Goal: Contribute content: Contribute content

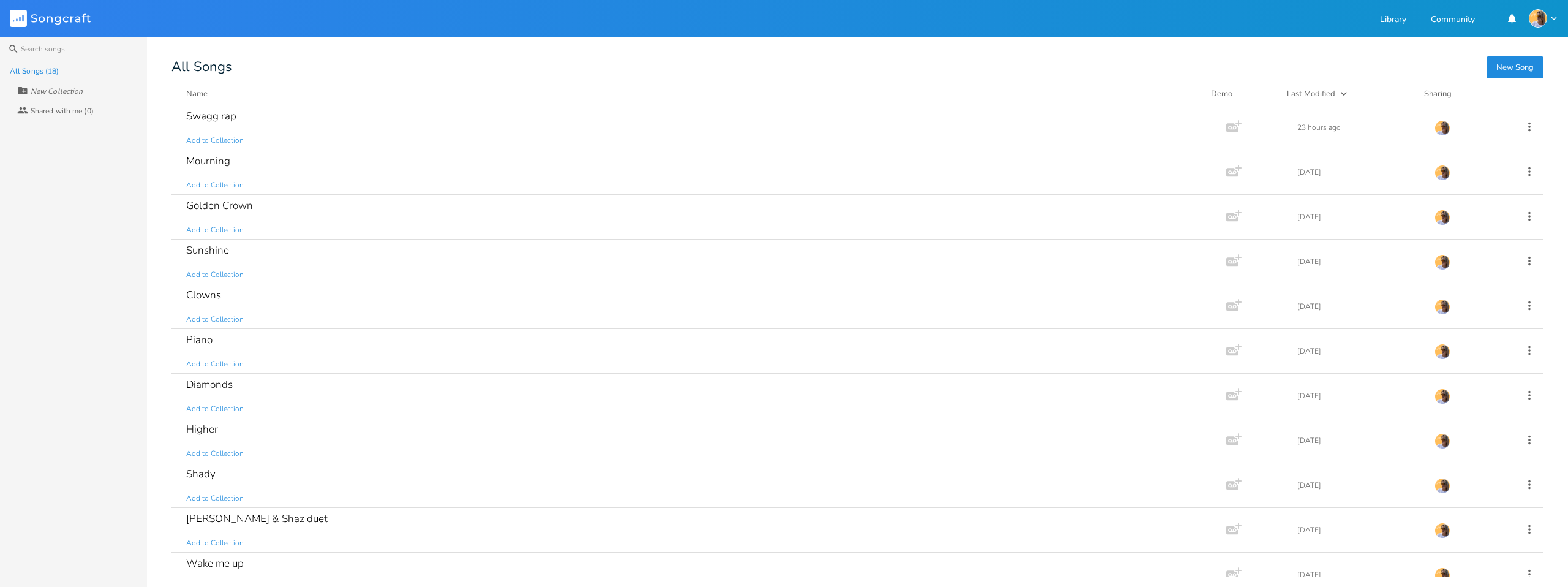
click at [1512, 72] on button "New Song" at bounding box center [1515, 67] width 57 height 22
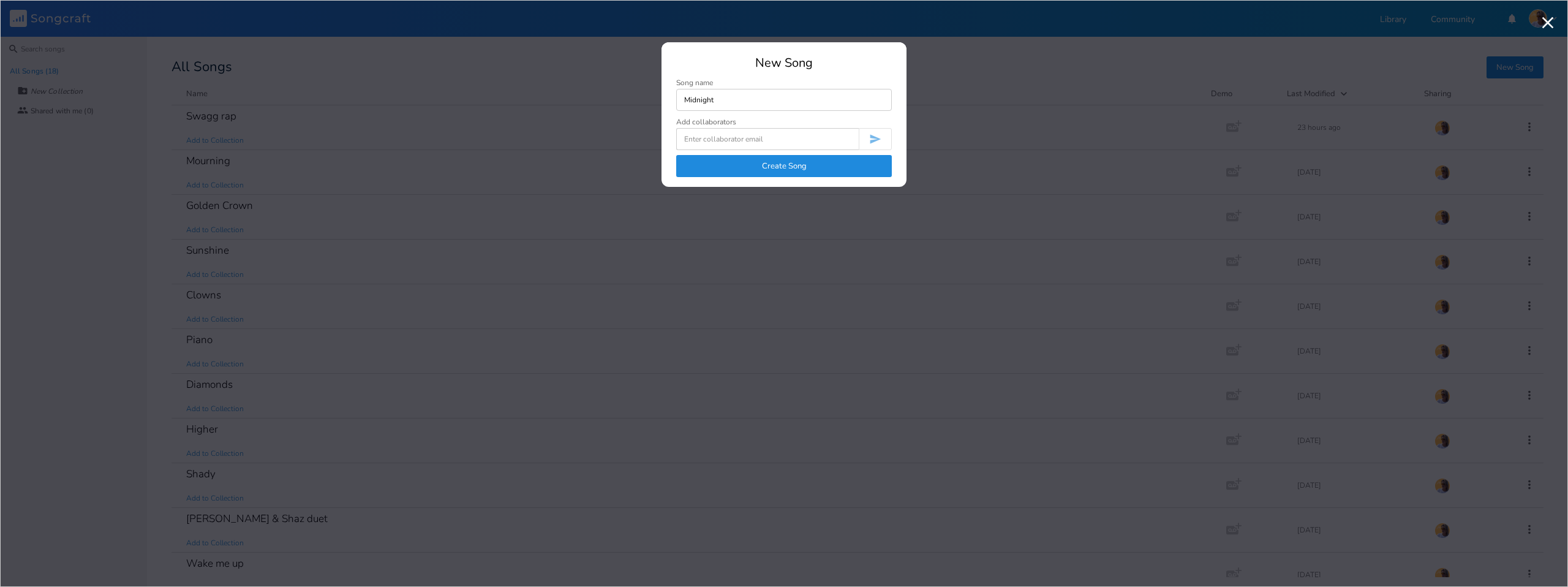
type input "Midnight"
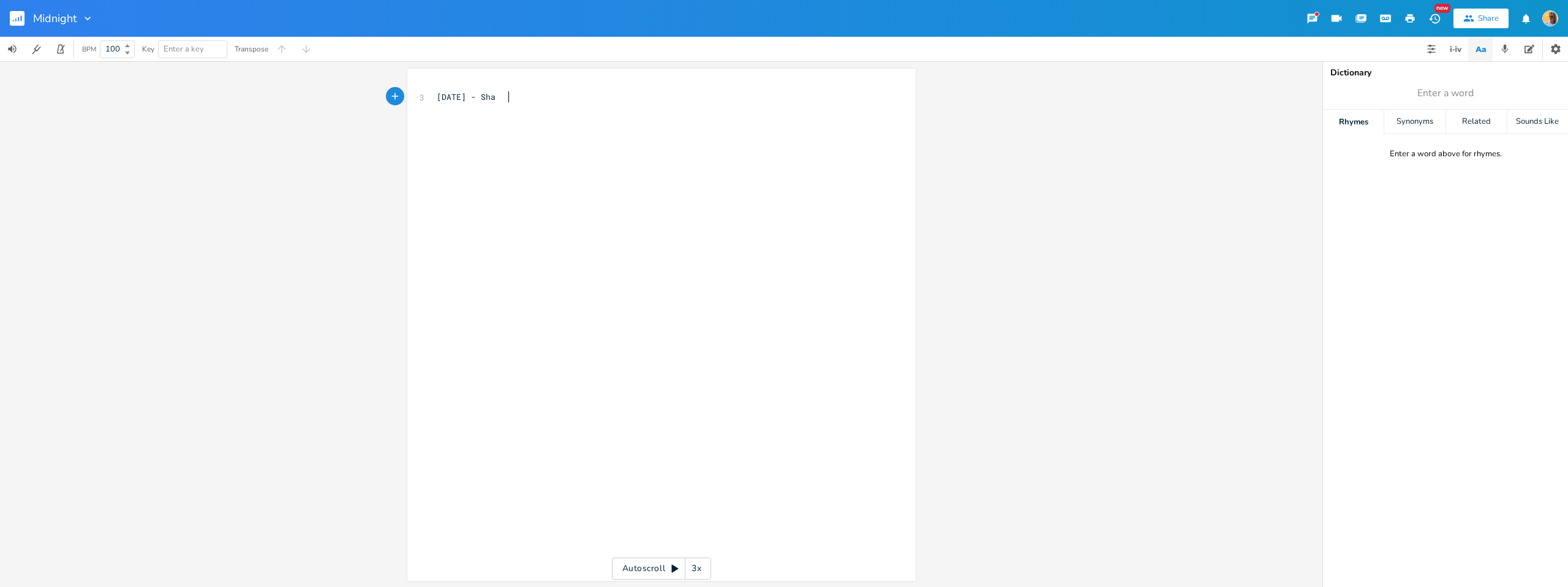
type textarea "[DATE] - Shaa"
type textarea "za grEE"
type textarea "Greeff"
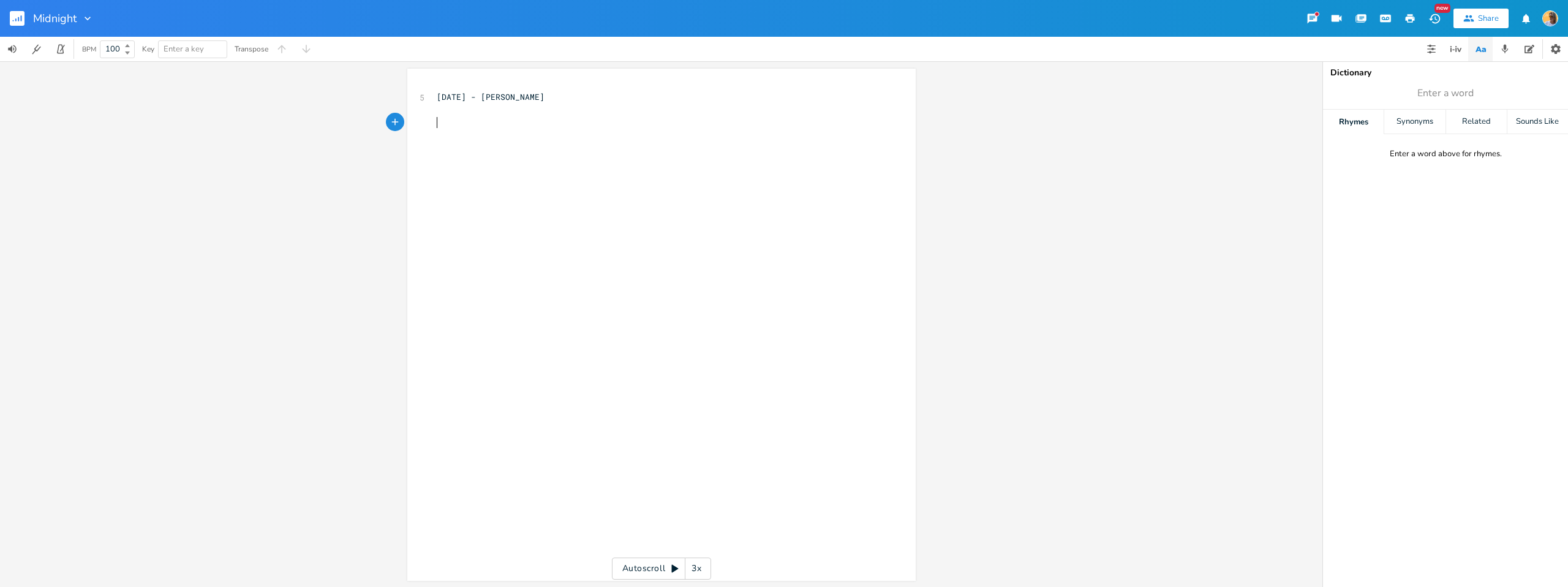
type textarea "T"
type textarea "vERSE"
type textarea "Verse 1"
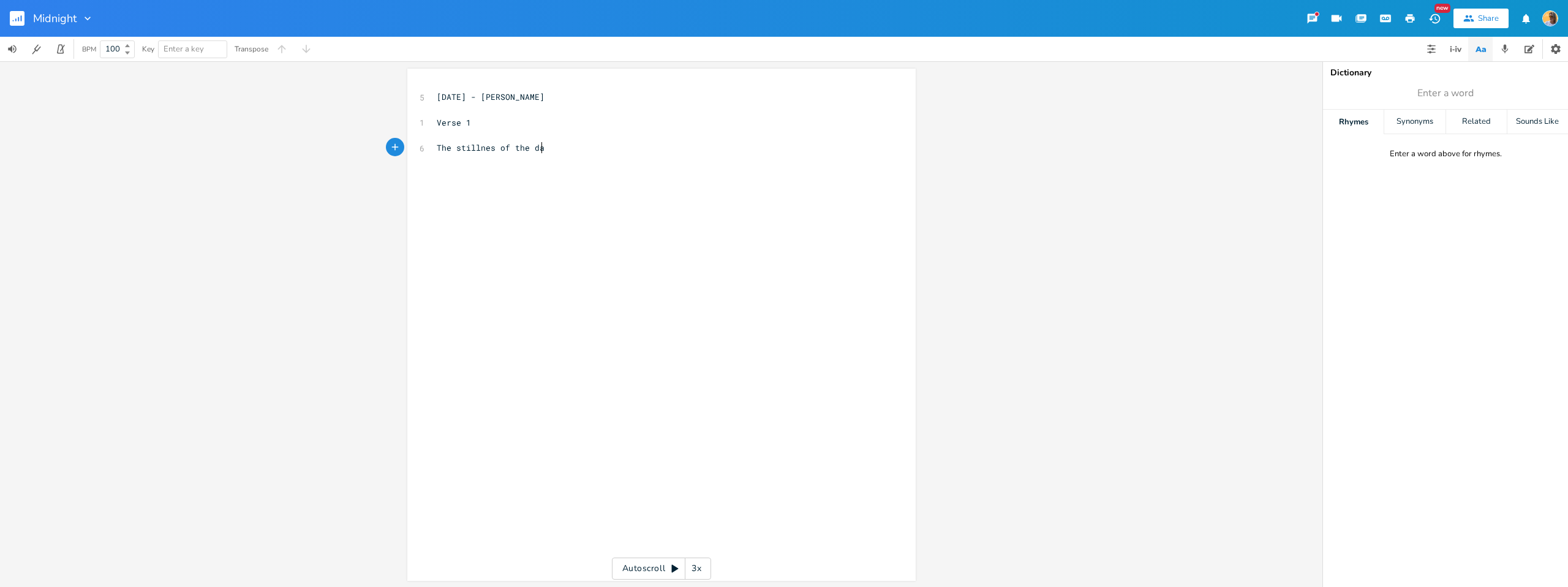
type textarea "The stillnes of the dam"
type textarea "wm"
type textarea "n"
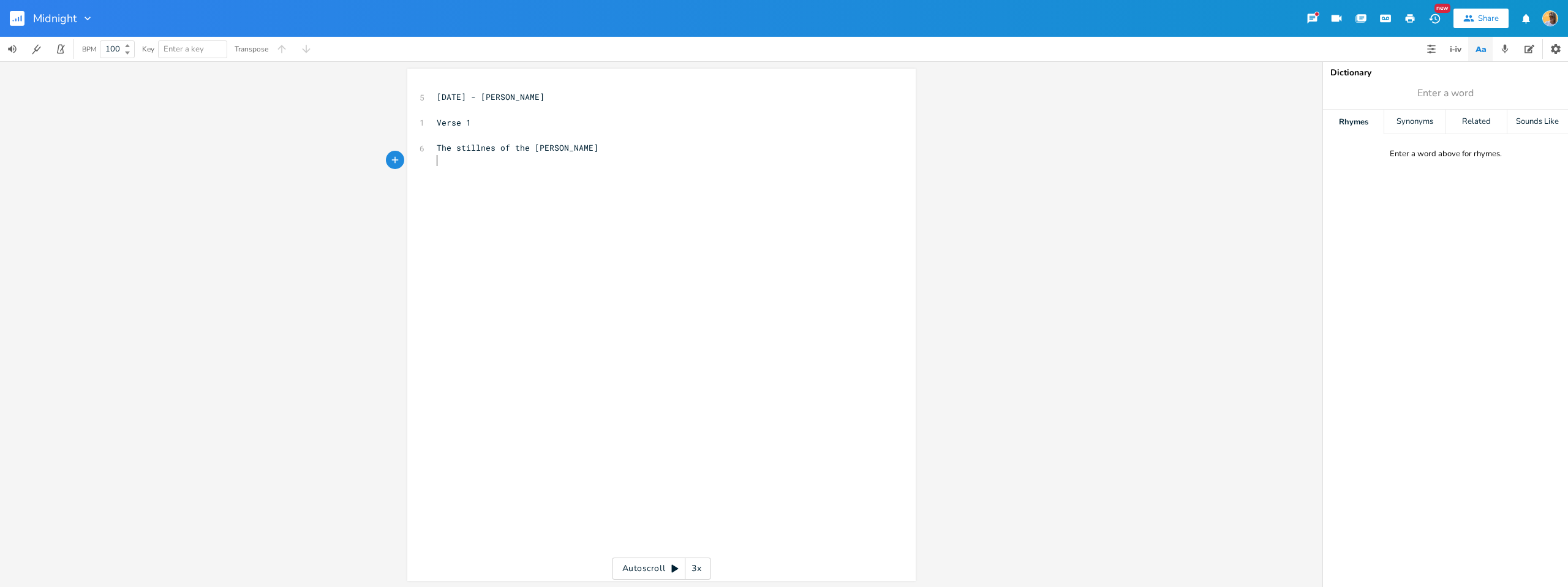
type textarea "w"
type textarea "Wakes me up at midnight"
type textarea "Im still waiting for your love"
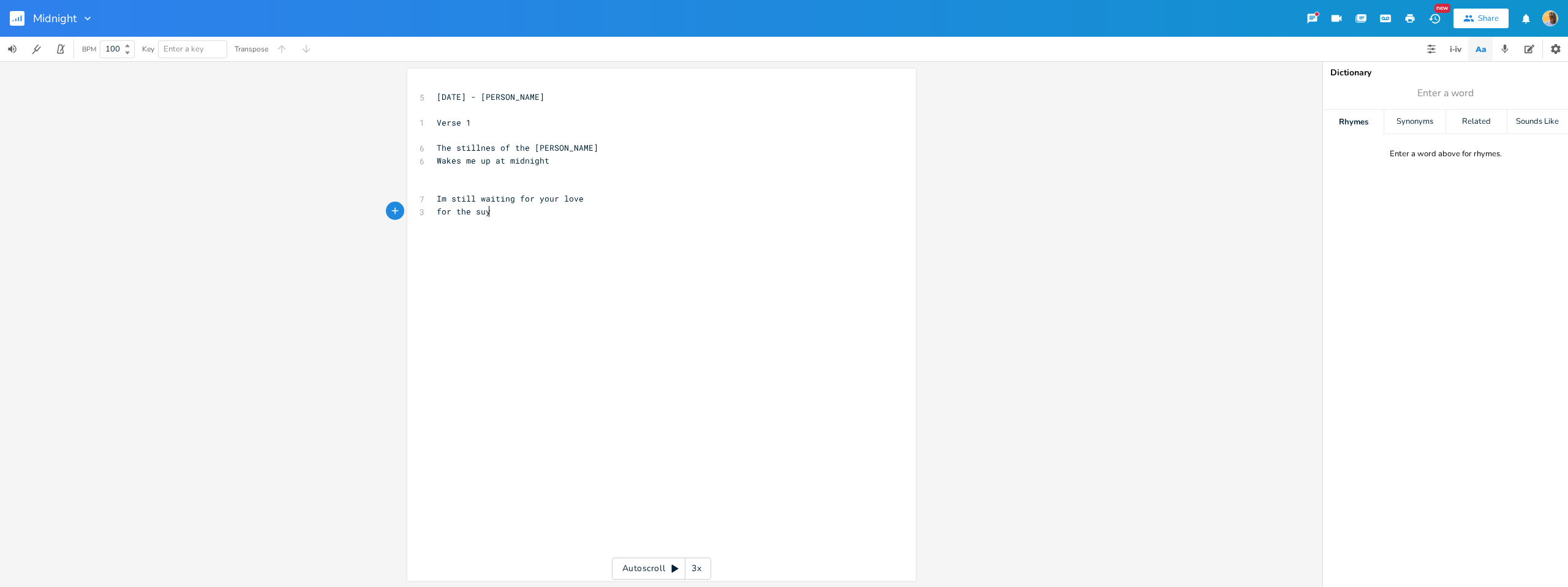
type textarea "for the suyn"
type textarea "n to break through to"
type textarea "he dawmn"
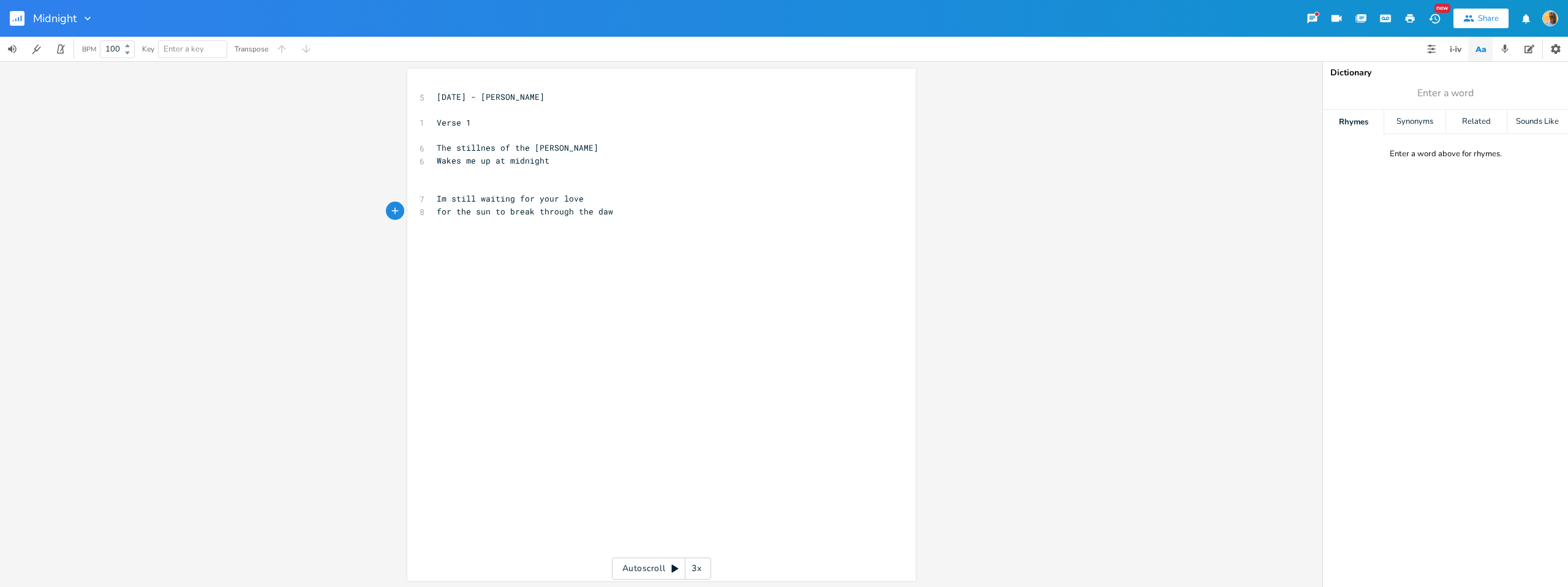
type textarea "n"
type textarea "and say you"
type textarea "i'm enough"
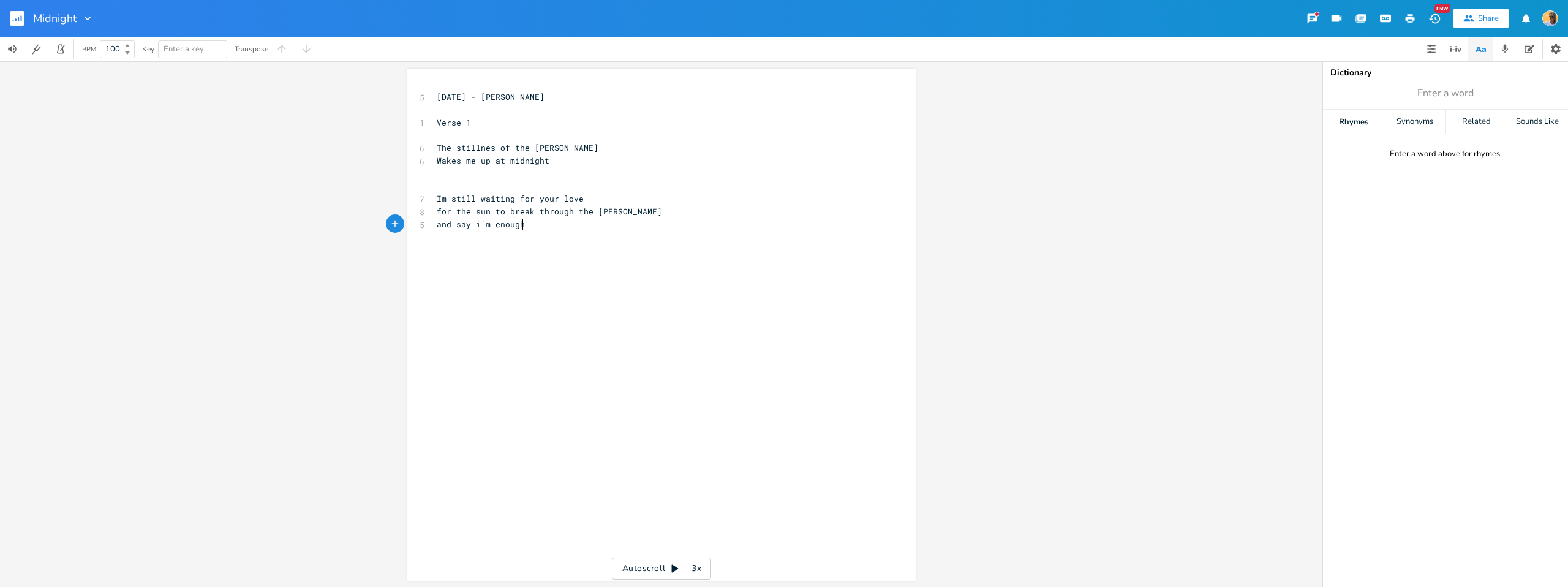
scroll to position [0, 39]
click at [605, 184] on pre "​" at bounding box center [655, 187] width 442 height 13
click at [553, 153] on pre "The stillnes of the [PERSON_NAME]" at bounding box center [655, 148] width 442 height 13
click at [487, 149] on span "The stillnes of the [PERSON_NAME]" at bounding box center [517, 147] width 162 height 11
type textarea "s"
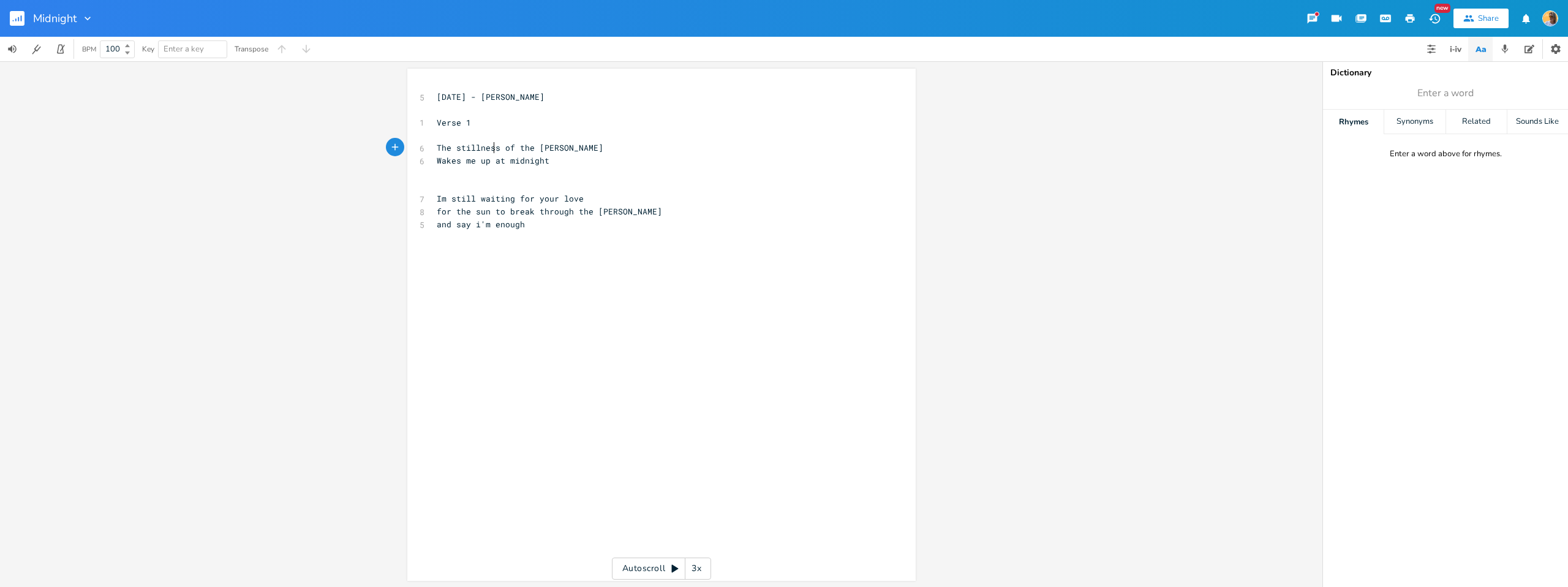
scroll to position [0, 5]
drag, startPoint x: 669, startPoint y: 140, endPoint x: 617, endPoint y: 156, distance: 54.4
click at [668, 140] on pre "​" at bounding box center [655, 135] width 442 height 13
click at [612, 156] on pre "Wakes me up at midnight" at bounding box center [655, 161] width 442 height 13
click at [592, 168] on pre "​" at bounding box center [655, 174] width 442 height 13
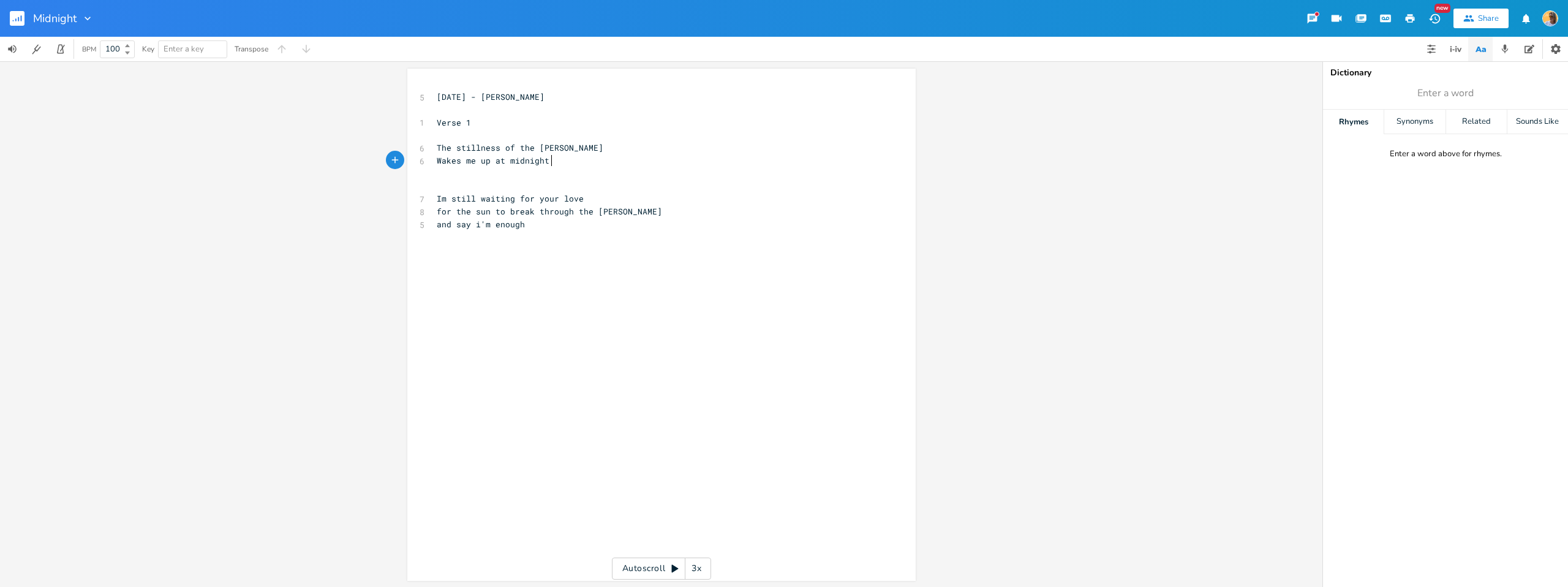
scroll to position [1, 0]
click at [510, 287] on div "xxxxxxxxxx 5 [DATE] - [PERSON_NAME] ​ 1 Verse 1 ​ 6 The stillness of the [PERSO…" at bounding box center [671, 335] width 473 height 496
click at [464, 256] on pre "​" at bounding box center [655, 262] width 442 height 13
click at [452, 245] on pre "​" at bounding box center [655, 249] width 442 height 13
click at [449, 264] on pre "​" at bounding box center [655, 262] width 442 height 13
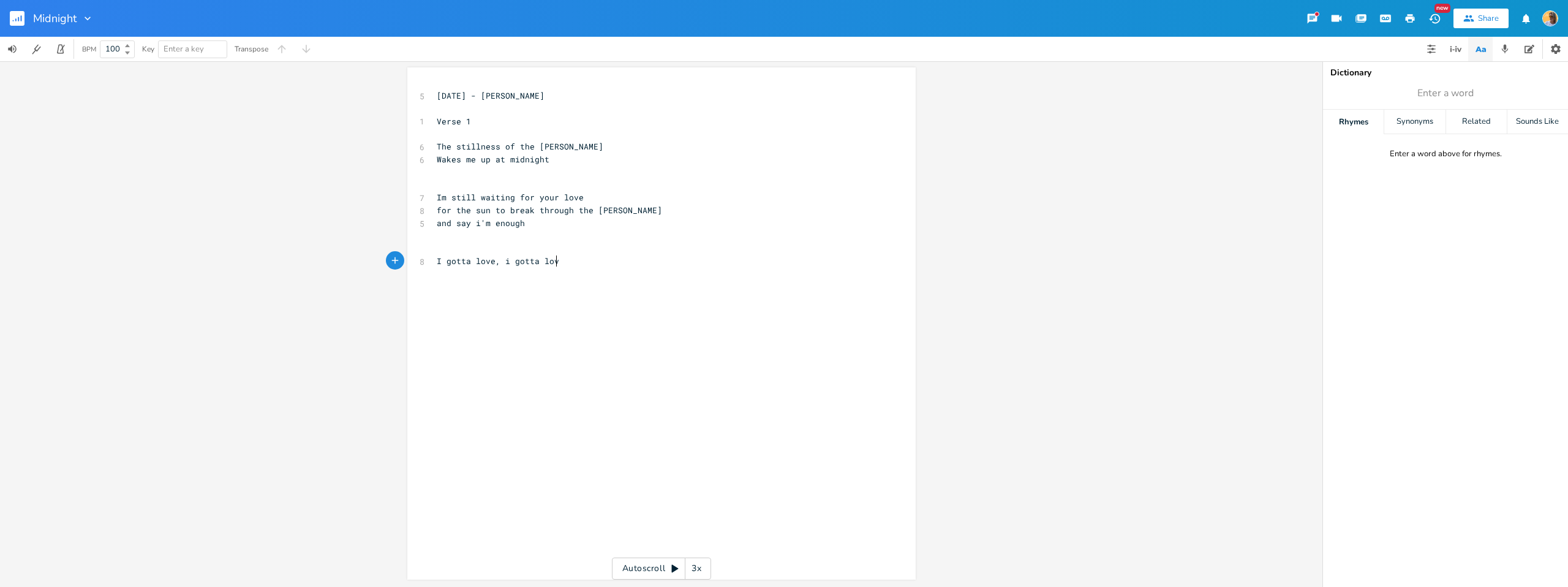
scroll to position [0, 85]
type textarea "I gotta love, i gotta love"
click at [571, 253] on pre "​" at bounding box center [655, 249] width 442 height 13
click at [566, 258] on pre "I gotta love, i gotta love" at bounding box center [655, 262] width 442 height 13
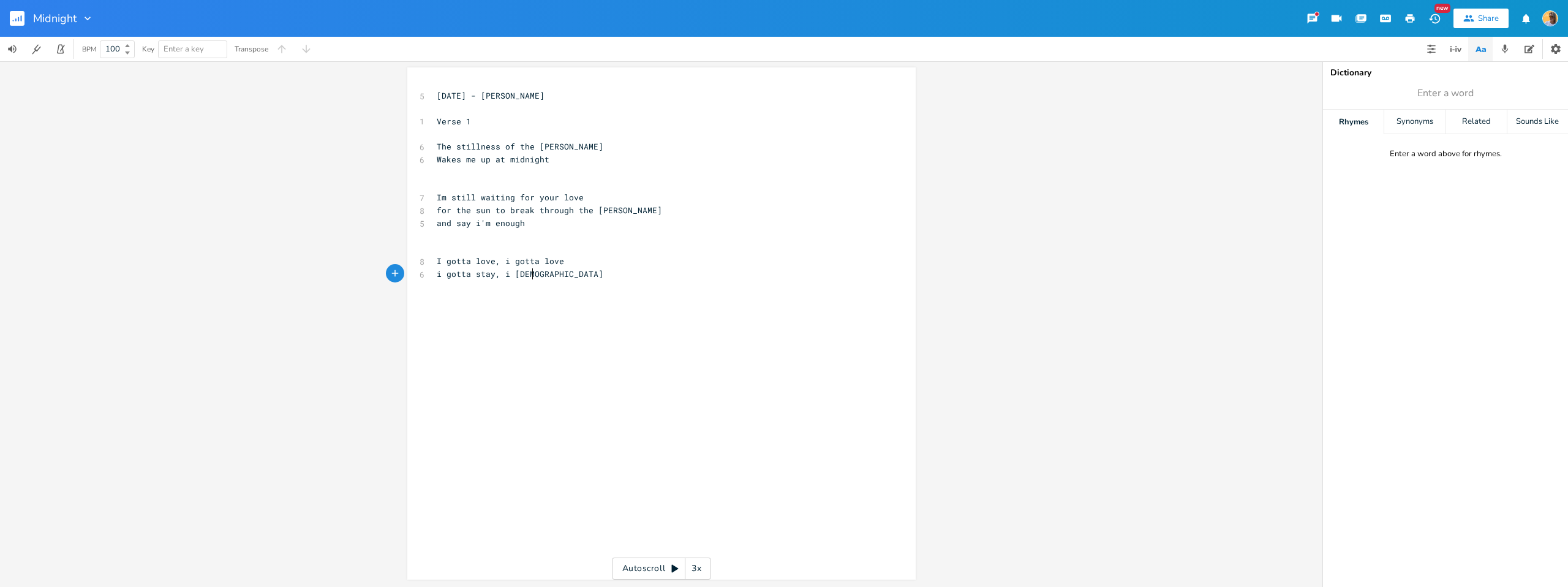
type textarea "i gotta stay, i [DEMOGRAPHIC_DATA]"
type textarea "a stay"
click at [22, 16] on icon "button" at bounding box center [22, 18] width 1 height 6
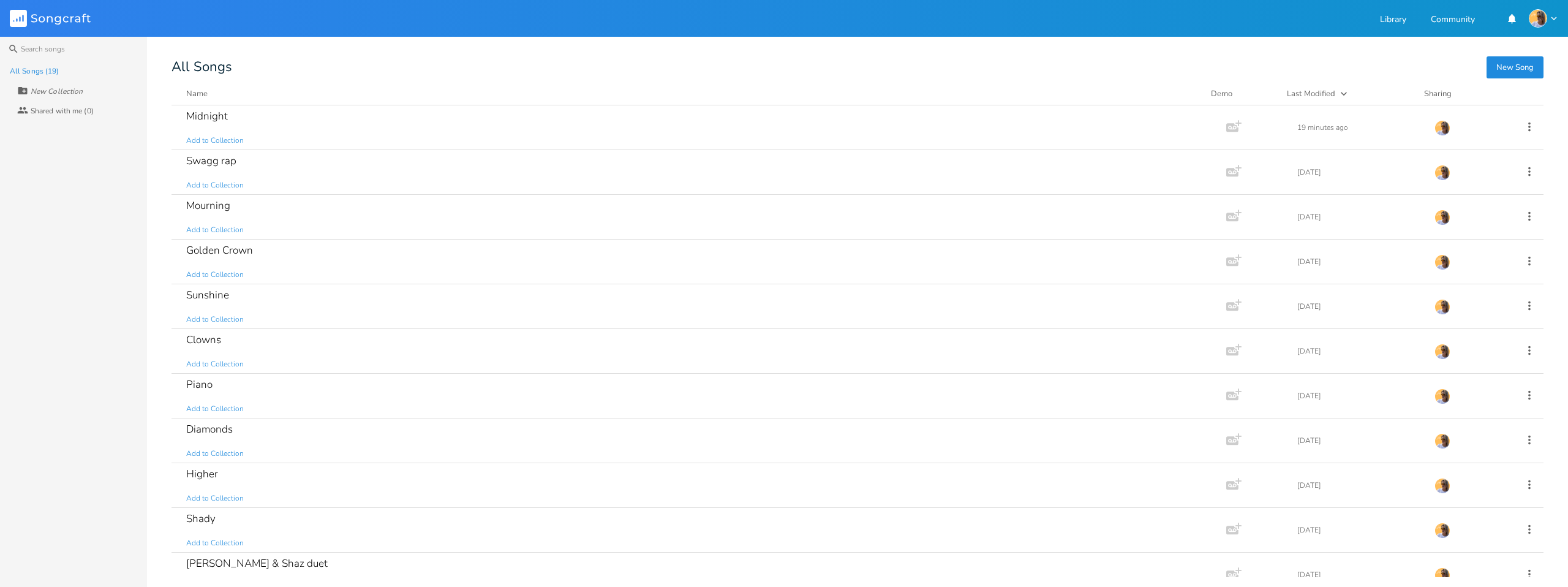
click at [21, 14] on rect at bounding box center [18, 18] width 17 height 17
click at [1527, 56] on button "New Song" at bounding box center [1515, 67] width 57 height 22
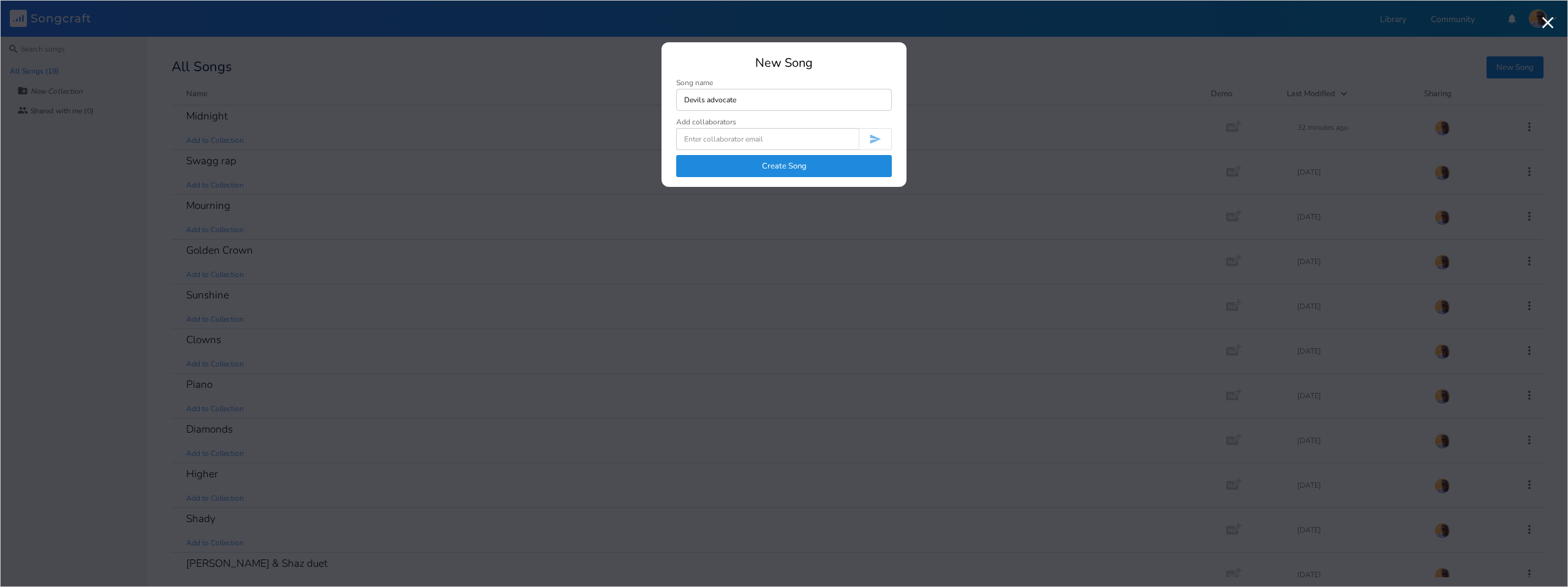
type input "Devils advocate"
click at [805, 171] on button "Create Song" at bounding box center [784, 166] width 216 height 22
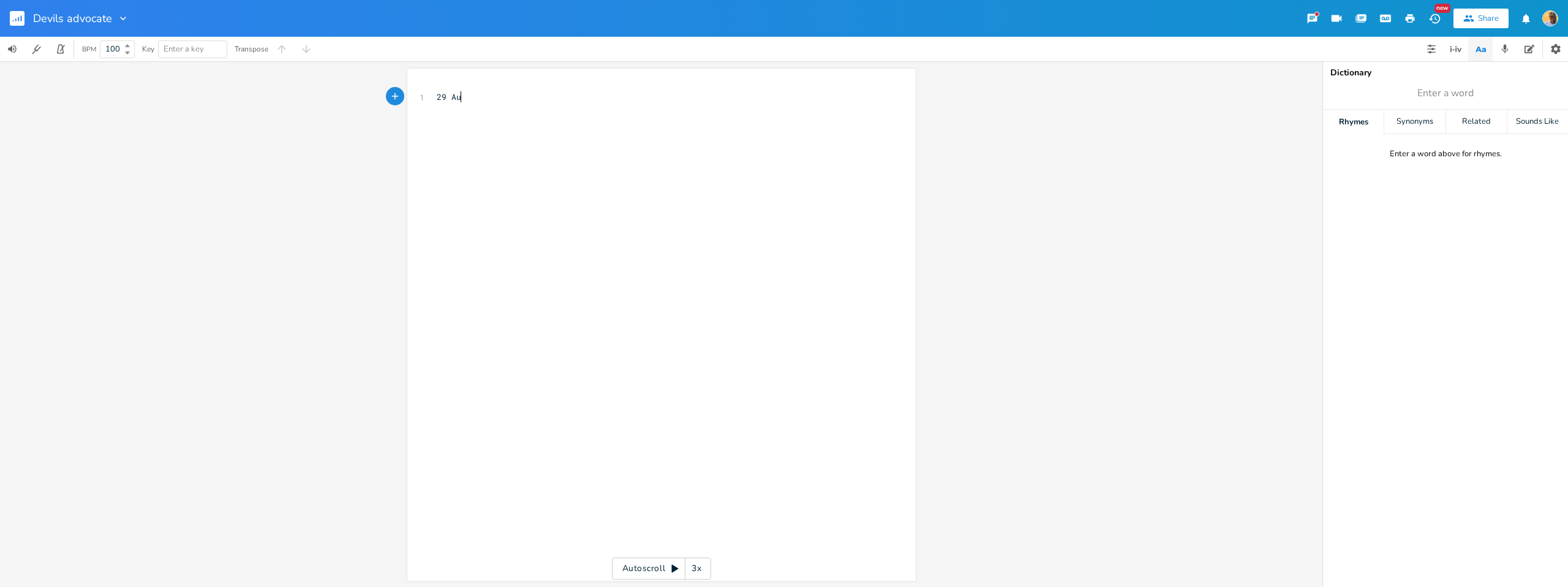
scroll to position [0, 27]
type textarea "[DATE] - [PERSON_NAME]"
type textarea "Ve"
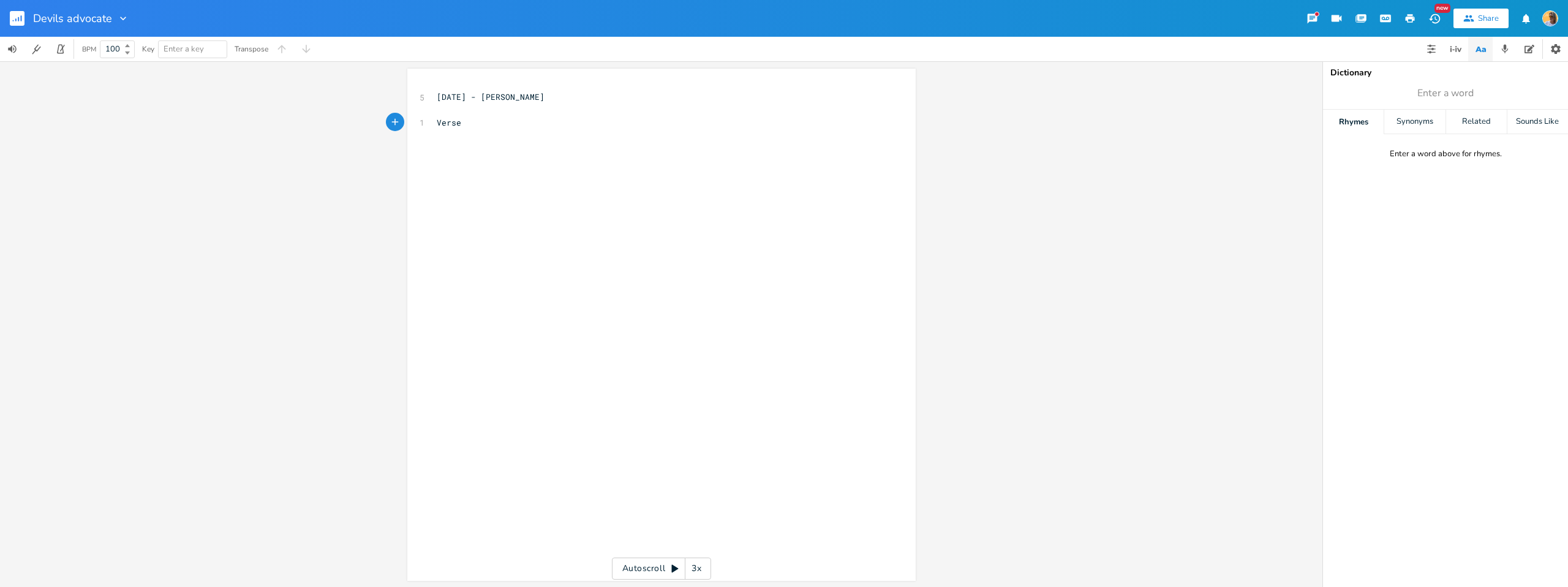
type textarea "Verse 1"
type textarea "I playe the devils advocate"
drag, startPoint x: 462, startPoint y: 133, endPoint x: 504, endPoint y: 140, distance: 42.6
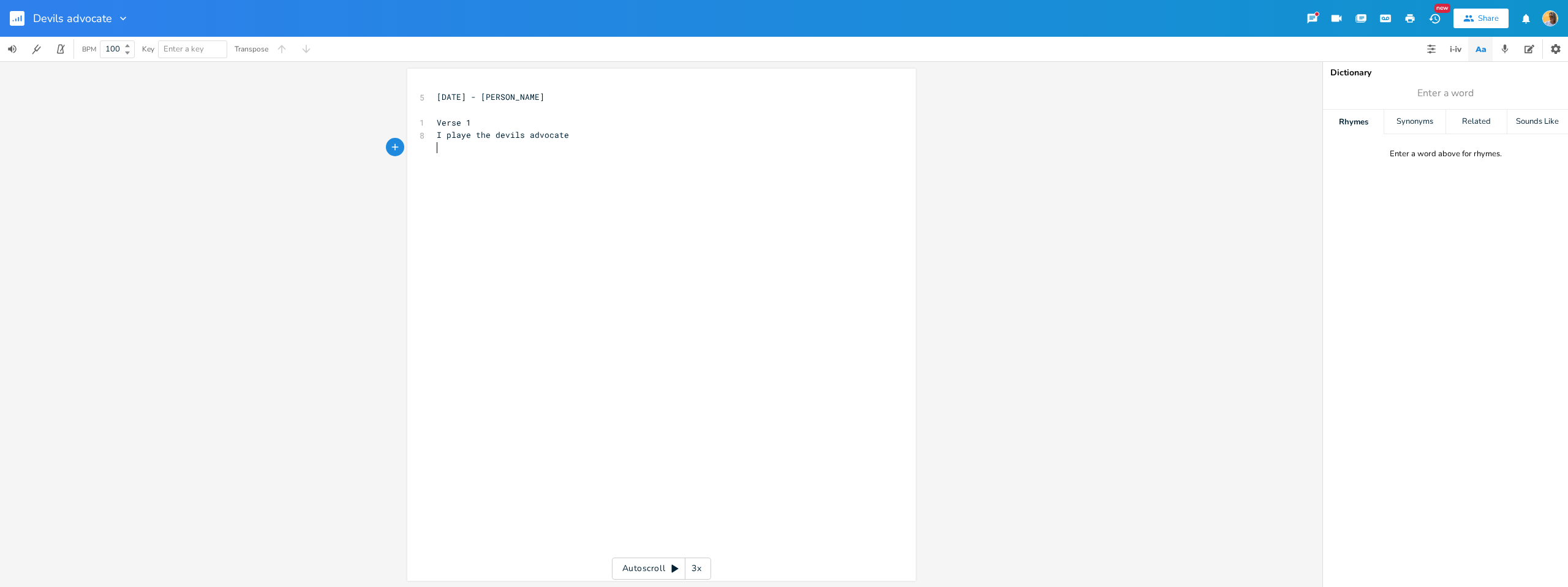
click at [462, 133] on span "I playe the devils advocate" at bounding box center [503, 135] width 132 height 11
click at [561, 133] on pre "I play the devils advocate" at bounding box center [655, 135] width 442 height 13
type textarea "waiting for you to come around"
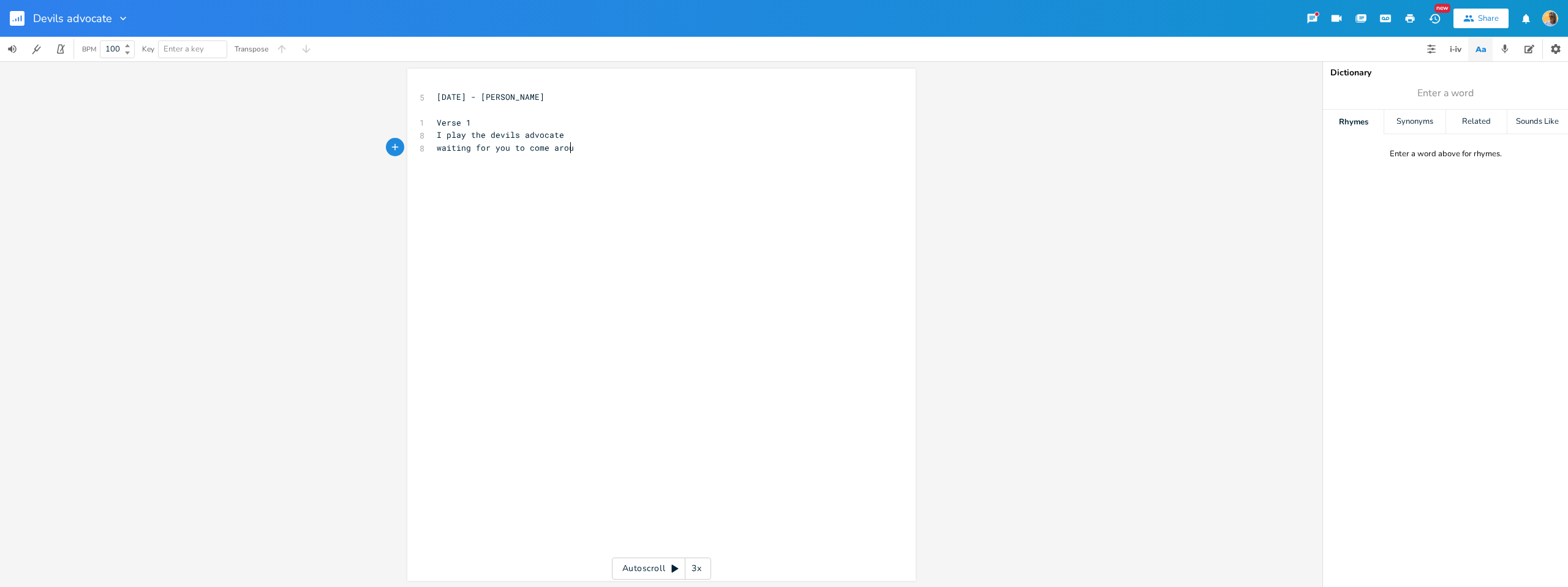
scroll to position [0, 113]
type textarea "and there"
type textarea "and i gotta [PERSON_NAME]"
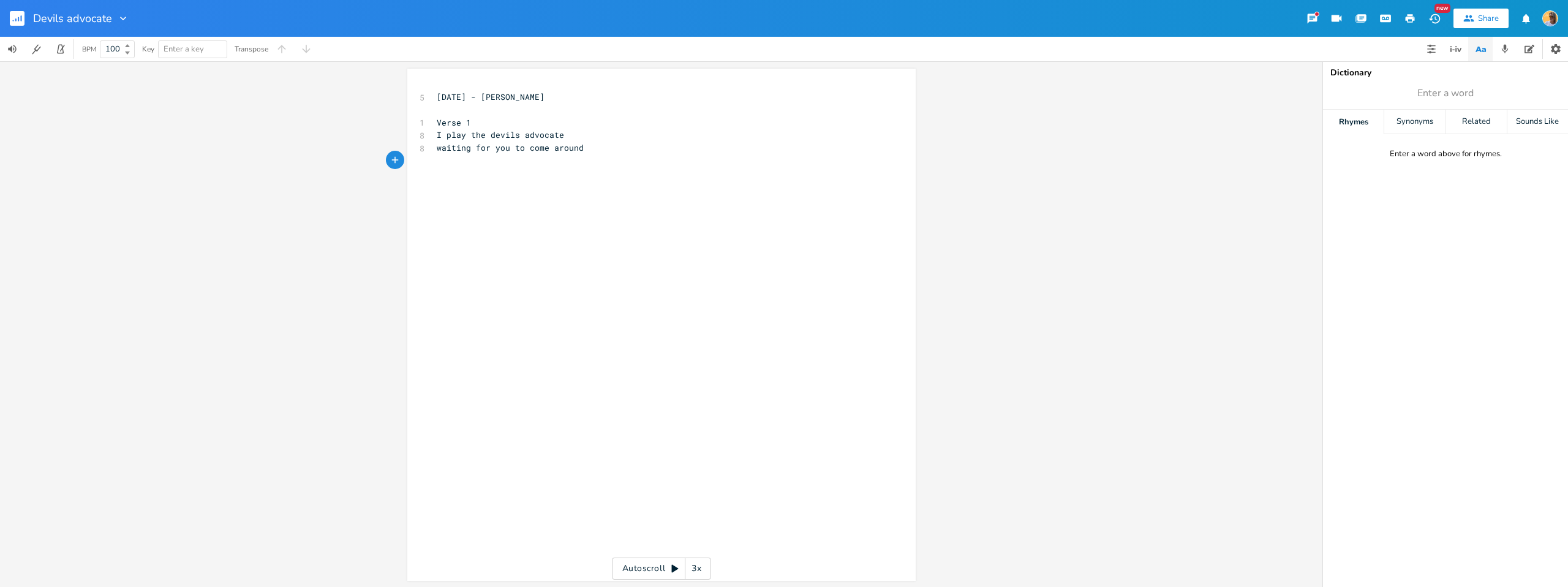
click at [479, 255] on div "xxxxxxxxxx 5 [DATE] - [PERSON_NAME] ​ 1 Verse 1 8 I play the devils advocate 8 …" at bounding box center [671, 336] width 473 height 496
type textarea "Pre"
type textarea "c"
type textarea "-chorus"
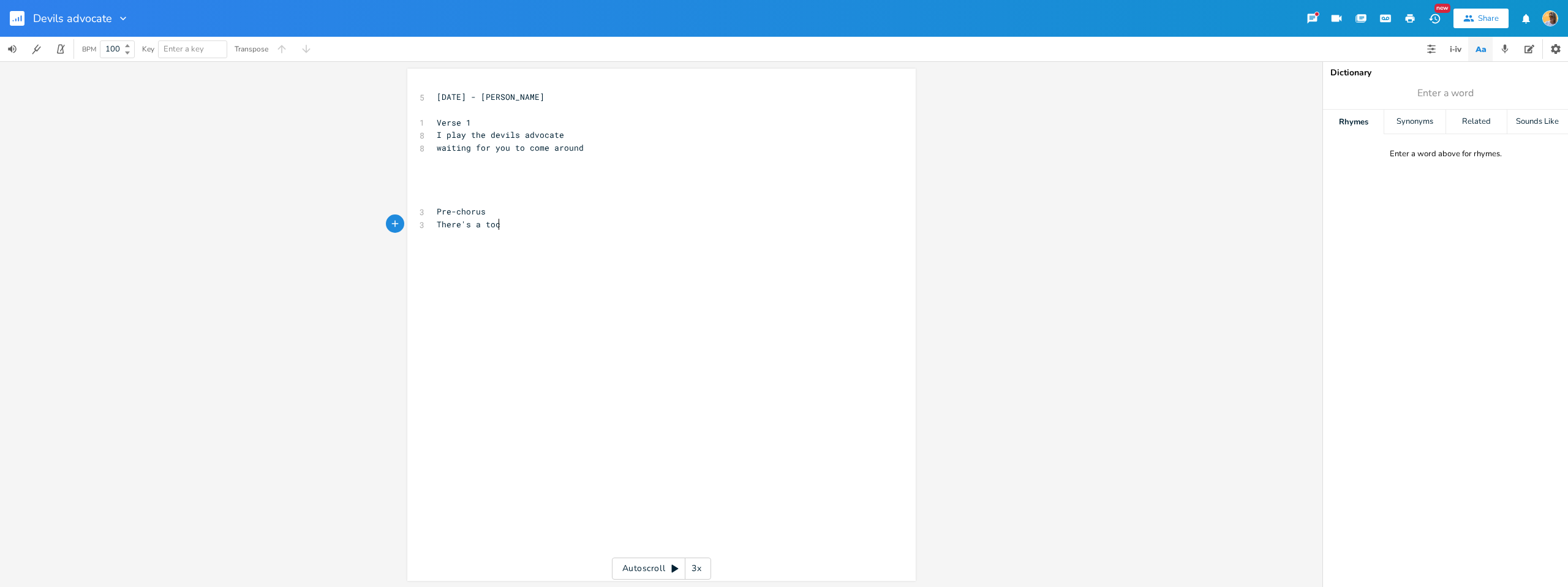
scroll to position [0, 52]
type textarea "There's a toclk"
type textarea "rocketship in my backyard"
click at [591, 150] on pre "waiting for you to come around" at bounding box center [655, 148] width 442 height 13
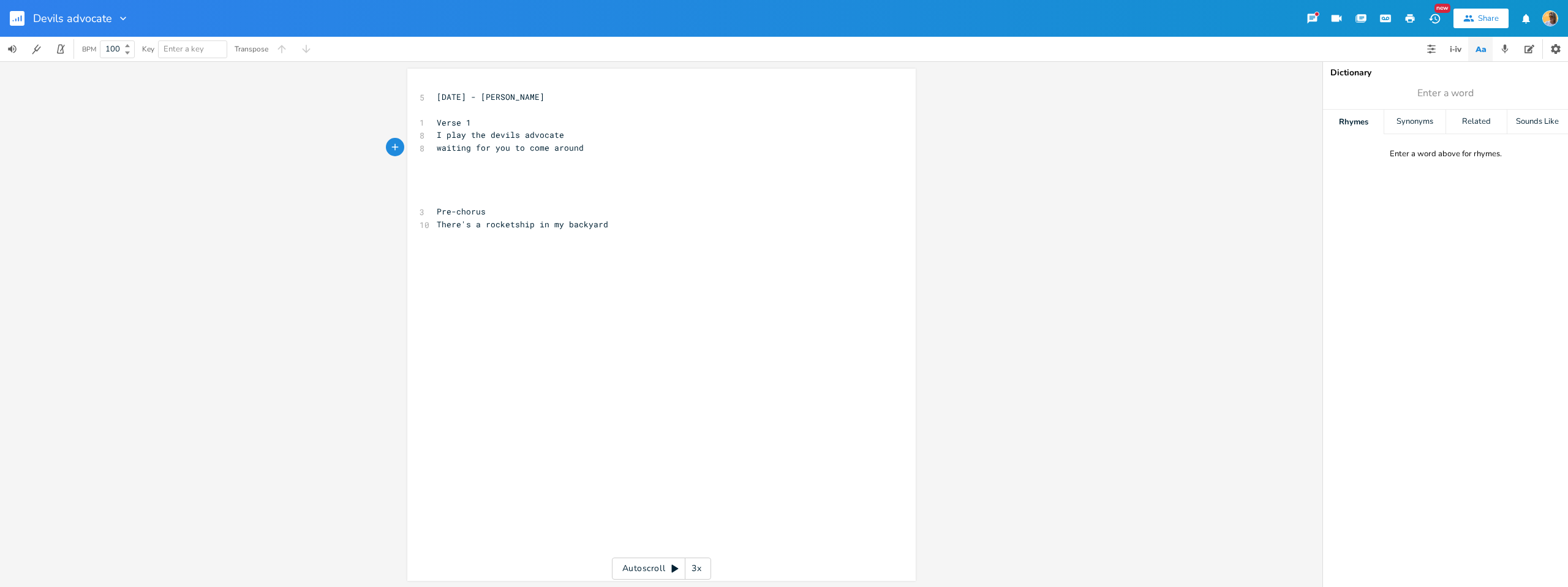
click at [559, 213] on pre "Pre-chorus" at bounding box center [655, 212] width 442 height 13
type textarea "There's a rocketship in my backyard"
drag, startPoint x: 643, startPoint y: 225, endPoint x: 433, endPoint y: 226, distance: 210.0
click at [426, 224] on div "There's a rocketship in my backyard x 5 [DATE] - [PERSON_NAME] ​ 1 Verse 1 8 I …" at bounding box center [661, 325] width 508 height 512
click at [504, 176] on pre "​" at bounding box center [655, 174] width 442 height 13
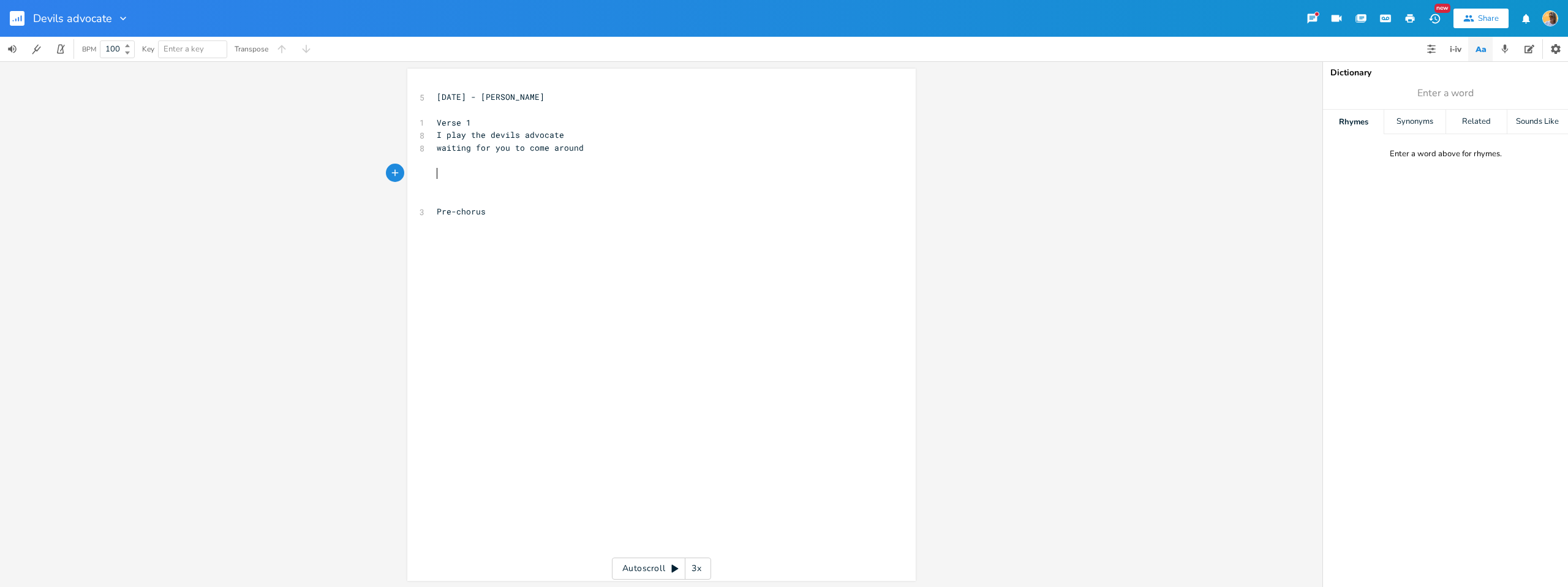
click at [591, 154] on pre "​" at bounding box center [655, 161] width 442 height 13
drag, startPoint x: 578, startPoint y: 132, endPoint x: 584, endPoint y: 139, distance: 9.2
click at [579, 132] on pre "I play the devils advocate" at bounding box center [655, 135] width 442 height 13
click at [597, 152] on pre "waiting for you to come around" at bounding box center [655, 148] width 442 height 13
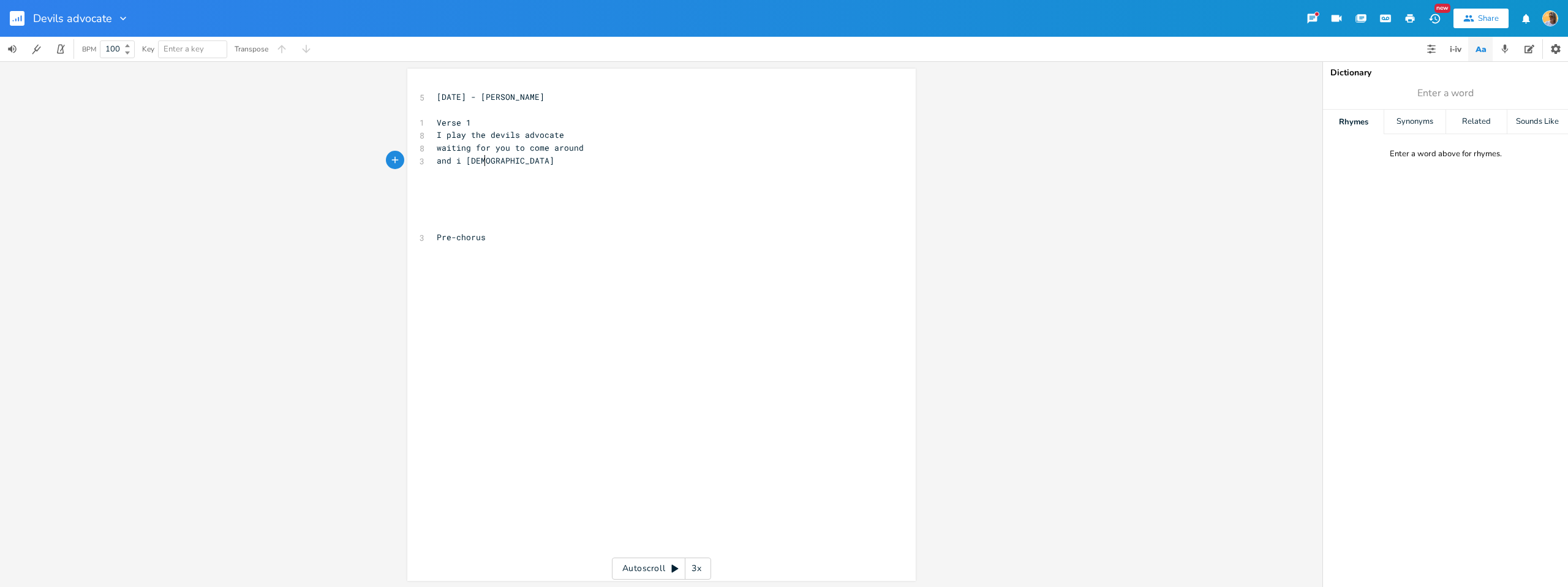
type textarea "and i gotta"
type input "advocate"
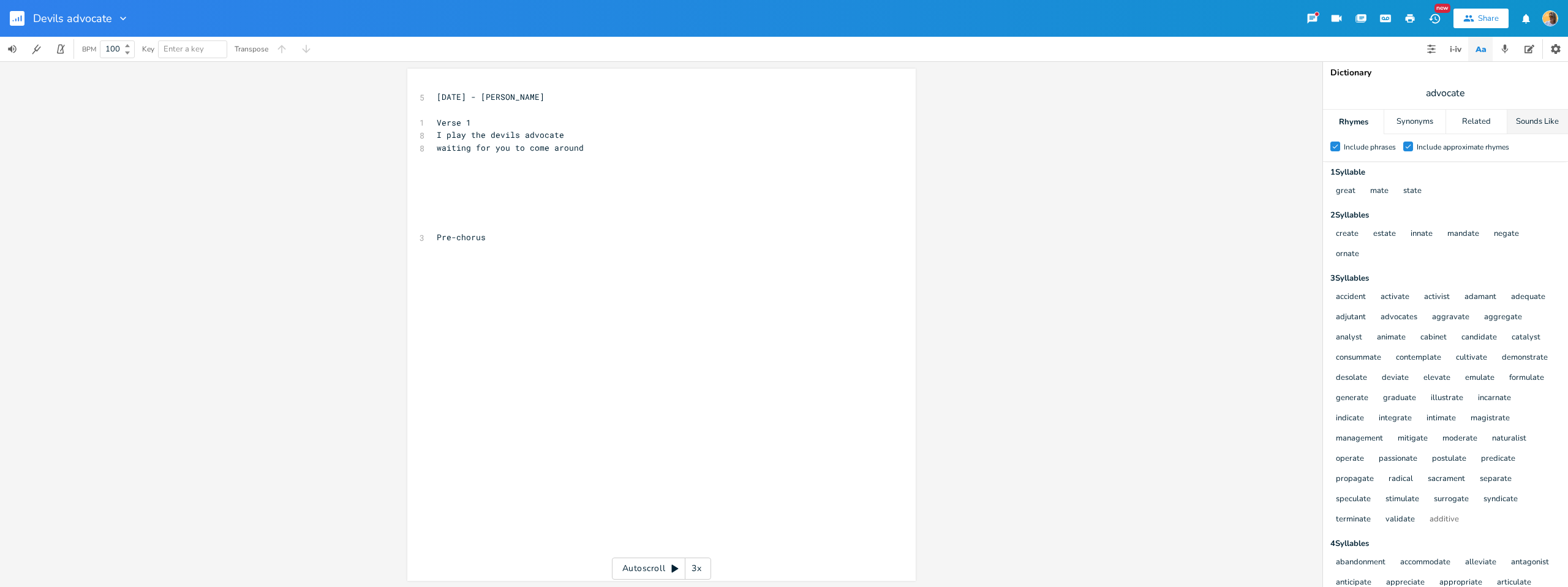
click at [1555, 128] on div "Sounds Like" at bounding box center [1537, 122] width 61 height 24
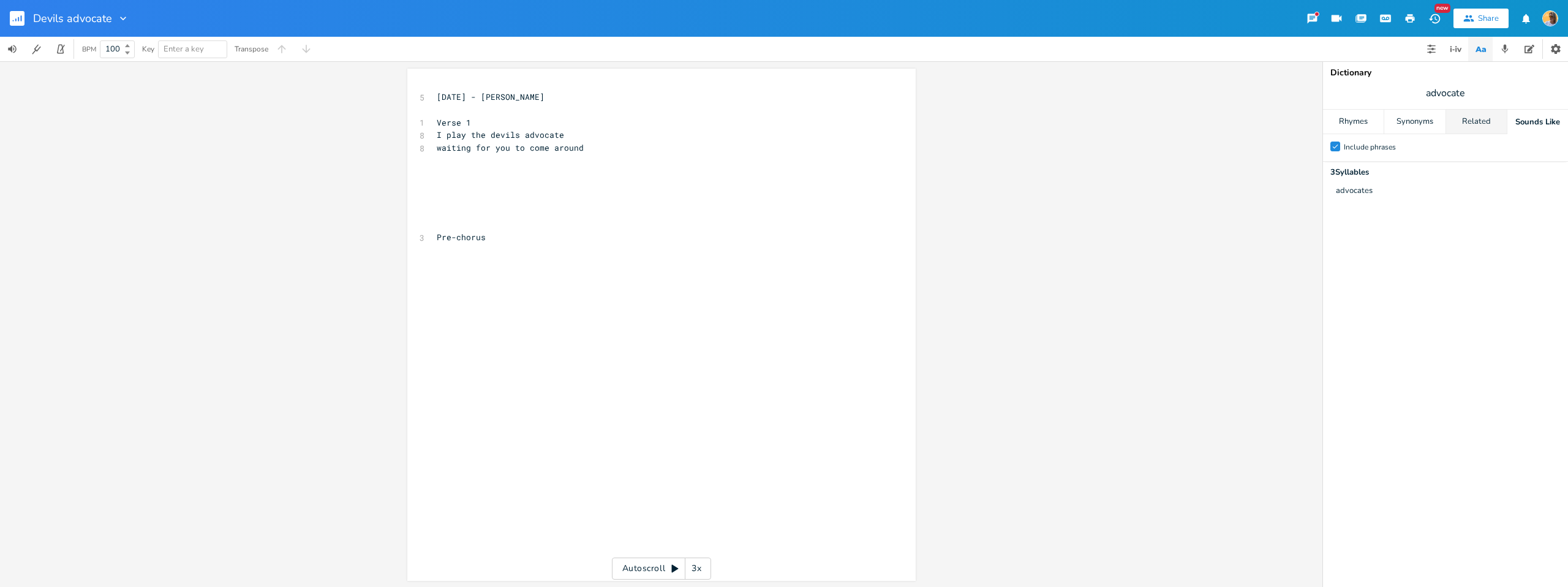
click at [1496, 123] on div "Related" at bounding box center [1476, 122] width 61 height 24
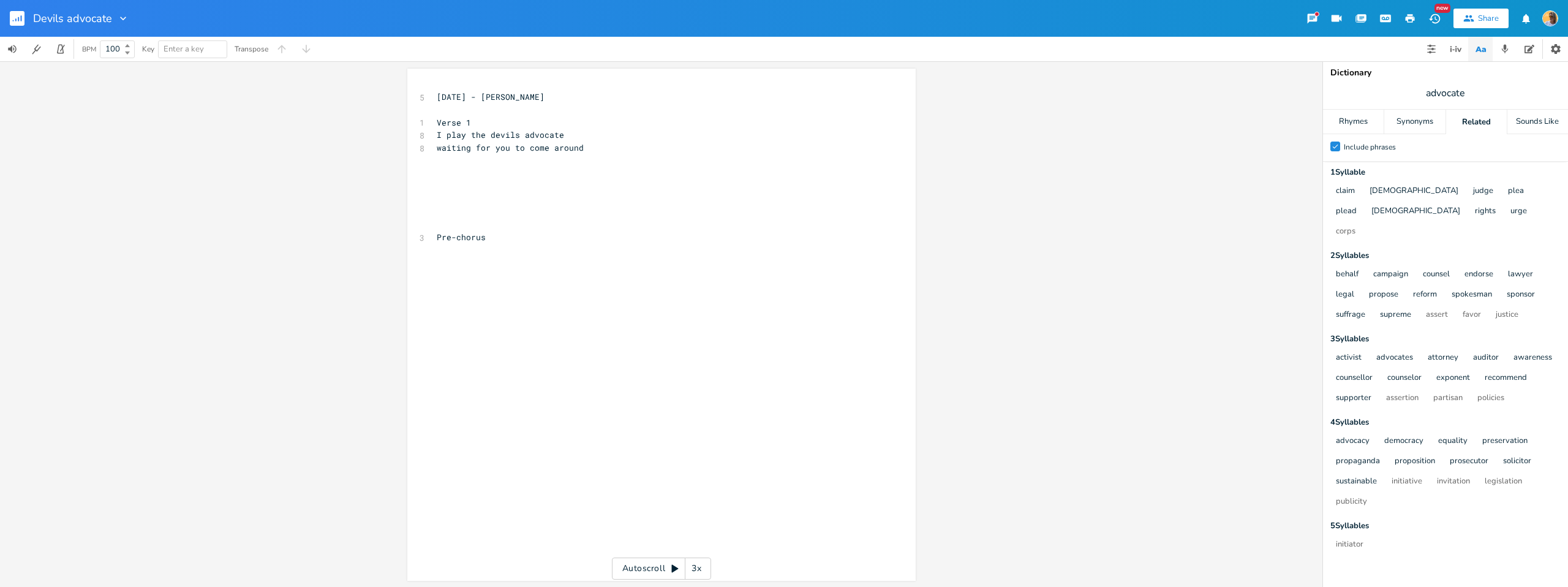
click at [501, 222] on pre "​" at bounding box center [655, 224] width 442 height 13
click at [503, 244] on pre "​" at bounding box center [655, 251] width 442 height 13
type textarea "There's a rocketship in my backyard"
click at [526, 264] on div "x 5 [DATE] - [PERSON_NAME] ​ 1 Verse 1 8 I play the devils advocate 8 waiting f…" at bounding box center [671, 336] width 473 height 496
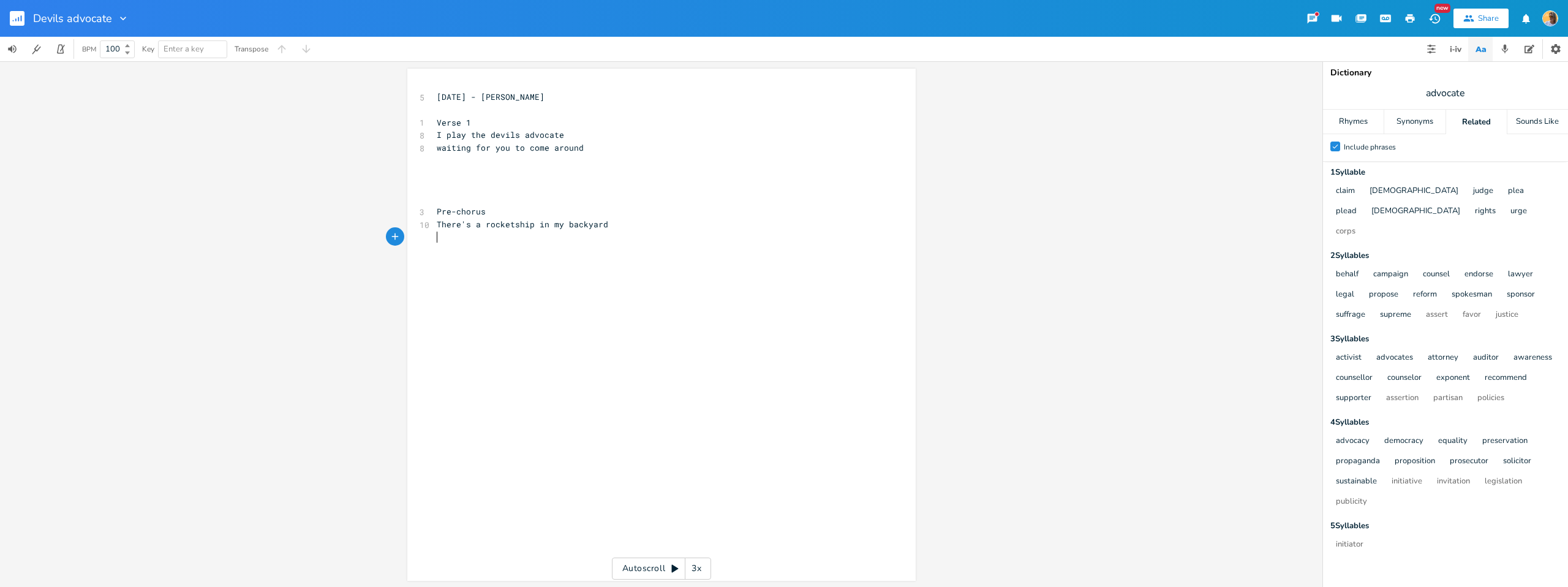
click at [623, 226] on pre "There's a rocketship in my backyard" at bounding box center [655, 224] width 442 height 13
type textarea "Are t"
type textarea "you"
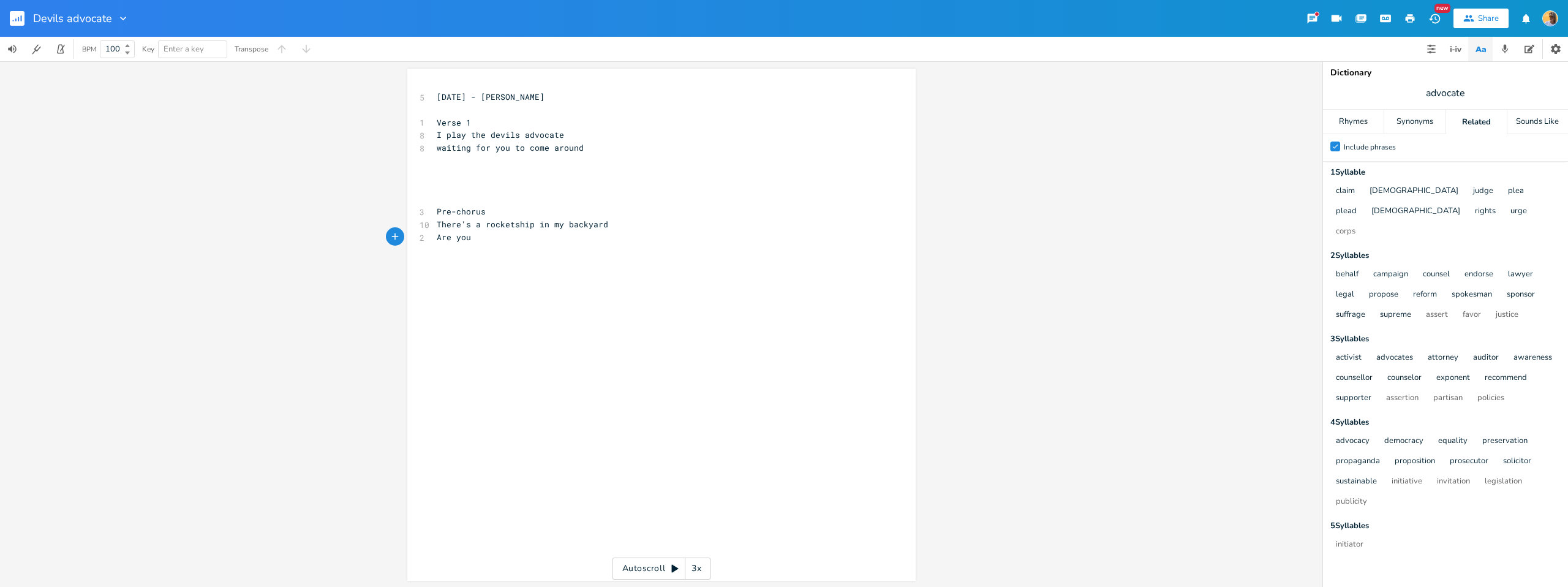
type textarea "u g"
type textarea "Are you gonns"
type textarea "gonna cpo,e"
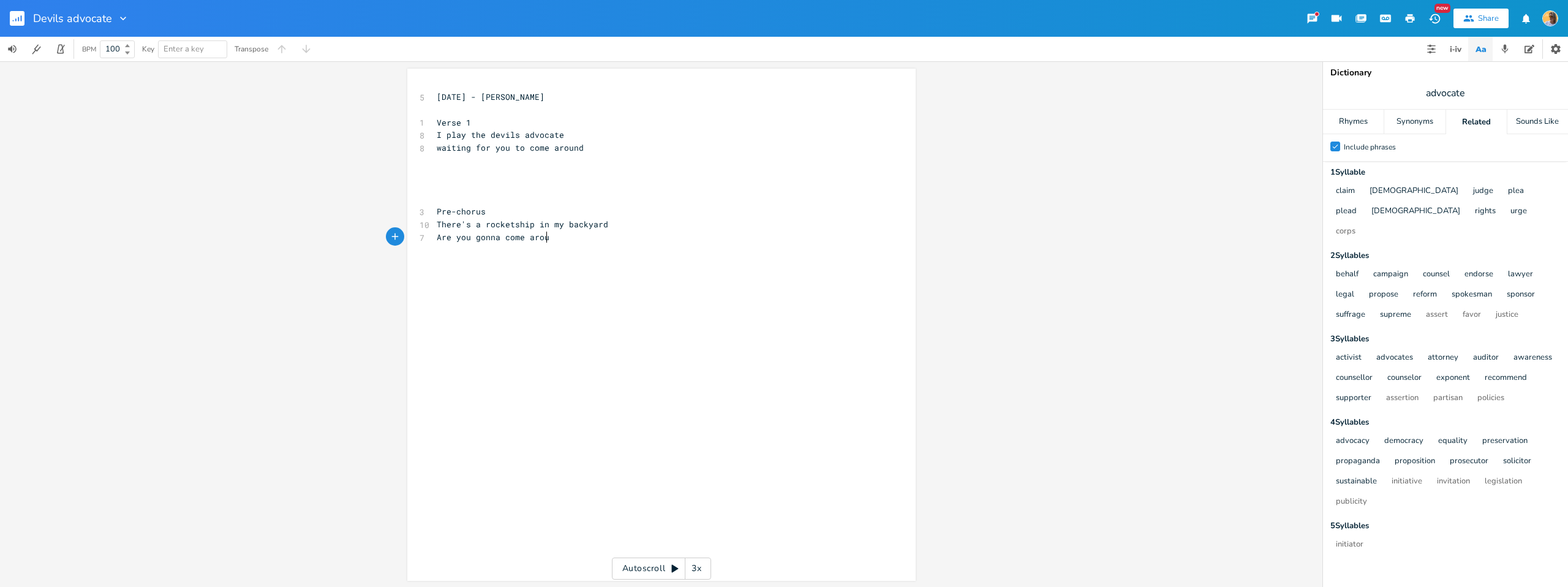
type textarea "ome around"
click at [497, 202] on pre "​" at bounding box center [655, 199] width 442 height 13
click at [631, 250] on pre "​" at bounding box center [655, 251] width 442 height 13
click at [592, 137] on pre "I play the devils advocate" at bounding box center [655, 135] width 442 height 13
click at [594, 154] on pre "​" at bounding box center [655, 161] width 442 height 13
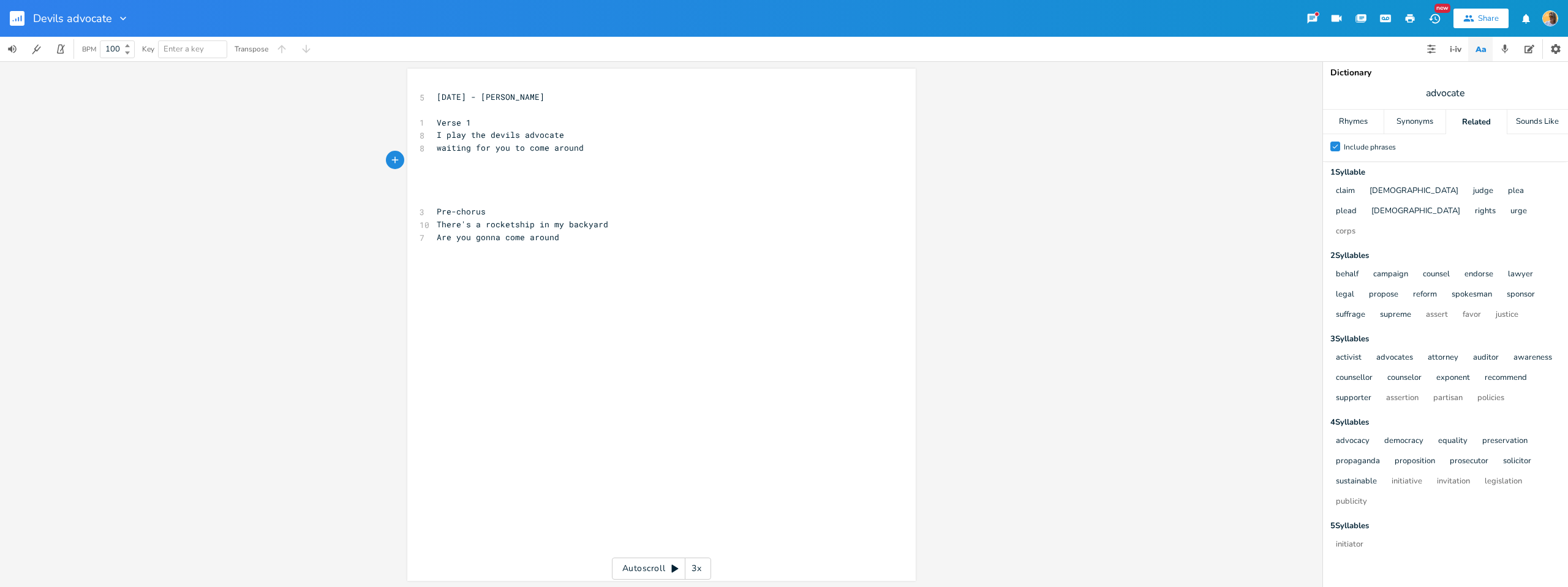
click at [622, 141] on pre "waiting for you to come around" at bounding box center [655, 148] width 442 height 13
click at [612, 152] on pre "waiting for you to come around" at bounding box center [655, 148] width 442 height 13
type textarea "and i"
type textarea "i feel a little cautious"
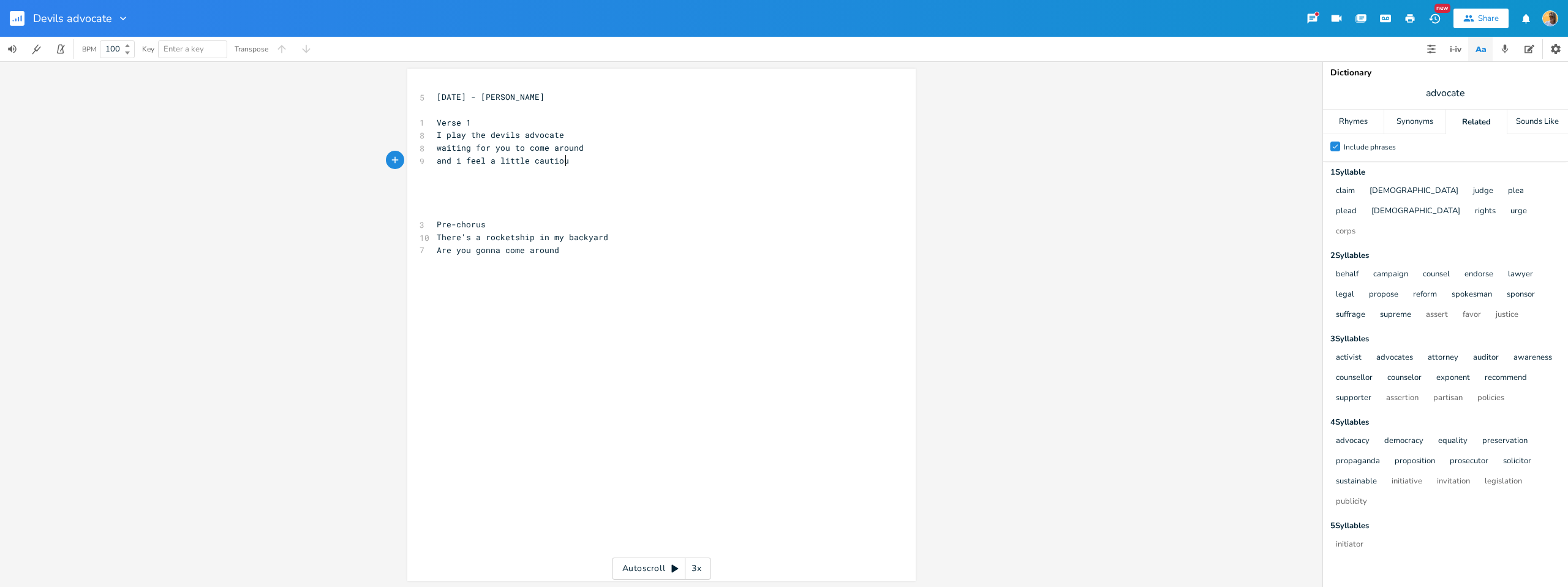
scroll to position [0, 77]
type textarea "t"
type textarea "stepping p"
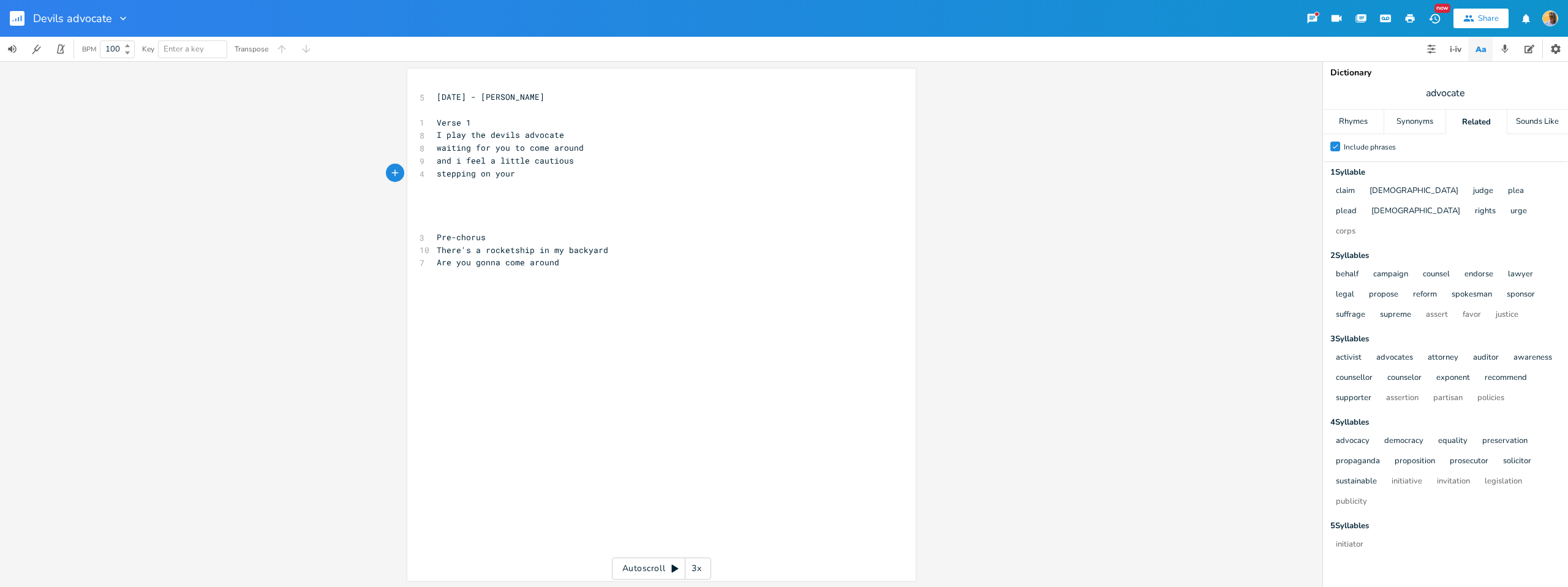
type textarea "on your"
click at [455, 161] on span "and i feel a little cautious" at bounding box center [506, 160] width 137 height 11
click at [464, 162] on span "and i feel a little cautious" at bounding box center [506, 160] width 137 height 11
drag, startPoint x: 587, startPoint y: 200, endPoint x: 561, endPoint y: 193, distance: 26.9
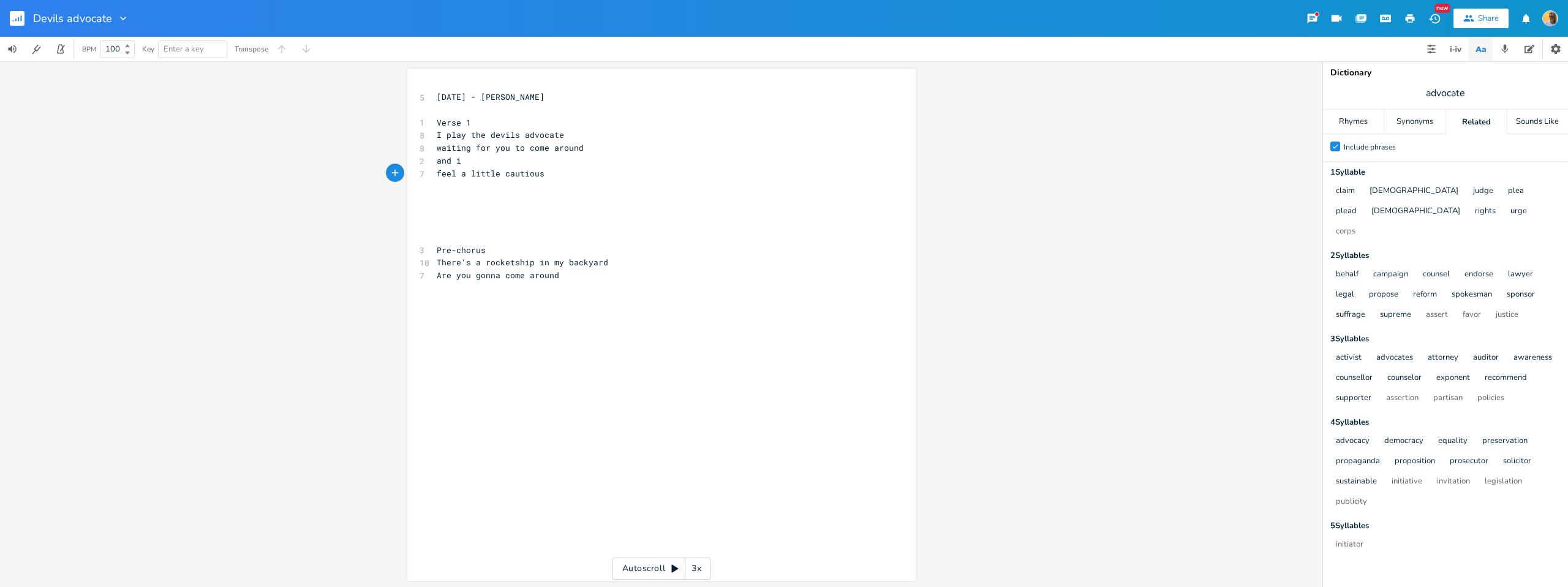
click at [587, 200] on pre "​" at bounding box center [655, 199] width 442 height 13
click at [550, 175] on pre "feel a little cautious" at bounding box center [655, 174] width 442 height 13
click at [1453, 50] on icon "button" at bounding box center [1453, 50] width 2 height 1
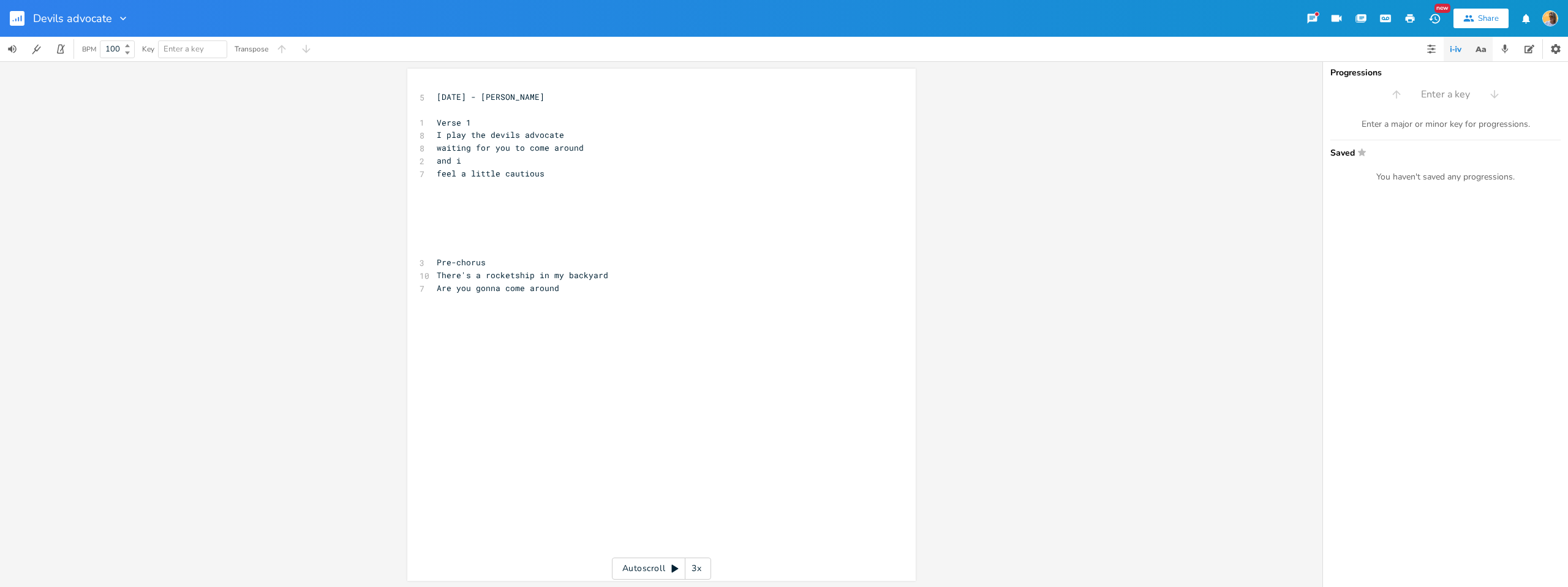
click at [1480, 48] on icon "button" at bounding box center [1480, 49] width 15 height 15
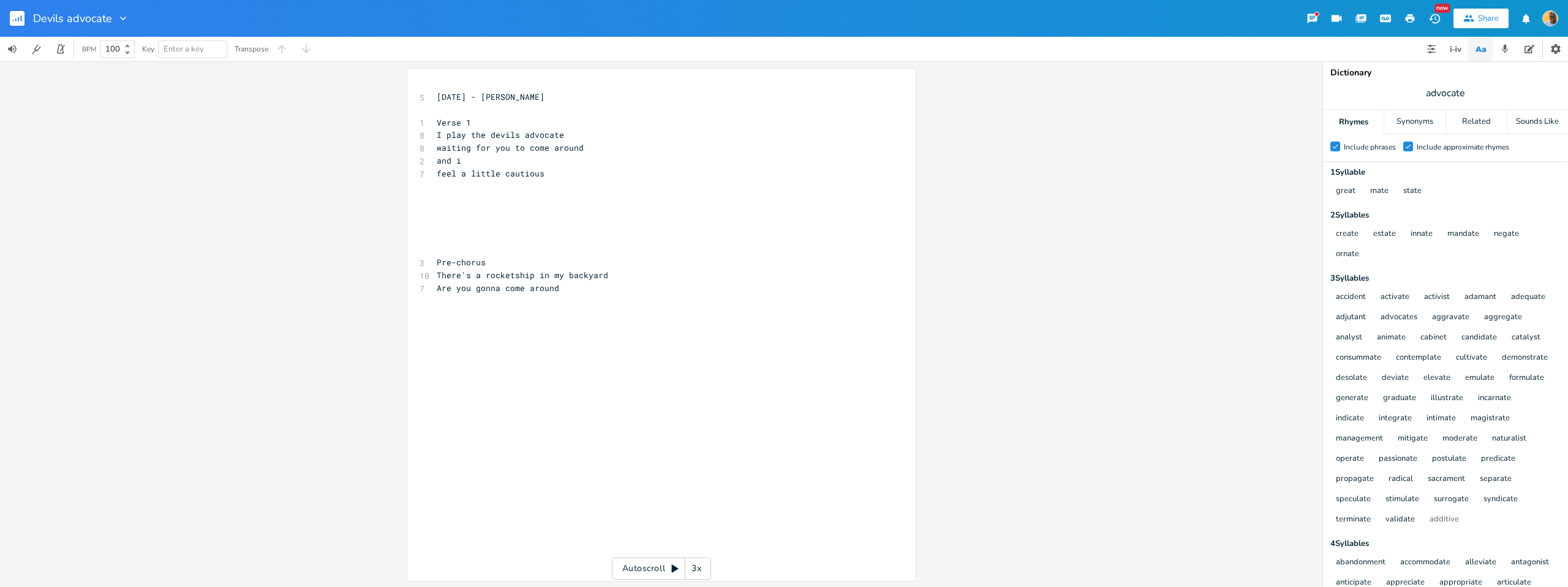
click at [549, 174] on pre "feel a little cautious" at bounding box center [655, 174] width 442 height 13
type textarea "self preservation"
type textarea "levels on the lifelife"
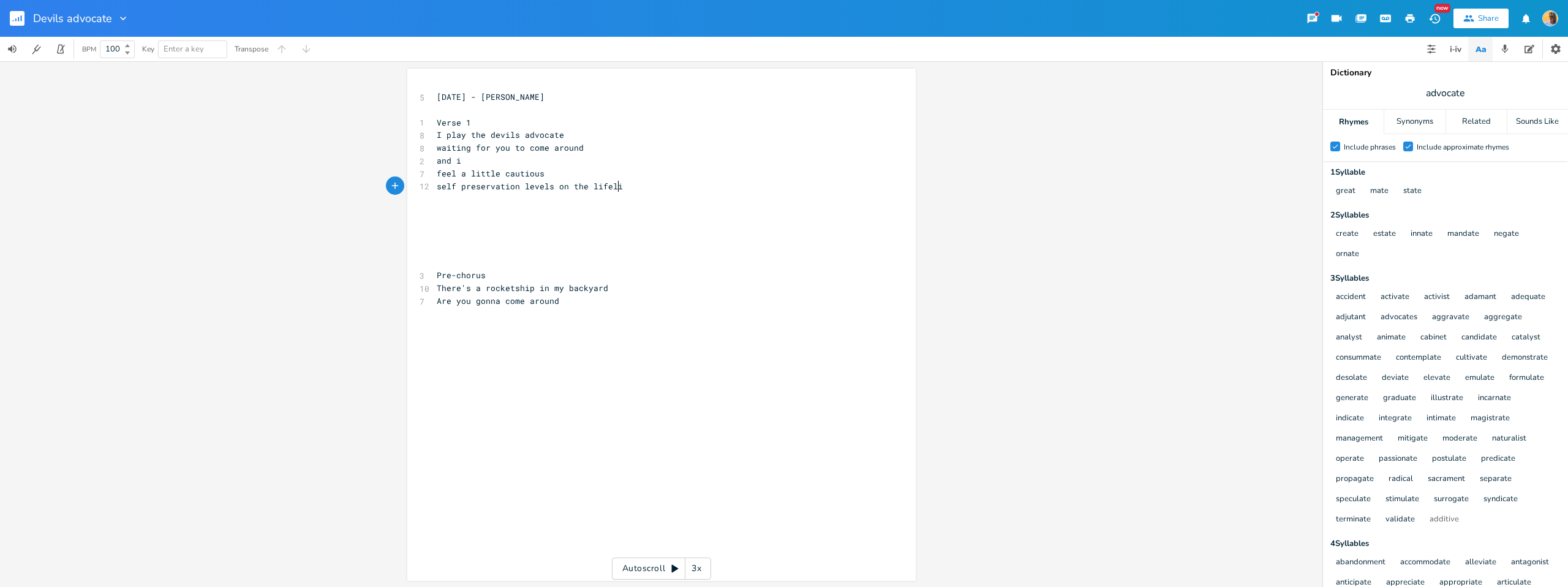
scroll to position [0, 72]
type textarea "a ;ofe"
type textarea "lifeline"
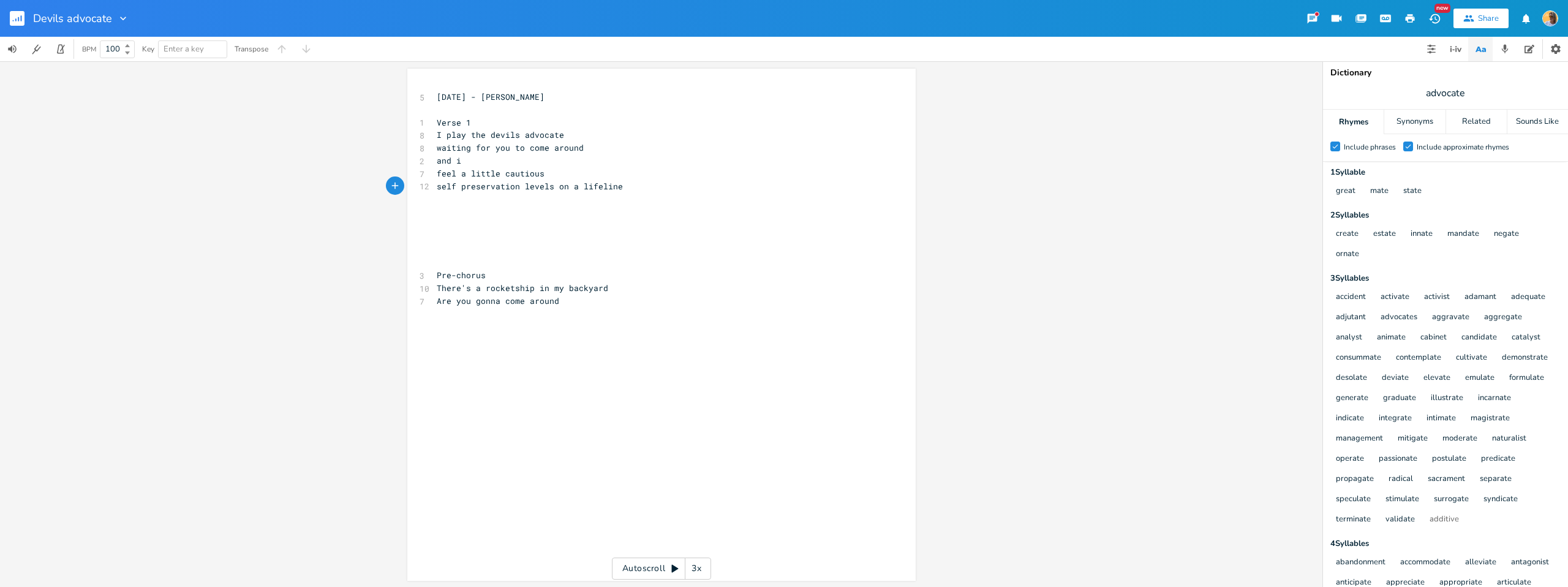
click at [613, 292] on pre "There's a rocketship in my backyard" at bounding box center [655, 289] width 442 height 13
type textarea "ill"
type textarea "'ll"
type textarea "Am i gonna wait all day for"
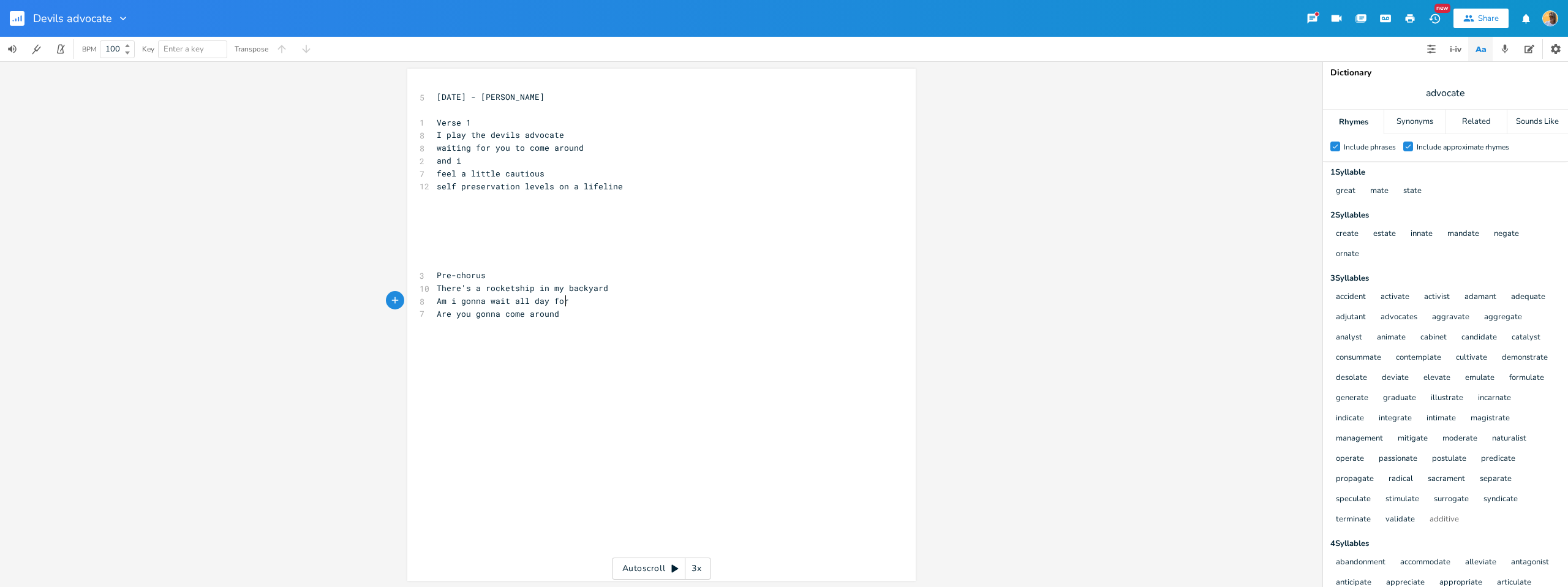
scroll to position [0, 100]
click at [472, 315] on span "Are you gonna come around" at bounding box center [498, 313] width 122 height 11
type textarea "yout"
type textarea "to"
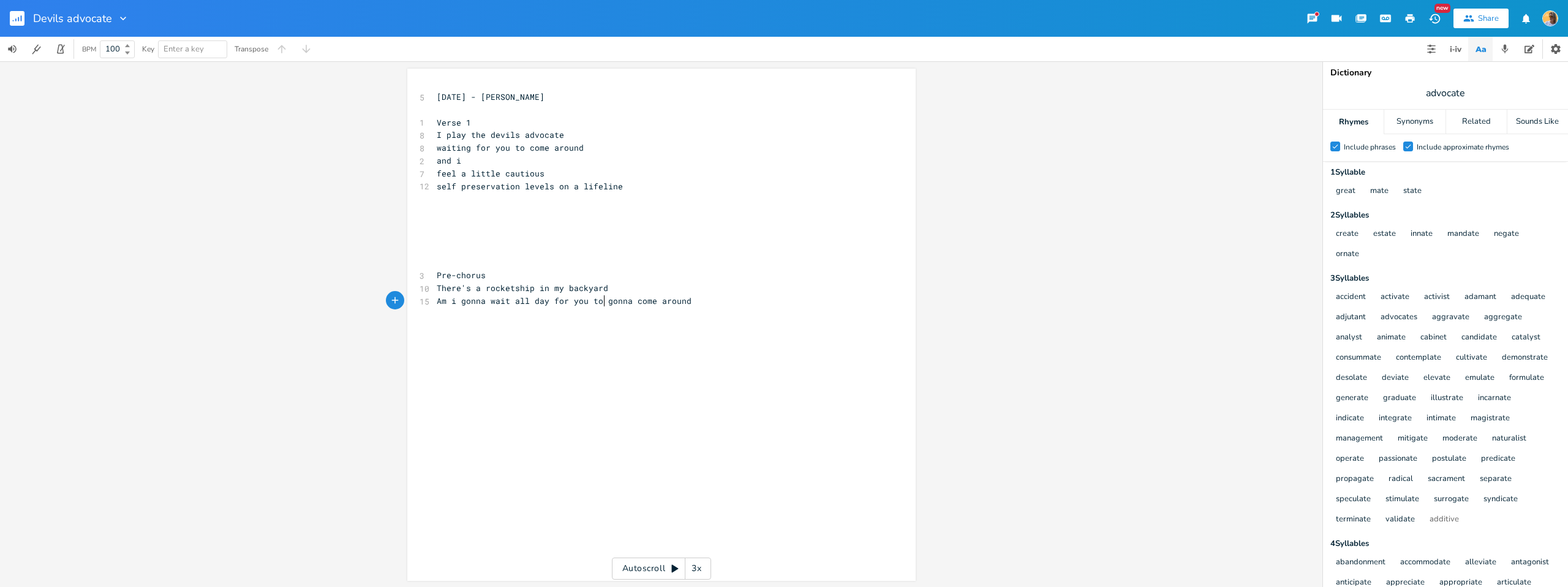
scroll to position [0, 10]
click at [627, 301] on span "Am i gonna wait all day for you to gonna come around" at bounding box center [565, 300] width 255 height 11
click at [669, 301] on pre "Am i gonna wait all day for you to come around" at bounding box center [655, 301] width 442 height 13
type textarea "?"
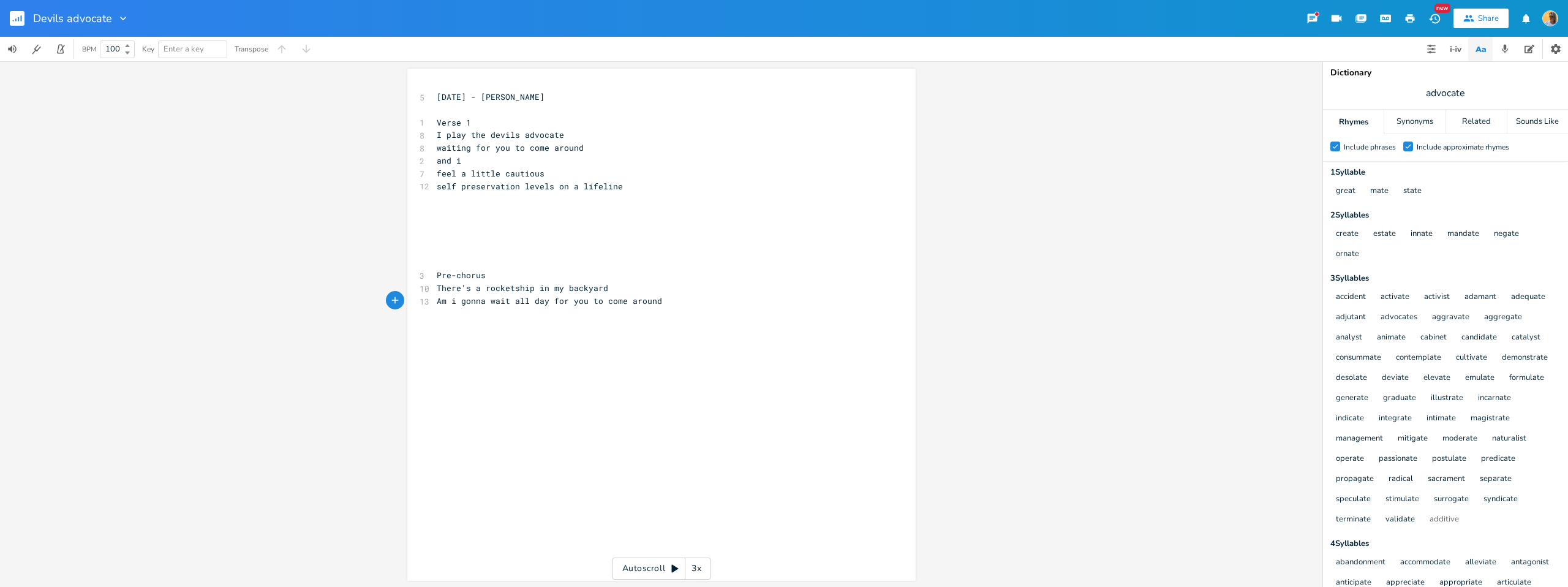
scroll to position [0, 3]
drag, startPoint x: 447, startPoint y: 250, endPoint x: 444, endPoint y: 258, distance: 8.5
click at [446, 253] on pre "​" at bounding box center [655, 251] width 442 height 13
click at [444, 262] on pre "​" at bounding box center [655, 262] width 442 height 13
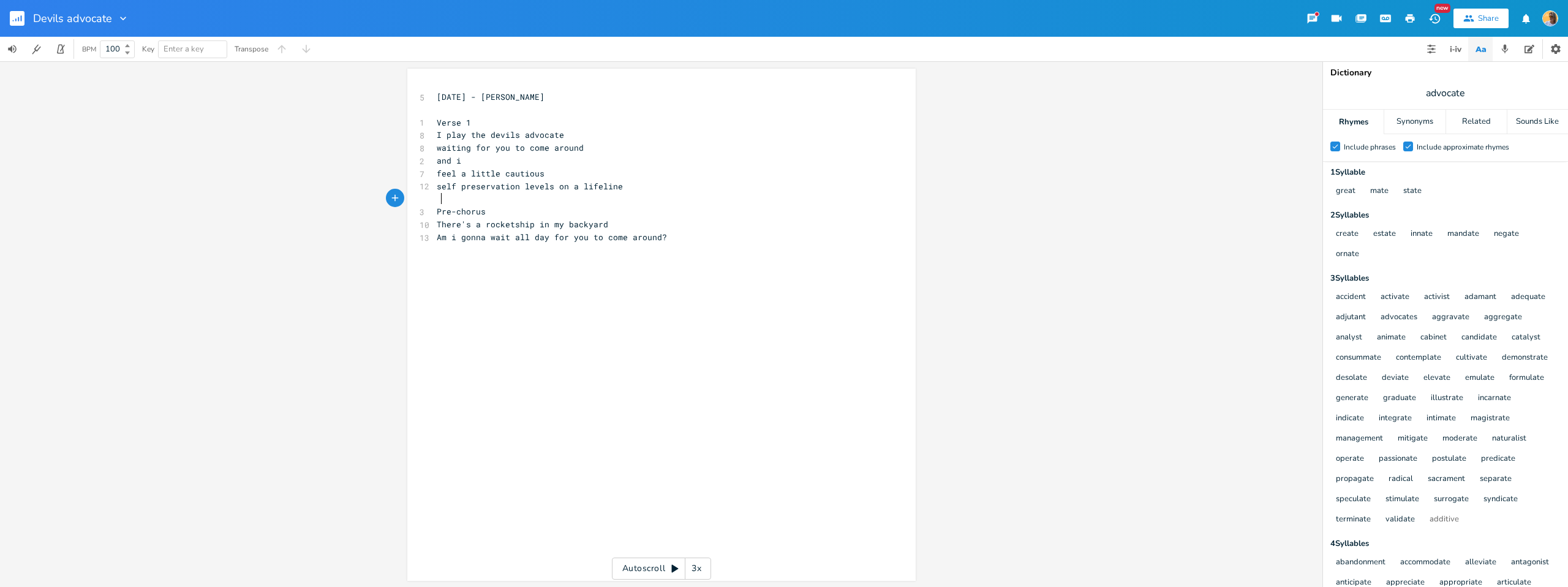
scroll to position [0, 3]
click at [478, 402] on div "x 5 [DATE] - [PERSON_NAME] ​ 1 Verse 1 8 I play the devils advocate 8 waiting f…" at bounding box center [671, 336] width 473 height 496
click at [457, 298] on pre "​" at bounding box center [655, 301] width 442 height 13
type textarea "A"
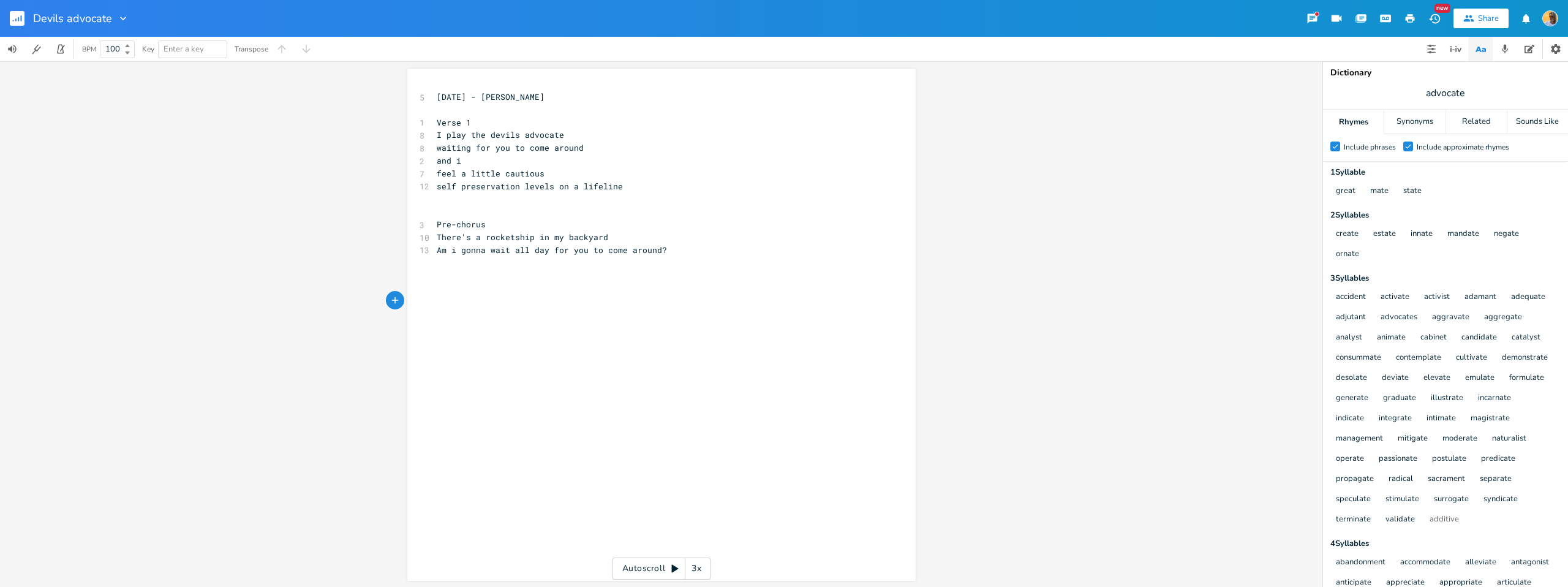
click at [491, 226] on pre "Pre-chorus" at bounding box center [655, 224] width 442 height 13
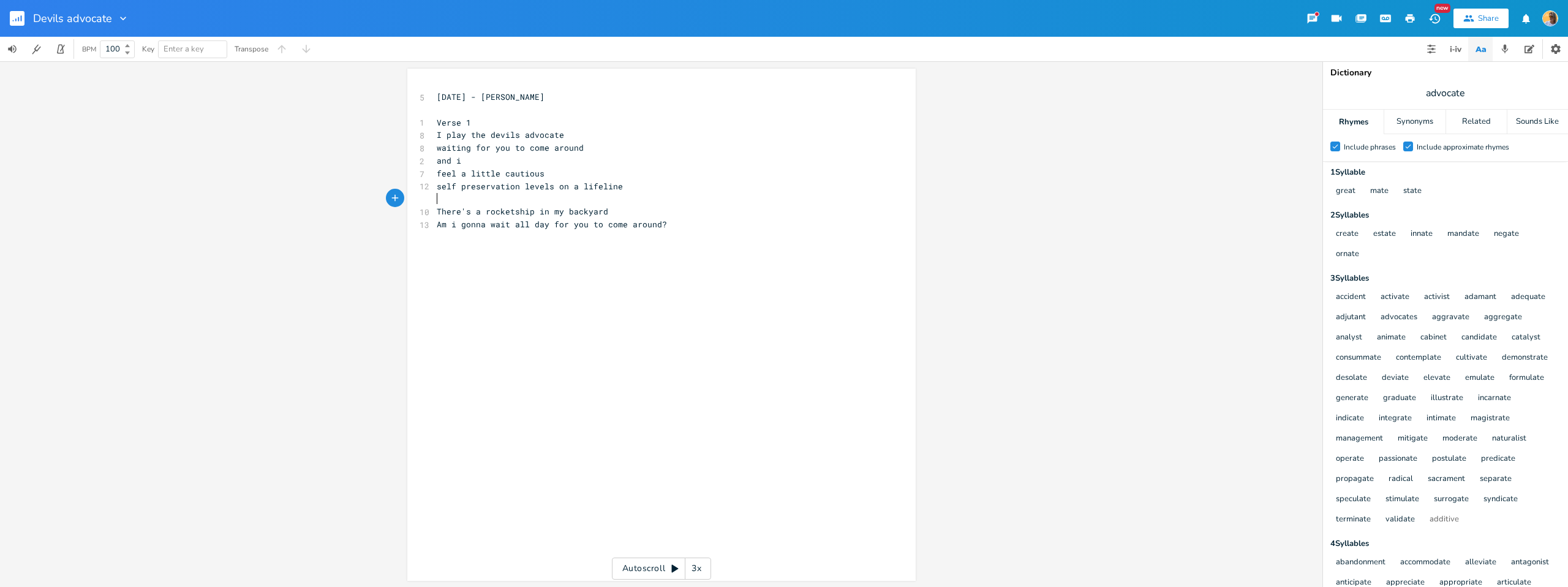
click at [705, 226] on pre "Am i gonna wait all day for you to come around?" at bounding box center [655, 224] width 442 height 13
type textarea "A"
type textarea "ACtivat"
type textarea "ctivate"
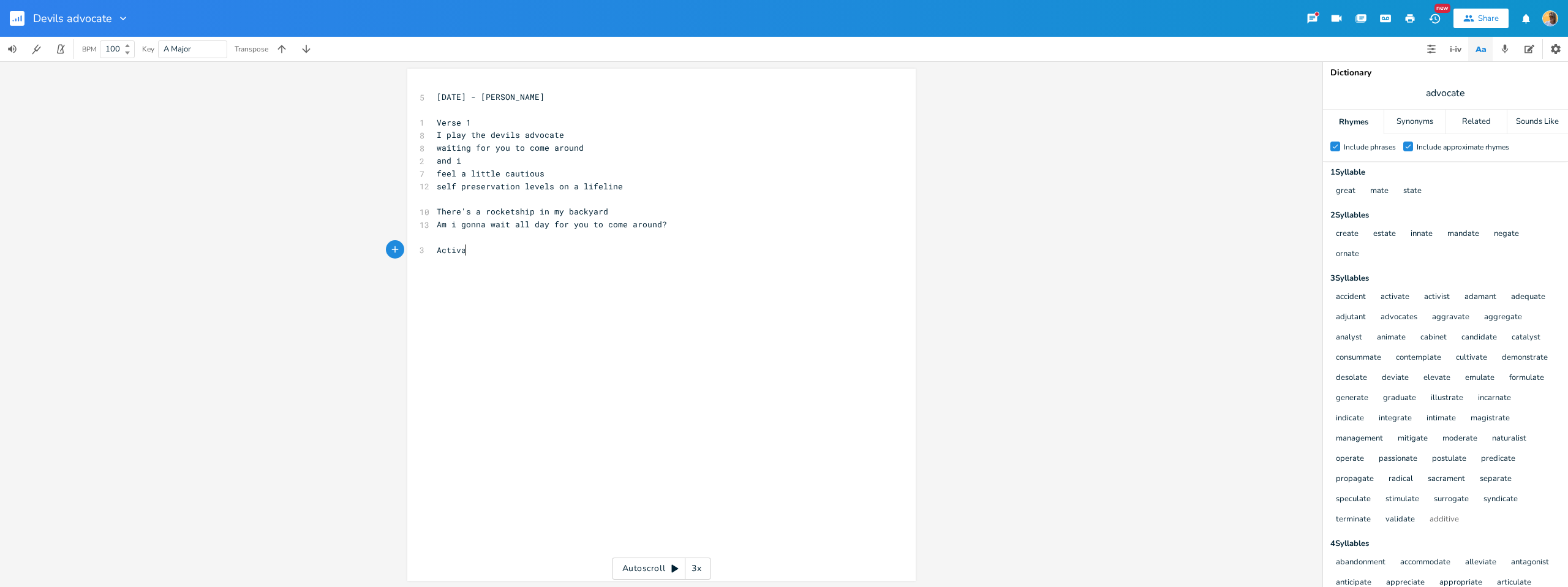
type textarea "st"
type textarea "Activast"
drag, startPoint x: 476, startPoint y: 249, endPoint x: 428, endPoint y: 255, distance: 48.4
click at [428, 251] on div "Activast x 5 [DATE] - [PERSON_NAME] ​ 1 Verse 1 8 I play the devils advocate 8 …" at bounding box center [661, 325] width 508 height 512
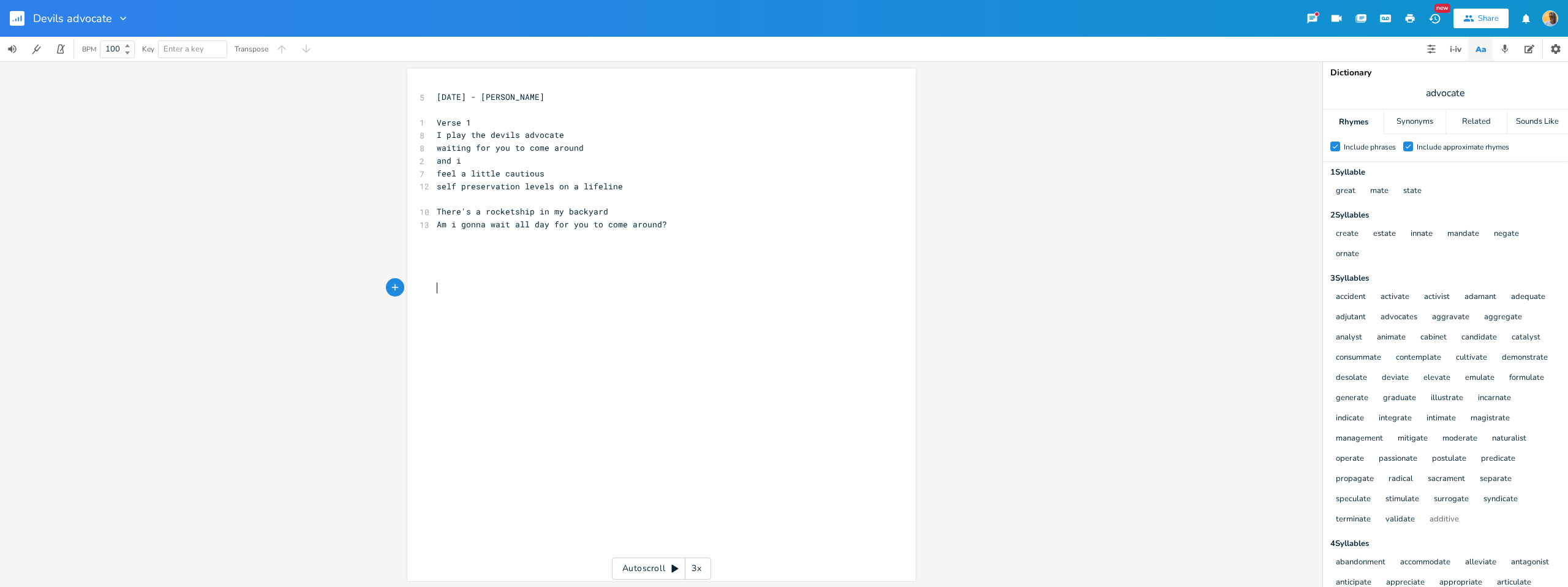
click at [466, 292] on pre "​" at bounding box center [655, 289] width 442 height 13
click at [452, 270] on pre "​" at bounding box center [655, 276] width 442 height 13
click at [449, 300] on pre "​" at bounding box center [655, 301] width 442 height 13
click at [445, 273] on pre "​" at bounding box center [655, 276] width 442 height 13
type textarea "Activist"
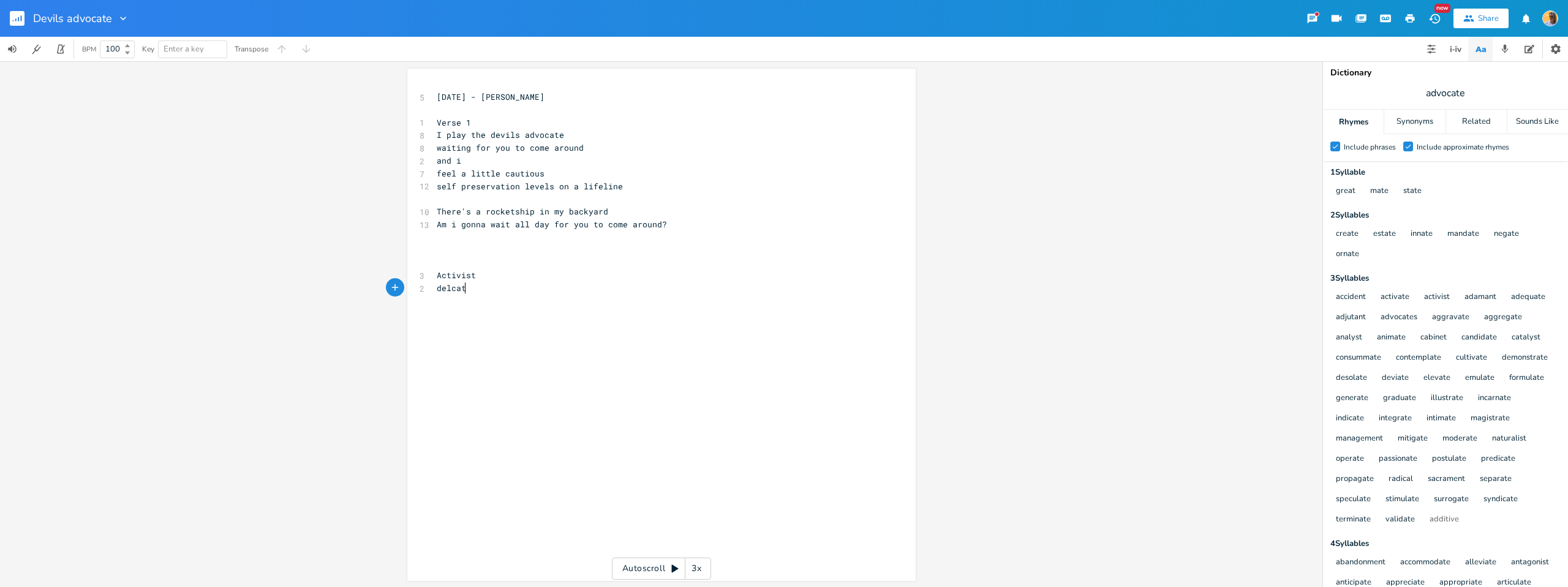
scroll to position [0, 26]
type textarea "delcate"
type textarea "icate"
type textarea "\"
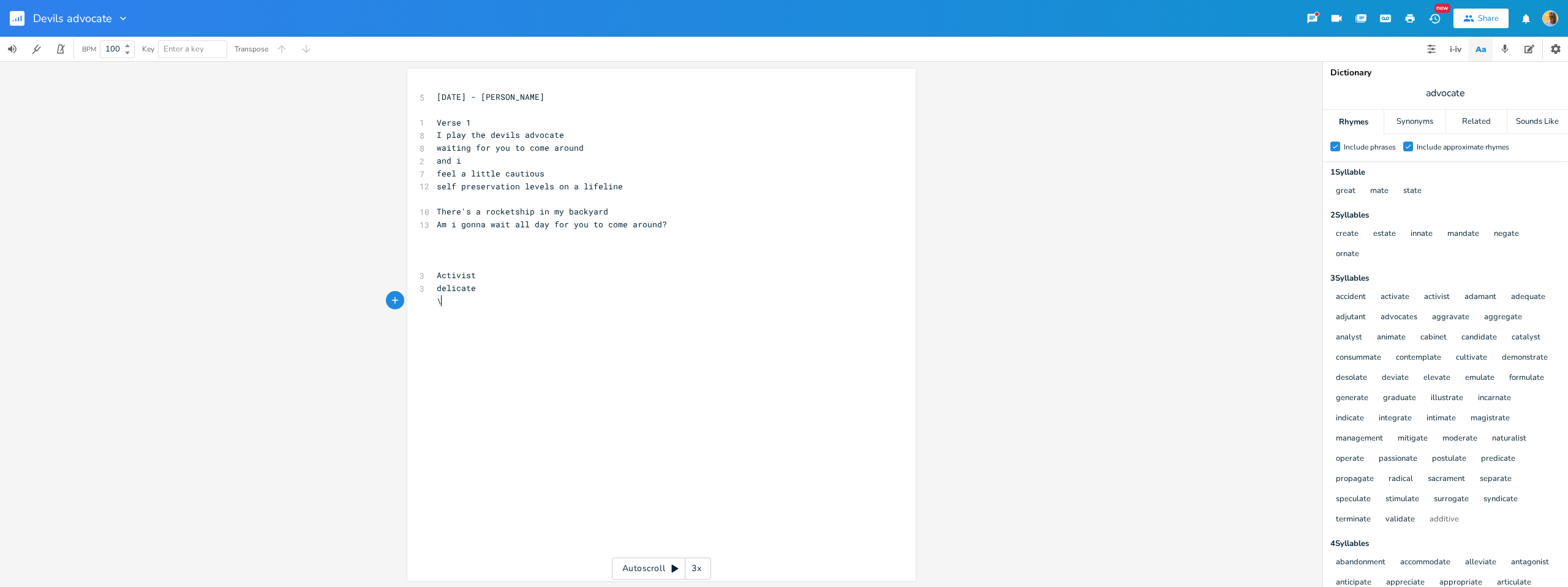
scroll to position [0, 3]
type textarea "iun"
type textarea "ntimate"
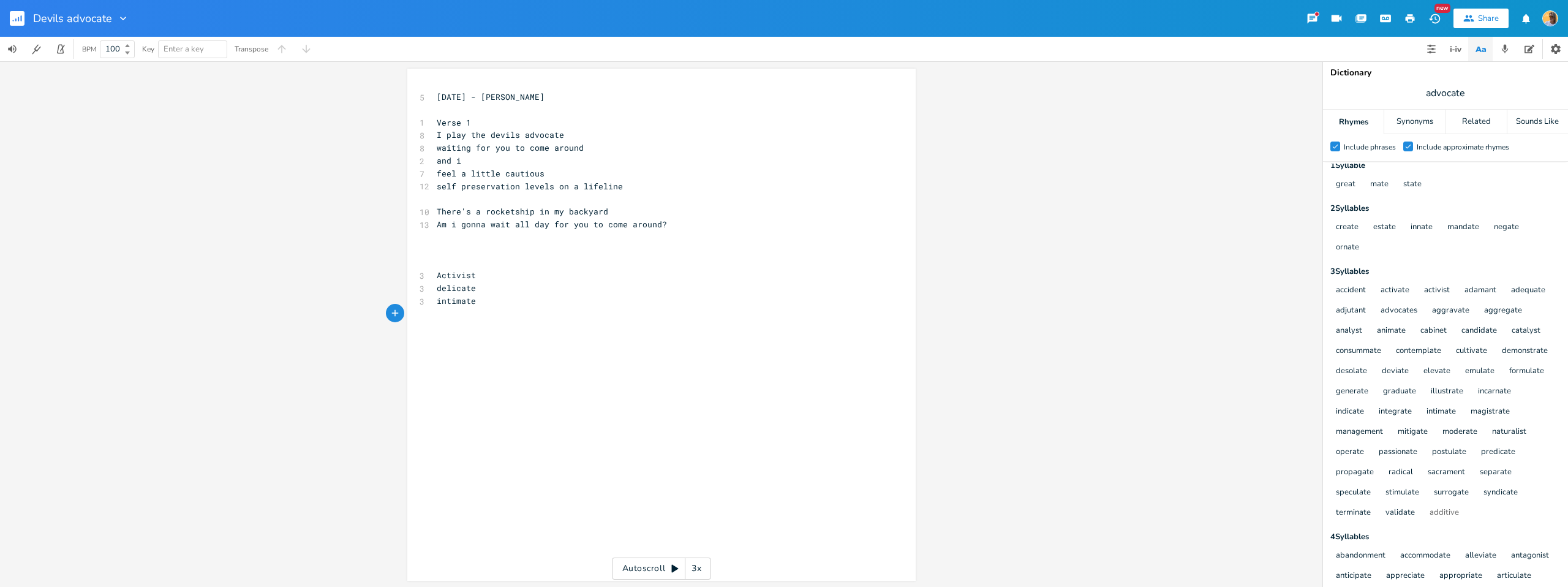
click at [495, 351] on pre "​" at bounding box center [655, 352] width 442 height 13
click at [489, 274] on pre "Activist" at bounding box center [655, 276] width 442 height 13
click at [434, 274] on pre "Activist" at bounding box center [655, 276] width 442 height 13
click at [532, 287] on pre "delicate" at bounding box center [655, 289] width 442 height 13
click at [479, 273] on pre "Activist" at bounding box center [655, 276] width 442 height 13
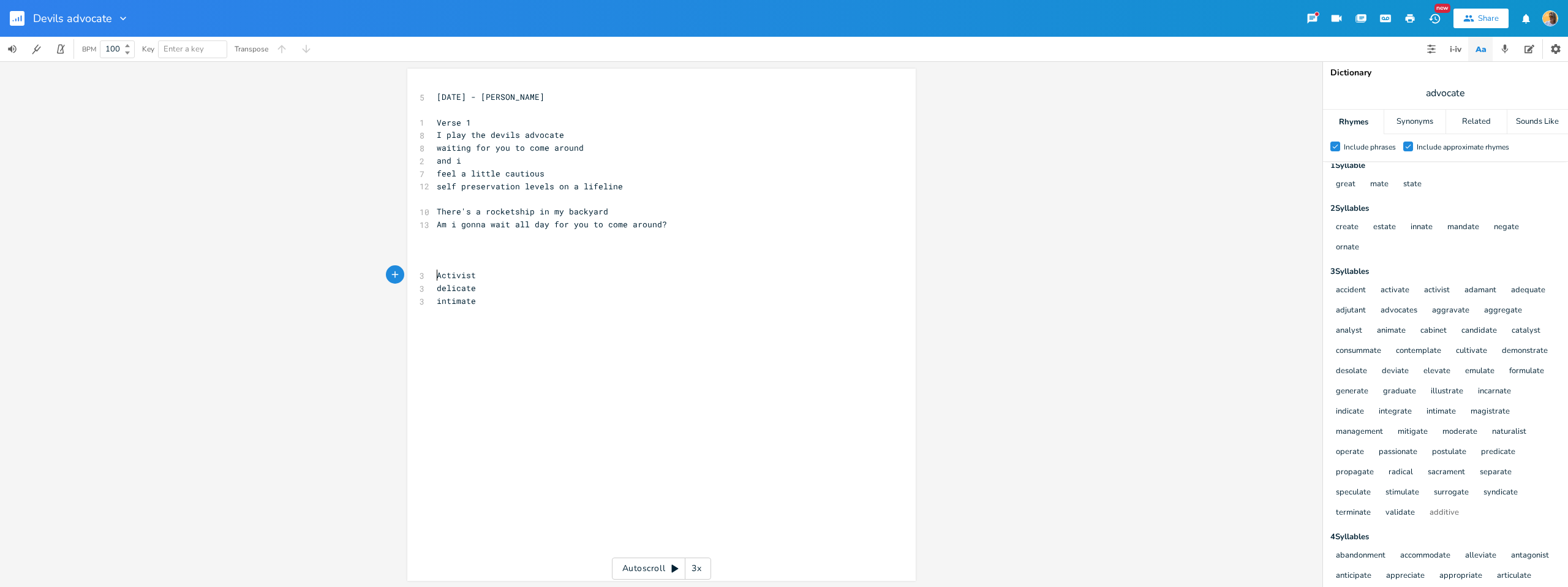
drag, startPoint x: 432, startPoint y: 275, endPoint x: 452, endPoint y: 279, distance: 20.4
click at [434, 275] on pre "Activist" at bounding box center [655, 276] width 442 height 13
type textarea "Am i acting like an"
click at [531, 275] on span "Am i acting like an Activist" at bounding box center [506, 275] width 137 height 11
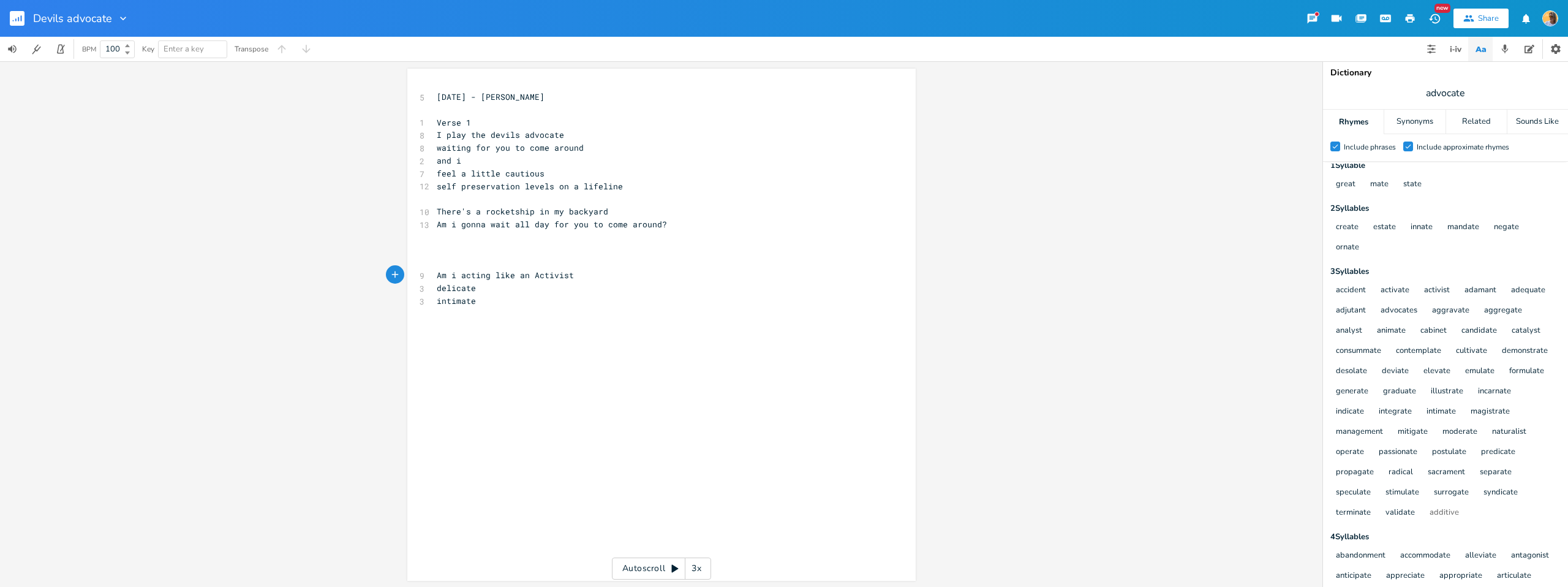
type textarea "a"
click at [601, 276] on pre "Am i acting like an activist" at bounding box center [655, 276] width 442 height 13
type textarea "demanding your attenston"
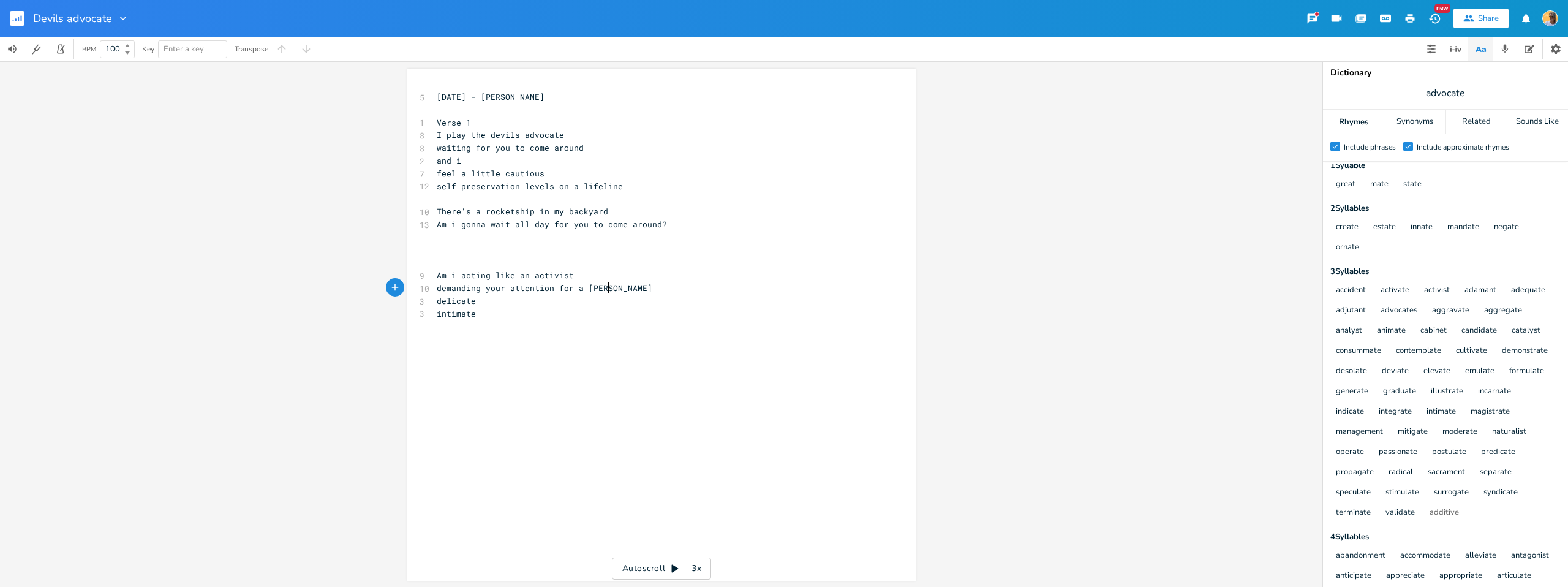
type textarea "tion for a glimpe"
type textarea "se of your lime light"
drag, startPoint x: 444, startPoint y: 302, endPoint x: 430, endPoint y: 303, distance: 14.0
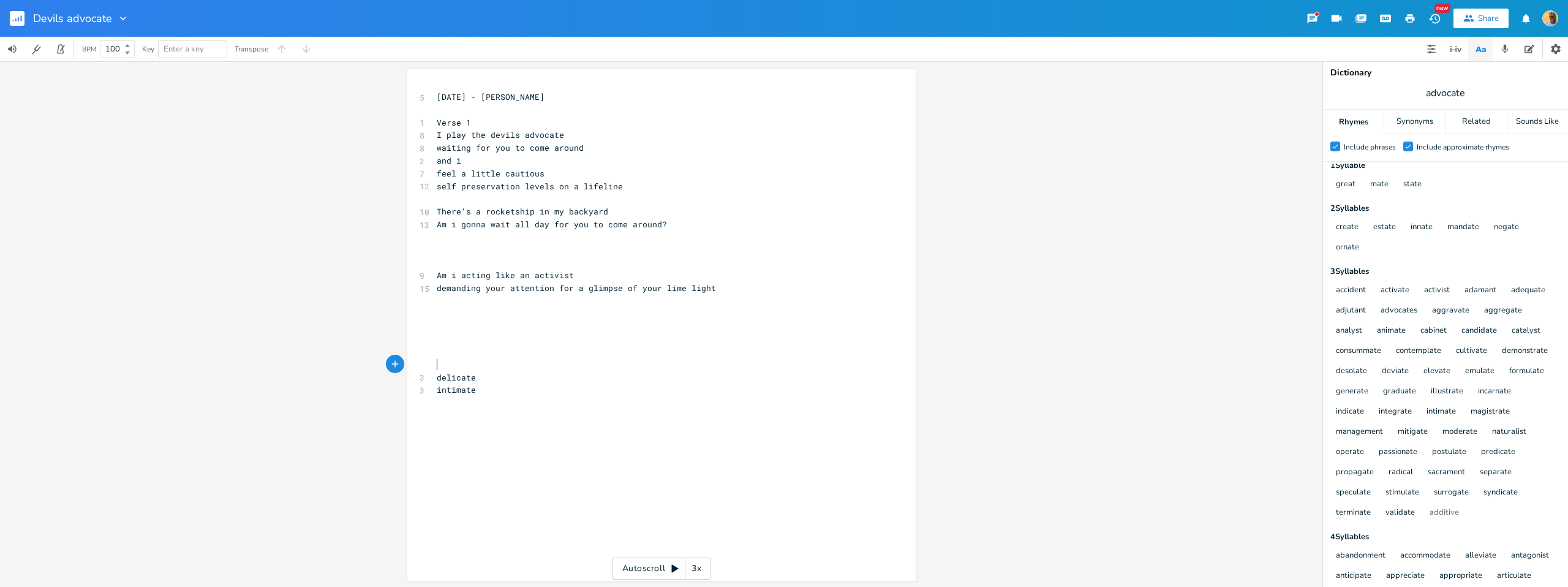
click at [444, 302] on pre "​" at bounding box center [655, 301] width 442 height 13
click at [437, 294] on pre "​" at bounding box center [655, 301] width 442 height 13
click at [437, 293] on span "demanding your attention for a glimpse of your lime light" at bounding box center [576, 288] width 279 height 11
click at [761, 283] on pre "demanding your attention for a glimpse of your lime light" at bounding box center [655, 289] width 442 height 13
click at [684, 287] on span "demanding your attention for a glimpse of your lime light" at bounding box center [576, 288] width 279 height 11
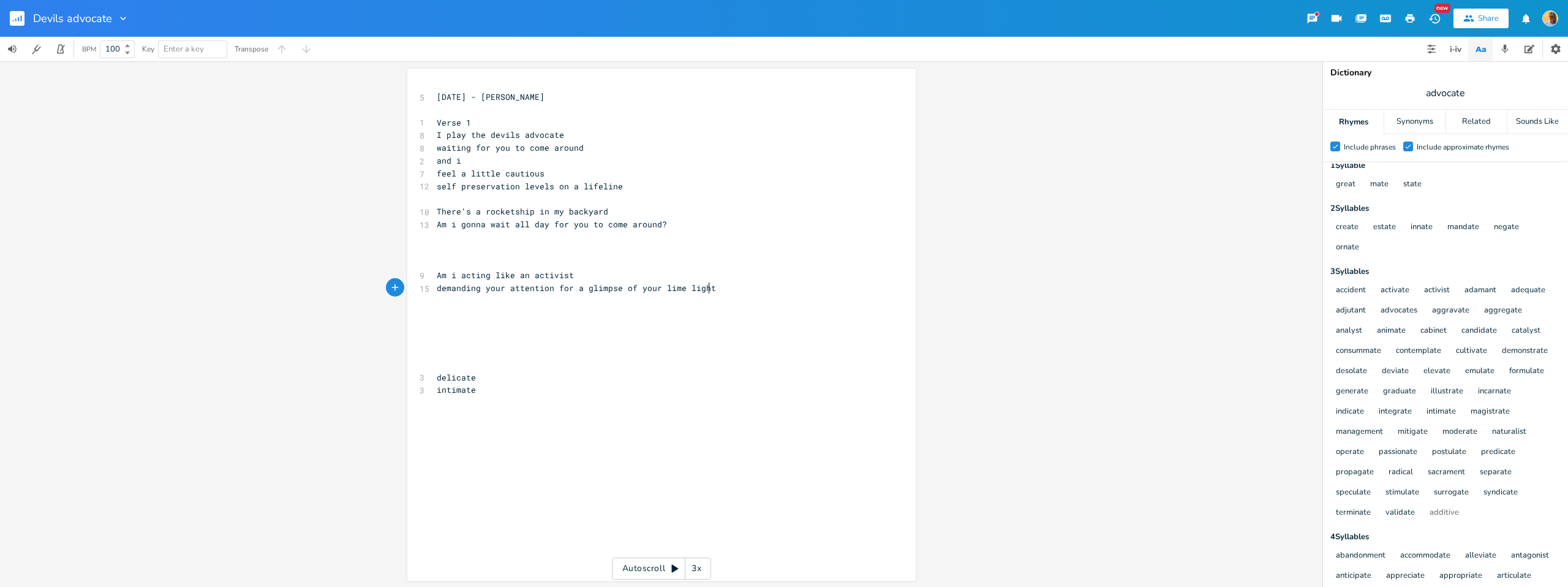
click at [718, 285] on pre "demanding your attention for a glimpse of your lime light" at bounding box center [655, 289] width 442 height 13
click at [729, 291] on pre "demanding your attention for a glimpse of your lime light" at bounding box center [655, 289] width 442 height 13
type textarea "light"
click at [626, 337] on pre "​" at bounding box center [655, 339] width 442 height 13
click at [726, 294] on pre "​" at bounding box center [655, 301] width 442 height 13
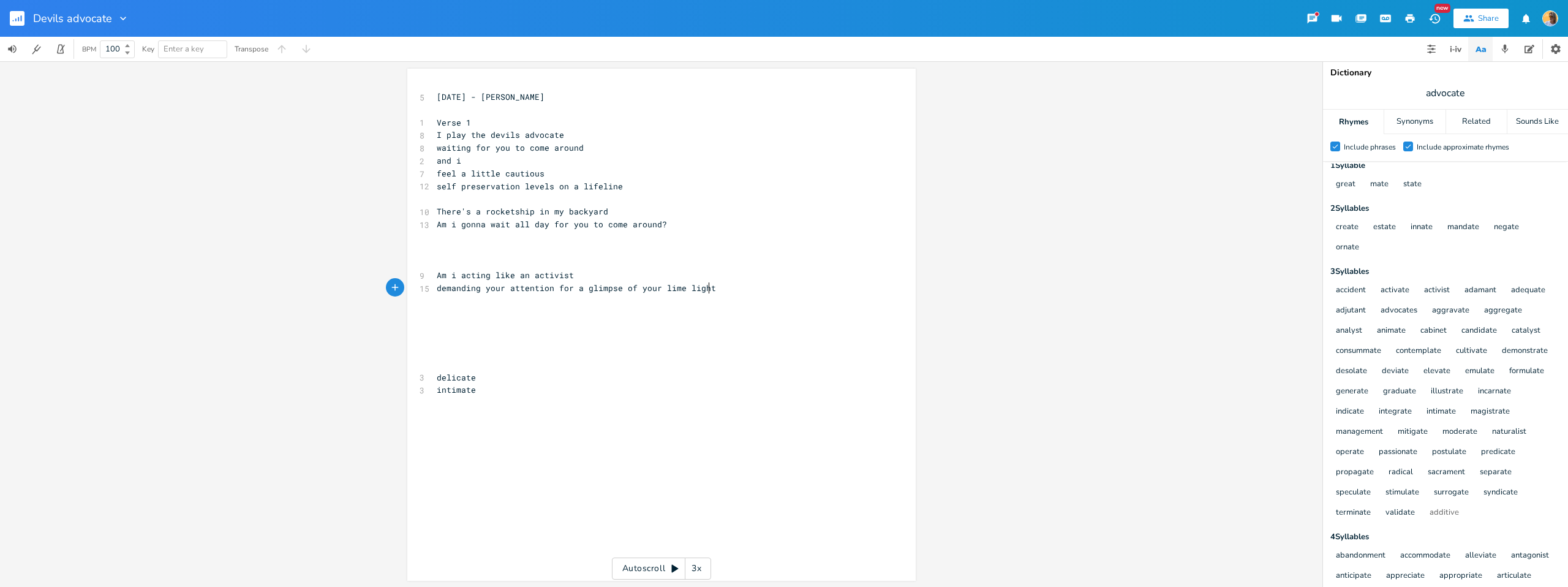
click at [571, 272] on pre "Am i acting like an activist" at bounding box center [655, 276] width 442 height 13
click at [585, 280] on pre "Am i acting like an activist" at bounding box center [655, 276] width 442 height 13
click at [580, 275] on pre "Am i acting like an activist" at bounding box center [655, 276] width 442 height 13
click at [606, 276] on pre "Am i acting like an activist" at bounding box center [655, 276] width 442 height 13
type textarea "?"
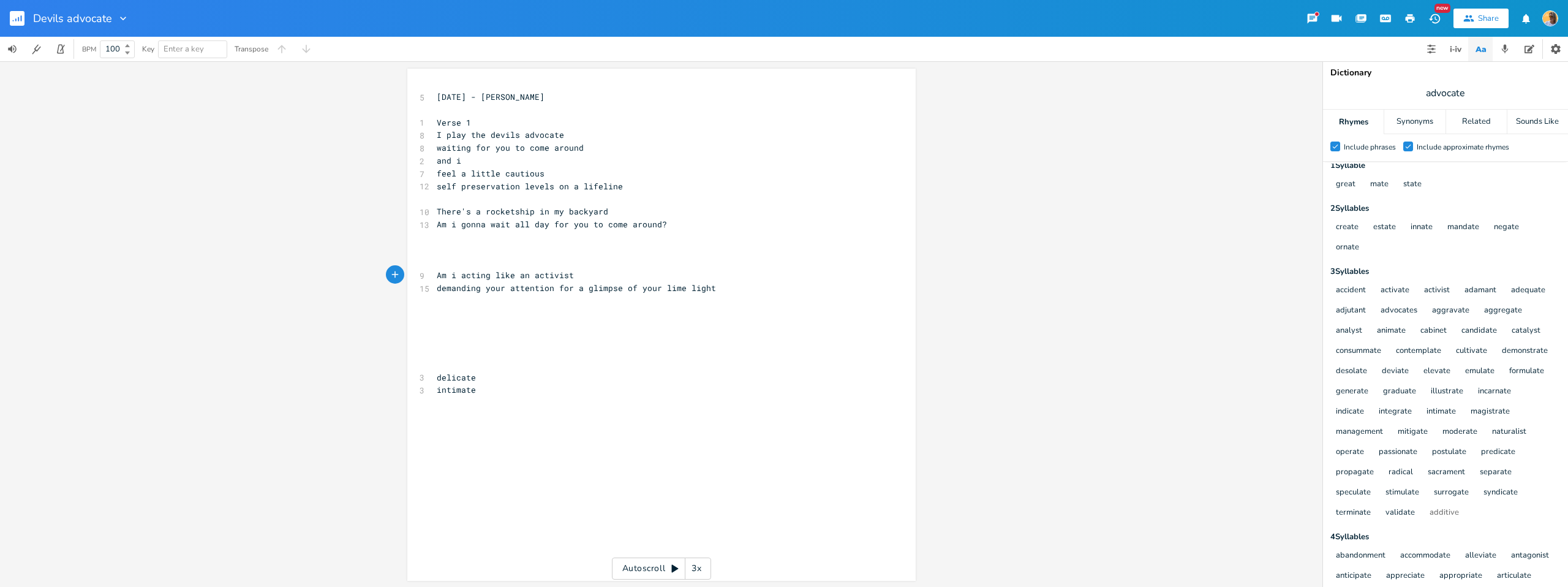
scroll to position [0, 3]
type textarea "a glimpse of your lime light"
type textarea "ntion for a glimpse of your lime light"
drag, startPoint x: 720, startPoint y: 288, endPoint x: 521, endPoint y: 294, distance: 199.1
click at [521, 294] on div "5 [DATE] - [PERSON_NAME] ​ 1 Verse 1 8 I play the devils advocate 8 waiting for…" at bounding box center [655, 269] width 442 height 357
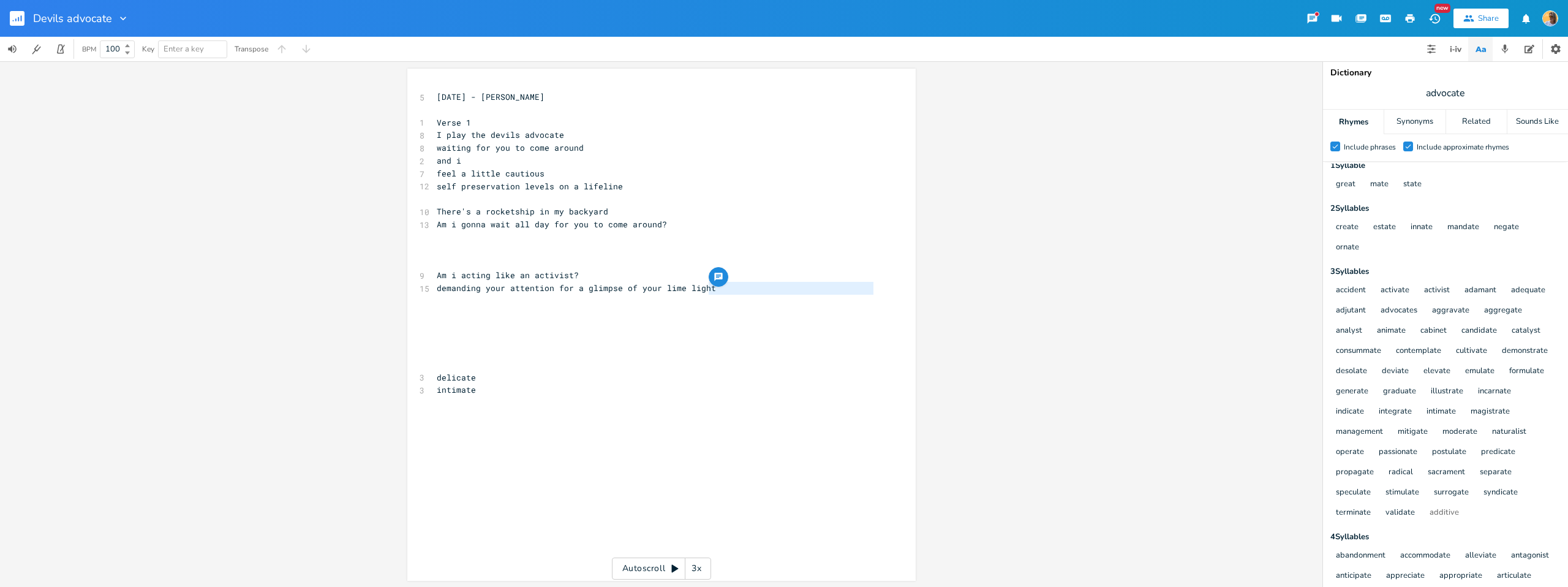
click at [561, 356] on pre "​" at bounding box center [655, 352] width 442 height 13
type textarea "attention"
drag, startPoint x: 550, startPoint y: 291, endPoint x: 503, endPoint y: 293, distance: 47.0
click at [503, 293] on span "demanding your attention for a glimpse of your lime light" at bounding box center [576, 288] width 279 height 11
click at [572, 342] on pre "​" at bounding box center [655, 339] width 442 height 13
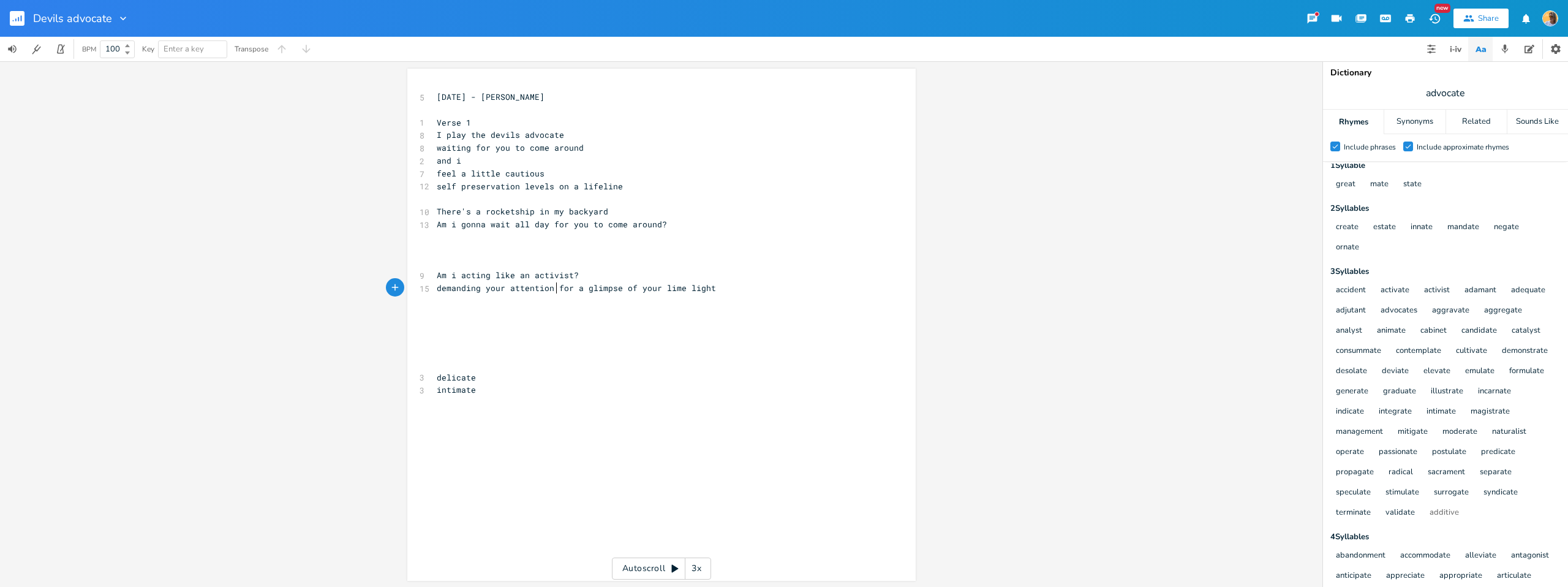
click at [553, 289] on span "demanding your attention for a glimpse of your lime light" at bounding box center [576, 288] width 279 height 11
click at [728, 289] on pre "demanding your attention for a glimpse of your lime light" at bounding box center [655, 289] width 442 height 13
click at [496, 308] on pre "​" at bounding box center [655, 314] width 442 height 13
click at [722, 287] on pre "demanding your attention for a glimpse of your lime light" at bounding box center [655, 289] width 442 height 13
type textarea "​glimpse of your lime light"
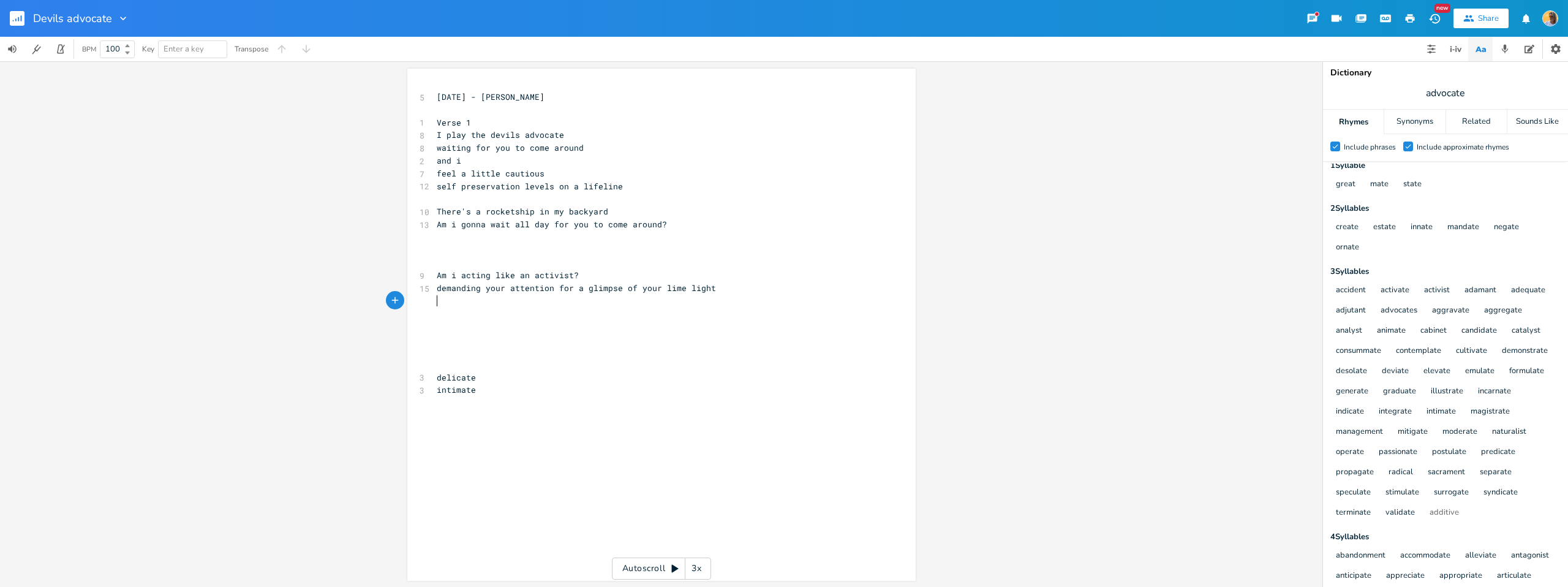
click at [697, 308] on pre "​" at bounding box center [655, 314] width 442 height 13
type textarea "of your lime light"
drag, startPoint x: 725, startPoint y: 289, endPoint x: 618, endPoint y: 294, distance: 107.1
click at [618, 294] on pre "demanding your attention for a glimpse of your lime light" at bounding box center [655, 289] width 442 height 13
type textarea "demanding your attention for a glimpse"
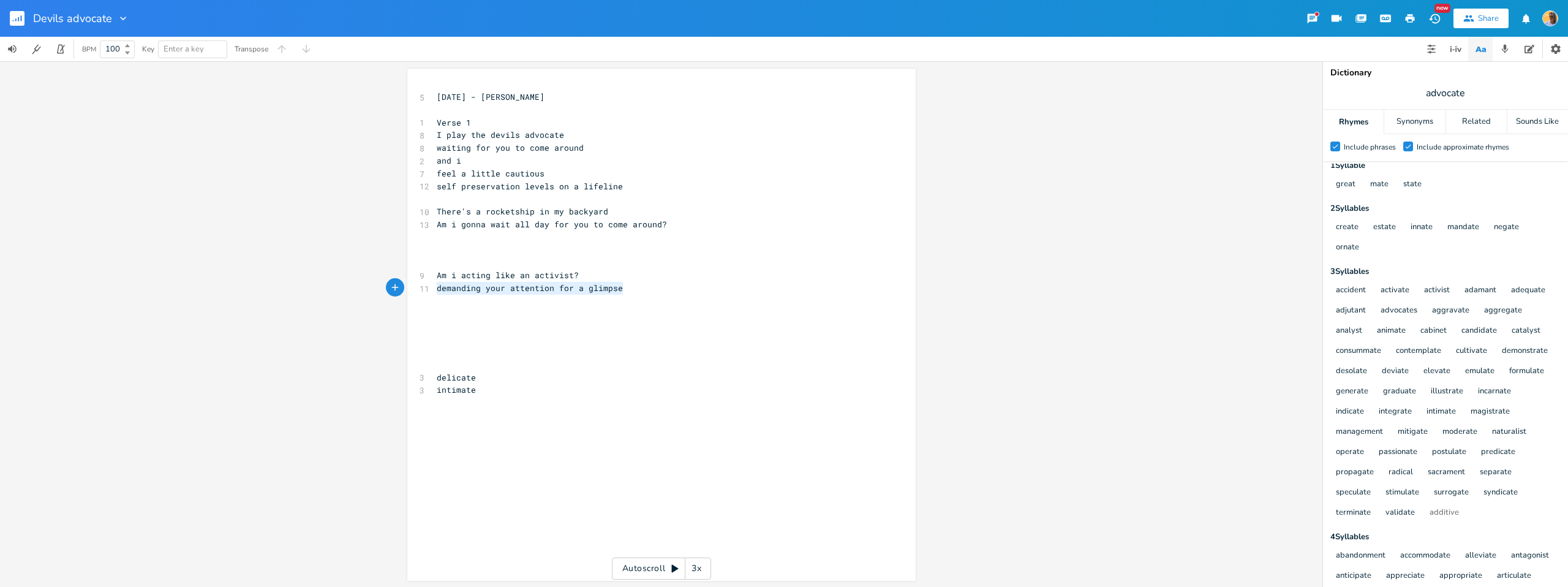
drag, startPoint x: 638, startPoint y: 287, endPoint x: 506, endPoint y: 323, distance: 136.8
click at [438, 294] on div "5 [DATE] - [PERSON_NAME] ​ 1 Verse 1 8 I play the devils advocate 8 waiting for…" at bounding box center [655, 269] width 442 height 357
click at [598, 334] on pre "​" at bounding box center [655, 339] width 442 height 13
drag, startPoint x: 580, startPoint y: 298, endPoint x: 625, endPoint y: 296, distance: 45.0
click at [580, 298] on pre "​" at bounding box center [655, 301] width 442 height 13
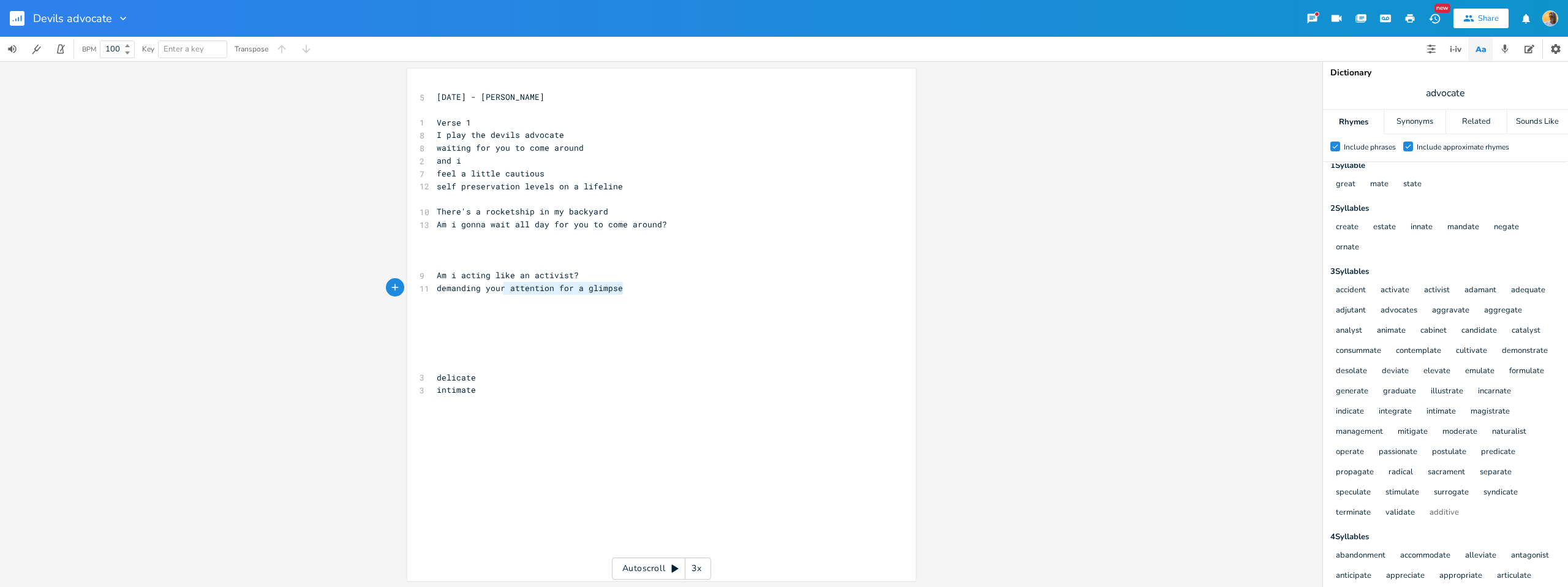
type textarea "demanding your attention for a glimpse"
drag, startPoint x: 638, startPoint y: 290, endPoint x: 413, endPoint y: 288, distance: 225.0
click at [413, 288] on div "demanding your attention for a glimpse x 5 [DATE] - [PERSON_NAME] ​ 1 Verse 1 8…" at bounding box center [661, 325] width 508 height 512
click at [584, 277] on pre "Am i acting like an activist?" at bounding box center [655, 276] width 442 height 13
type textarea "tryna get your attention"
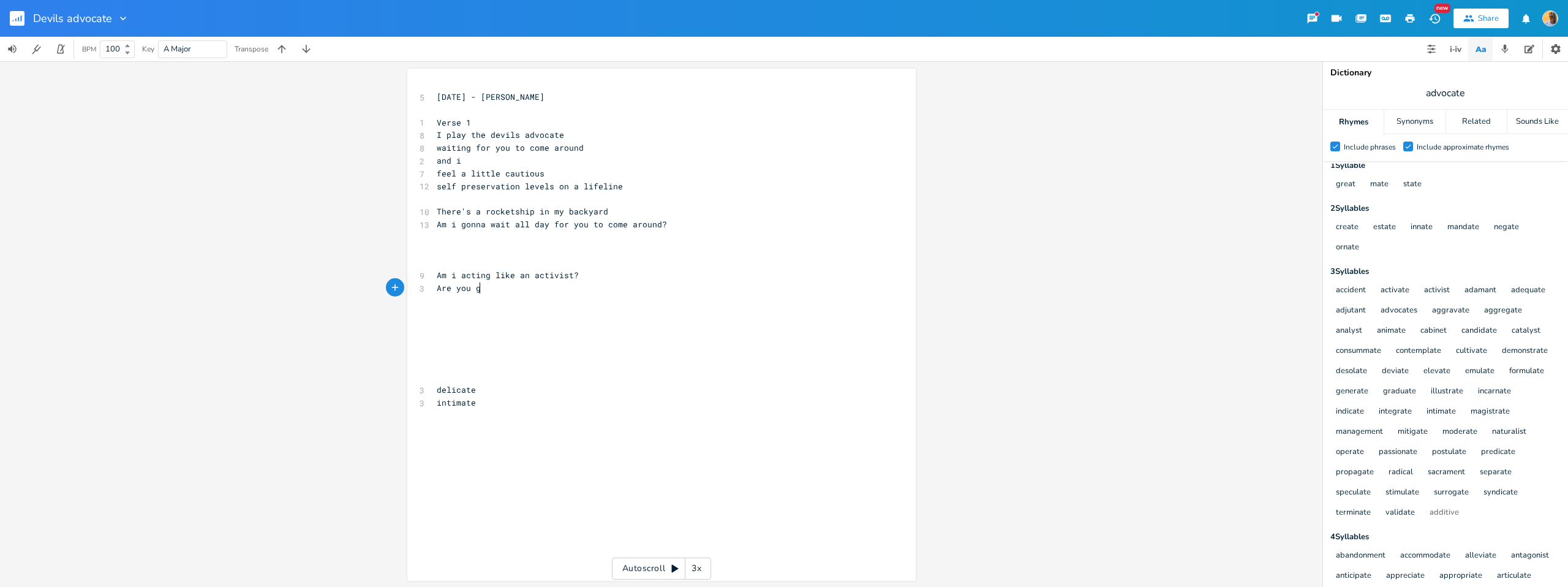
scroll to position [0, 39]
type textarea "Are you gp"
type textarea "oing stare blind t"
type textarea "o thwe"
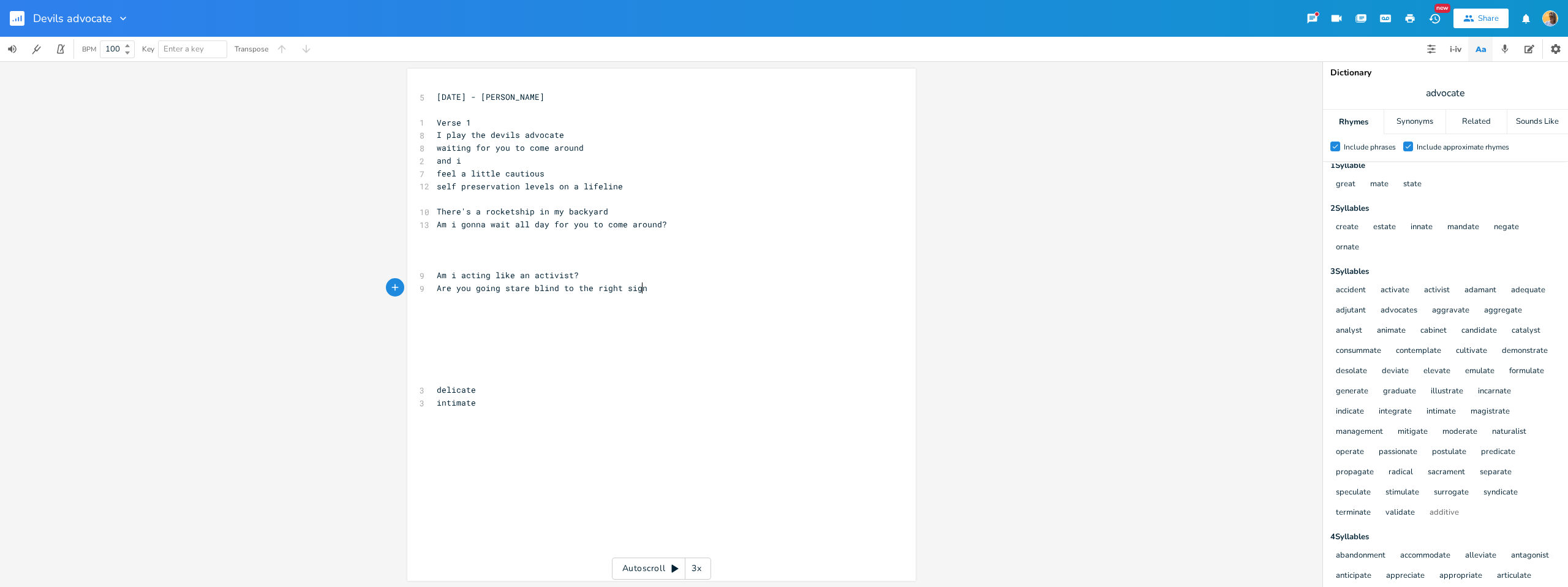
scroll to position [0, 43]
type textarea "e right sign"
type textarea "ou going stare blind to the right sign"
drag, startPoint x: 587, startPoint y: 285, endPoint x: 425, endPoint y: 289, distance: 162.0
click at [425, 289] on div "Are you going stare blind to the right sign x 5 [DATE] - [PERSON_NAME] ​ 1 Vers…" at bounding box center [661, 325] width 508 height 512
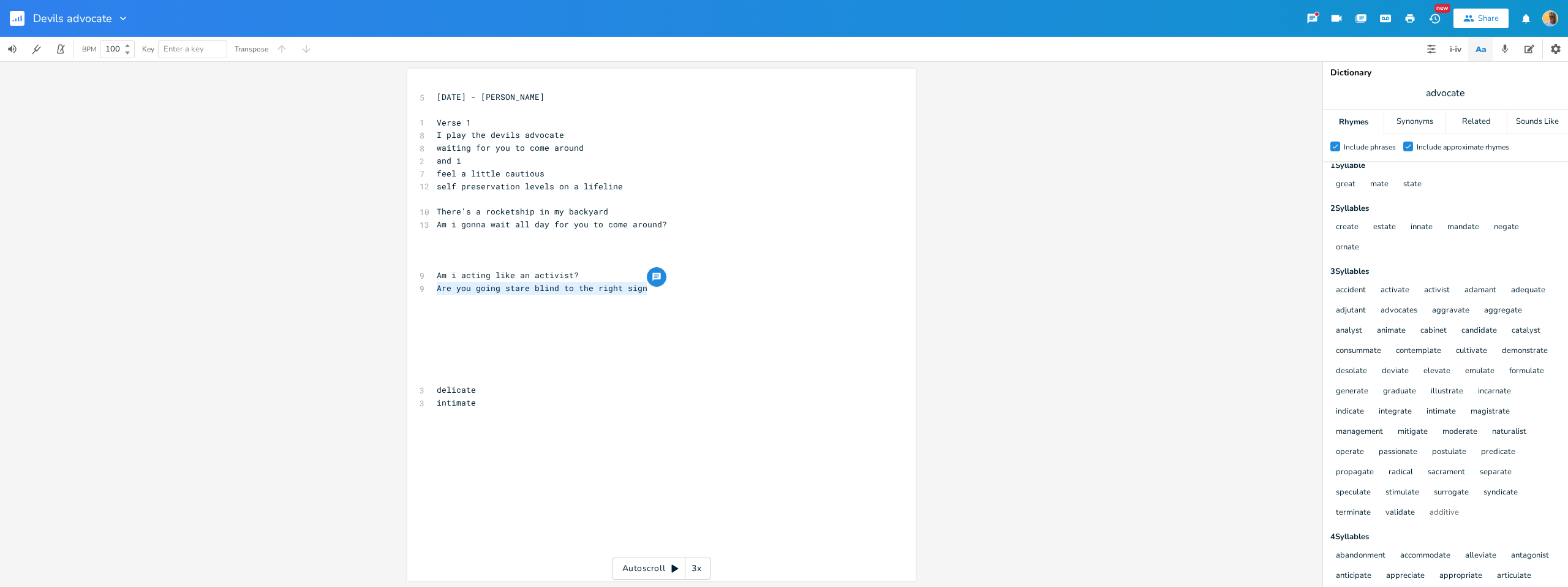
type textarea "Are you going stare blind to the right sign"
click at [621, 383] on pre "delicate" at bounding box center [655, 390] width 442 height 13
type textarea "Are you going stare blind to the right sign"
drag, startPoint x: 642, startPoint y: 288, endPoint x: 447, endPoint y: 295, distance: 195.1
click at [434, 290] on pre "Are you going stare blind to the right sign" at bounding box center [655, 289] width 442 height 13
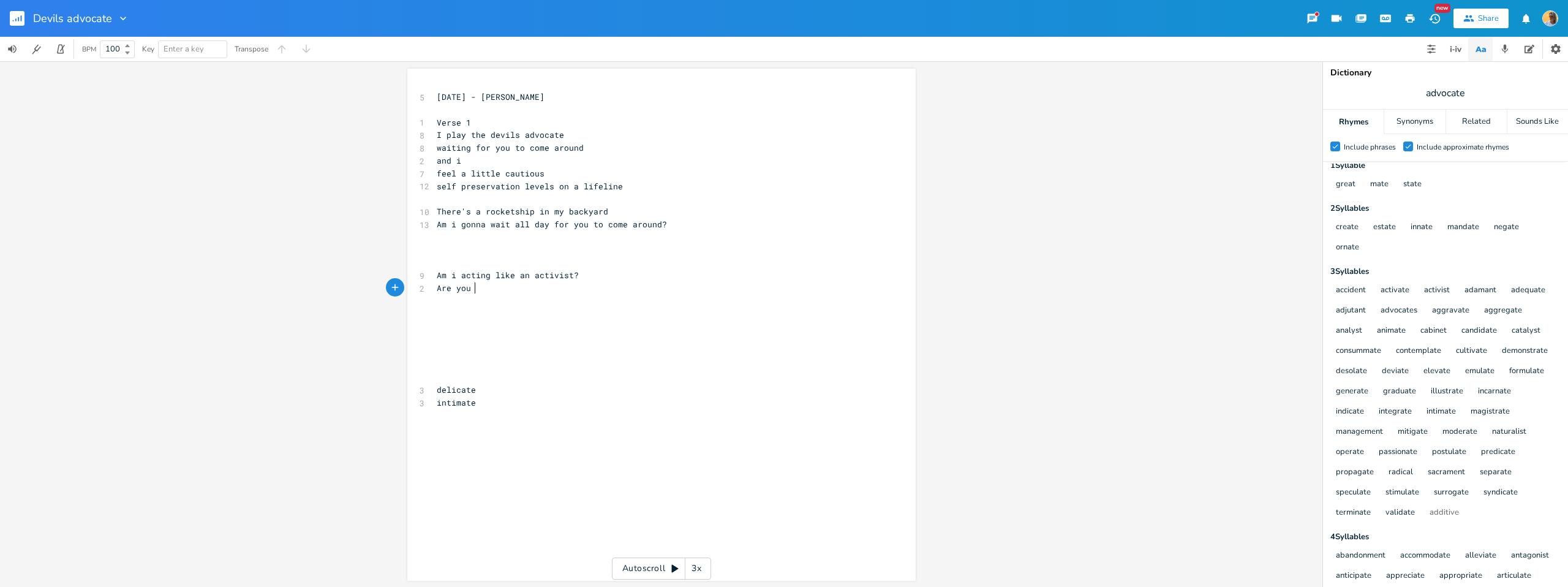
scroll to position [0, 30]
type textarea "Are you going to start"
type textarea "Are you goping"
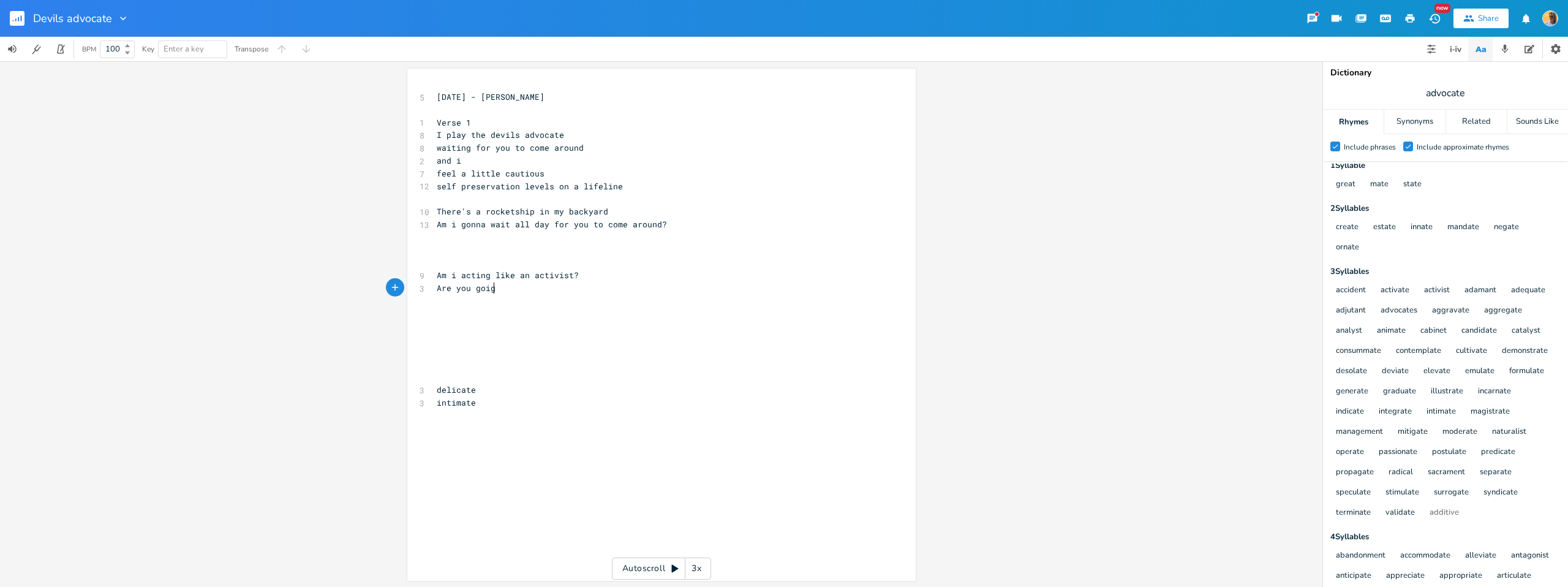
type textarea "ig"
type textarea "ing to stare blindly at the right sign?"
type textarea "Yes, I"
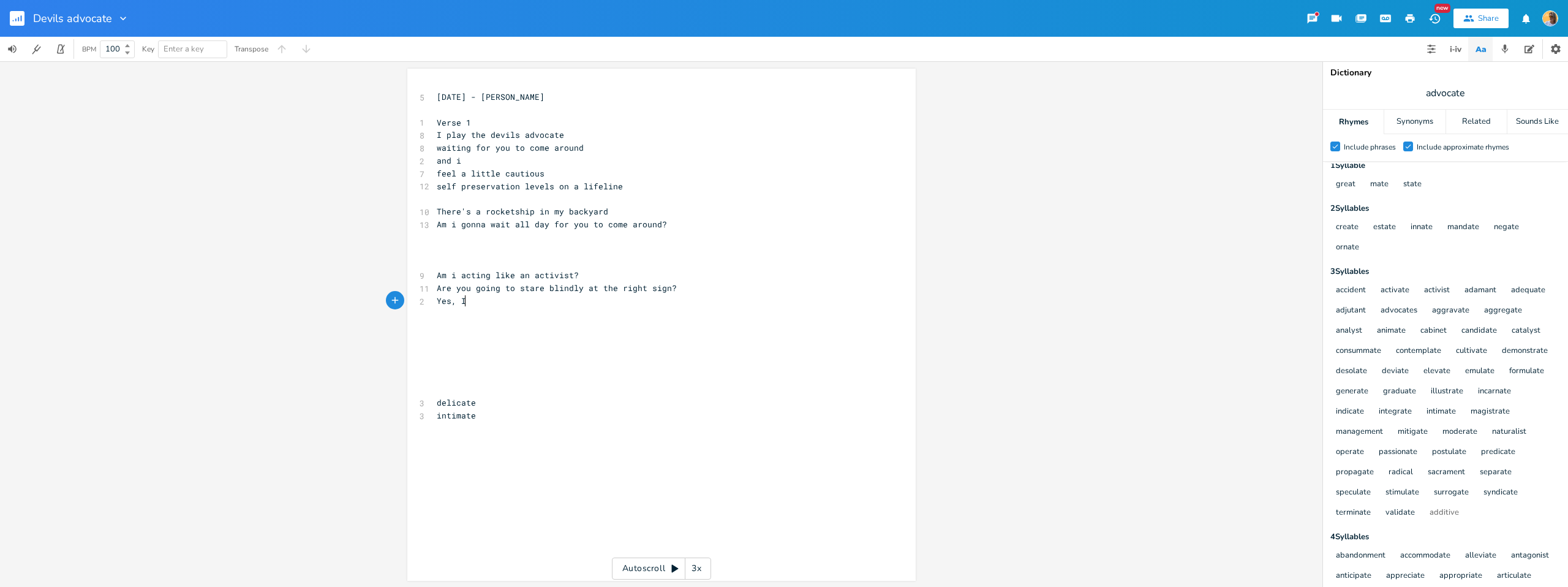
scroll to position [0, 20]
click at [566, 93] on pre "[DATE] - [PERSON_NAME]" at bounding box center [655, 98] width 442 height 13
click at [683, 283] on pre "Are you going to stare blindly at the right sign?" at bounding box center [655, 289] width 442 height 13
type textarea "Ca"
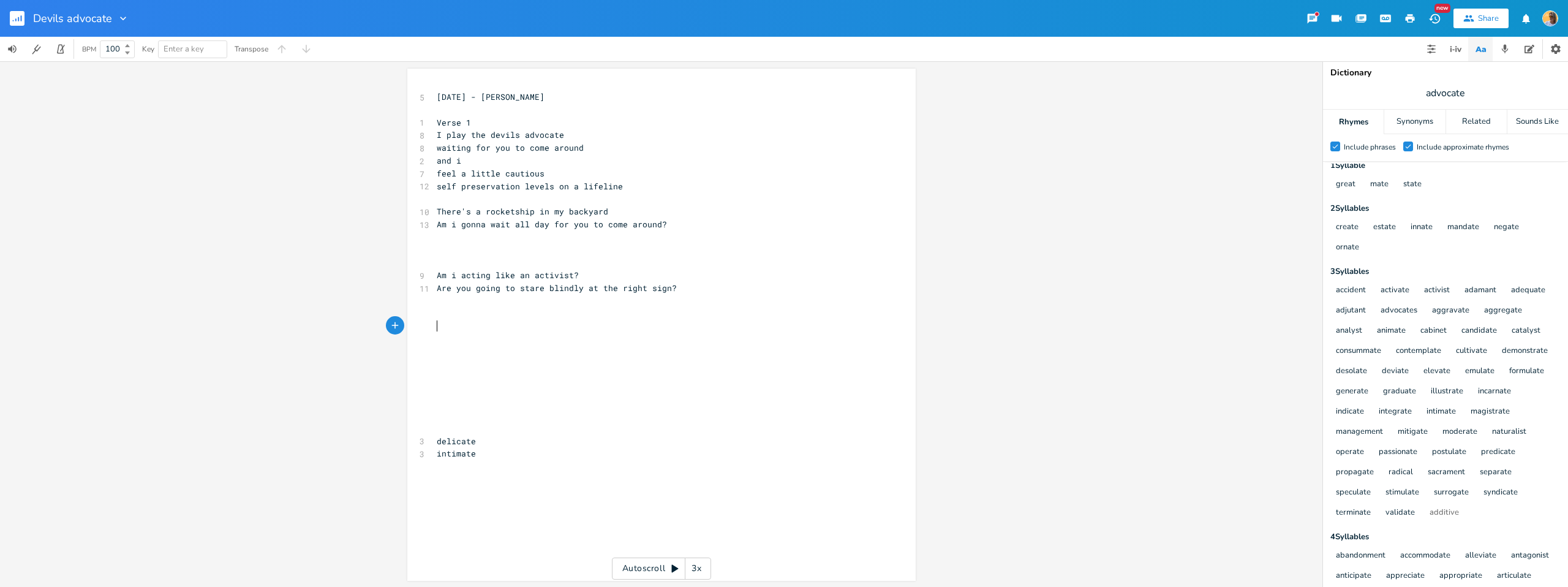
click at [675, 262] on pre "​" at bounding box center [655, 262] width 442 height 13
click at [612, 274] on pre "Am i acting like an activist?" at bounding box center [655, 276] width 442 height 13
click at [679, 289] on pre "Are you going to stare blindly at the right sign?" at bounding box center [655, 289] width 442 height 13
drag, startPoint x: 497, startPoint y: 289, endPoint x: 503, endPoint y: 293, distance: 7.2
click at [497, 289] on span "Are you going to stare blindly at the right sign?" at bounding box center [557, 288] width 240 height 11
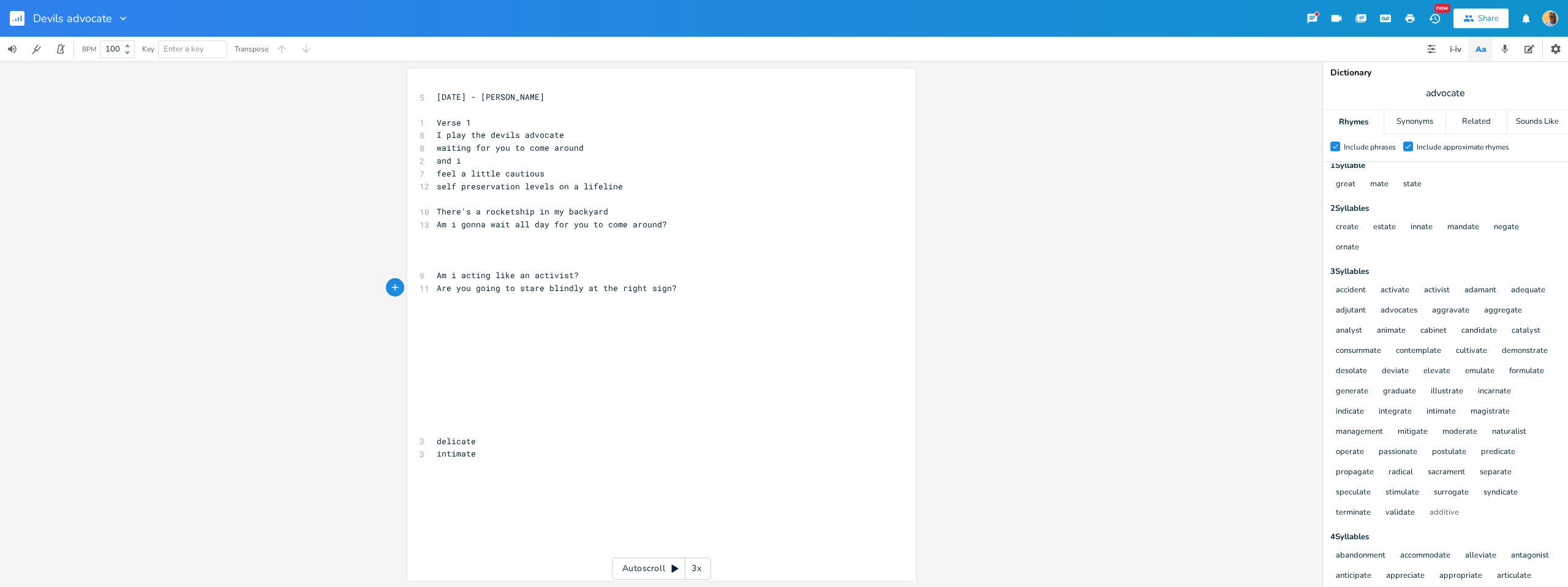
drag, startPoint x: 511, startPoint y: 288, endPoint x: 601, endPoint y: 300, distance: 90.8
click at [512, 288] on span "Are you going to stare blindly at the right sign?" at bounding box center [557, 288] width 240 height 11
type textarea "gonna"
click at [690, 291] on pre "Are you gonna stare blindly at the right sign?" at bounding box center [655, 289] width 442 height 13
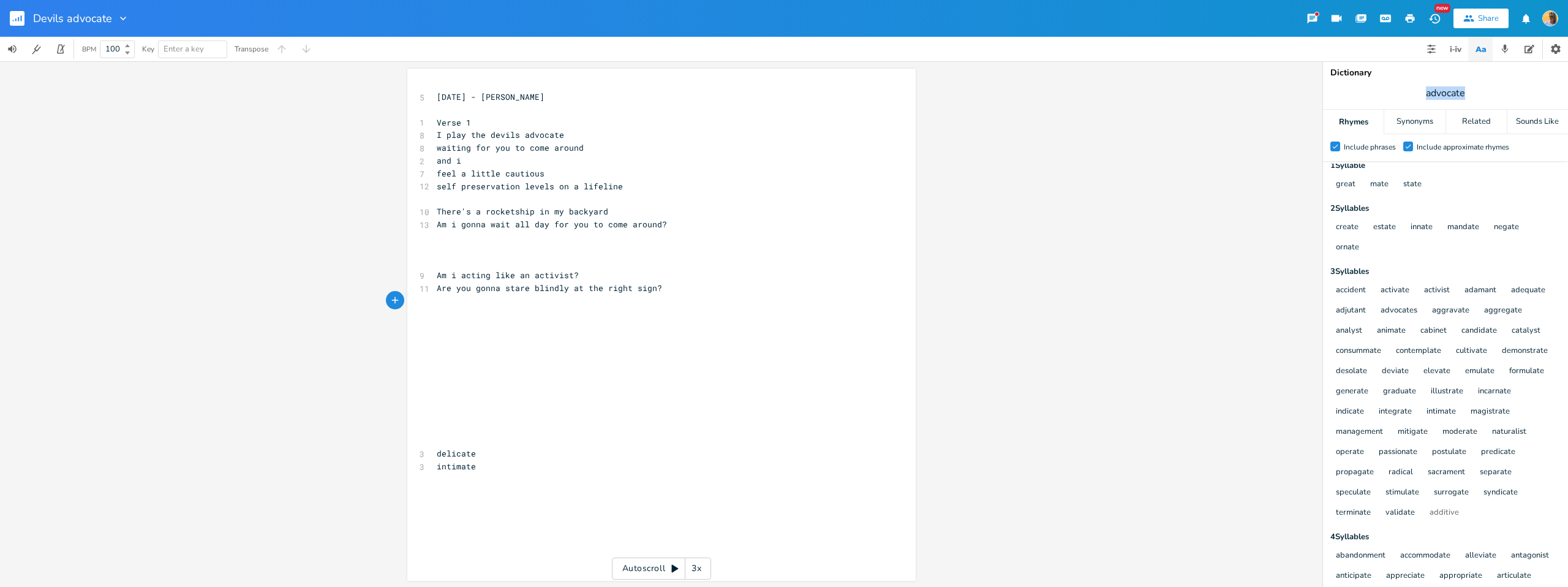
drag, startPoint x: 1474, startPoint y: 96, endPoint x: 1361, endPoint y: 86, distance: 113.4
click at [1363, 88] on span "advocate" at bounding box center [1446, 93] width 245 height 22
type input "cautious"
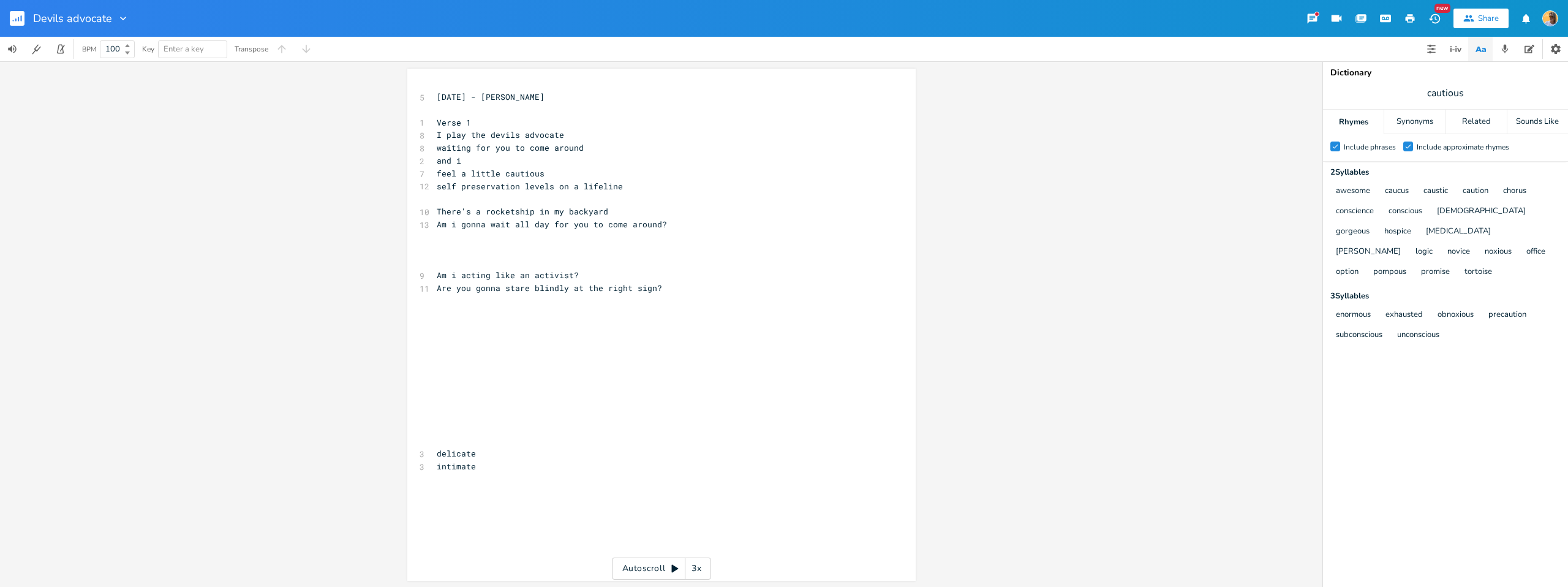
scroll to position [0, 0]
click at [1545, 124] on div "Sounds Like" at bounding box center [1537, 122] width 61 height 24
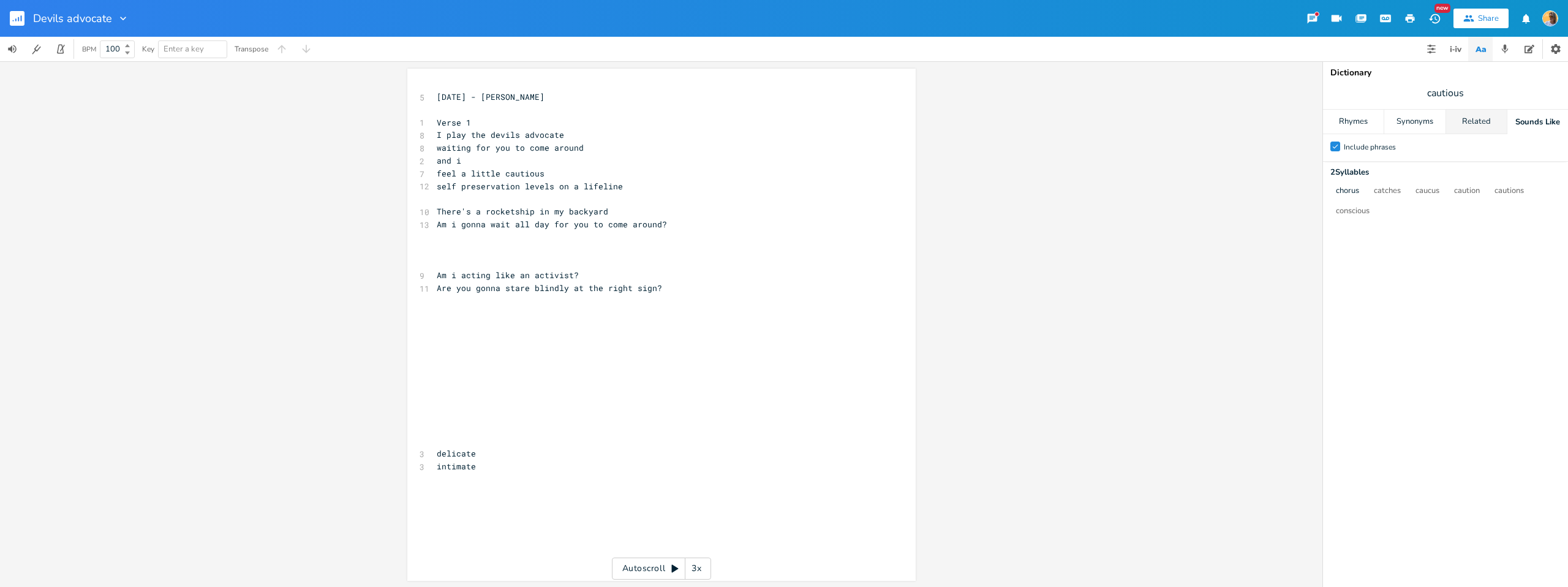
click at [1478, 125] on div "Related" at bounding box center [1476, 122] width 61 height 24
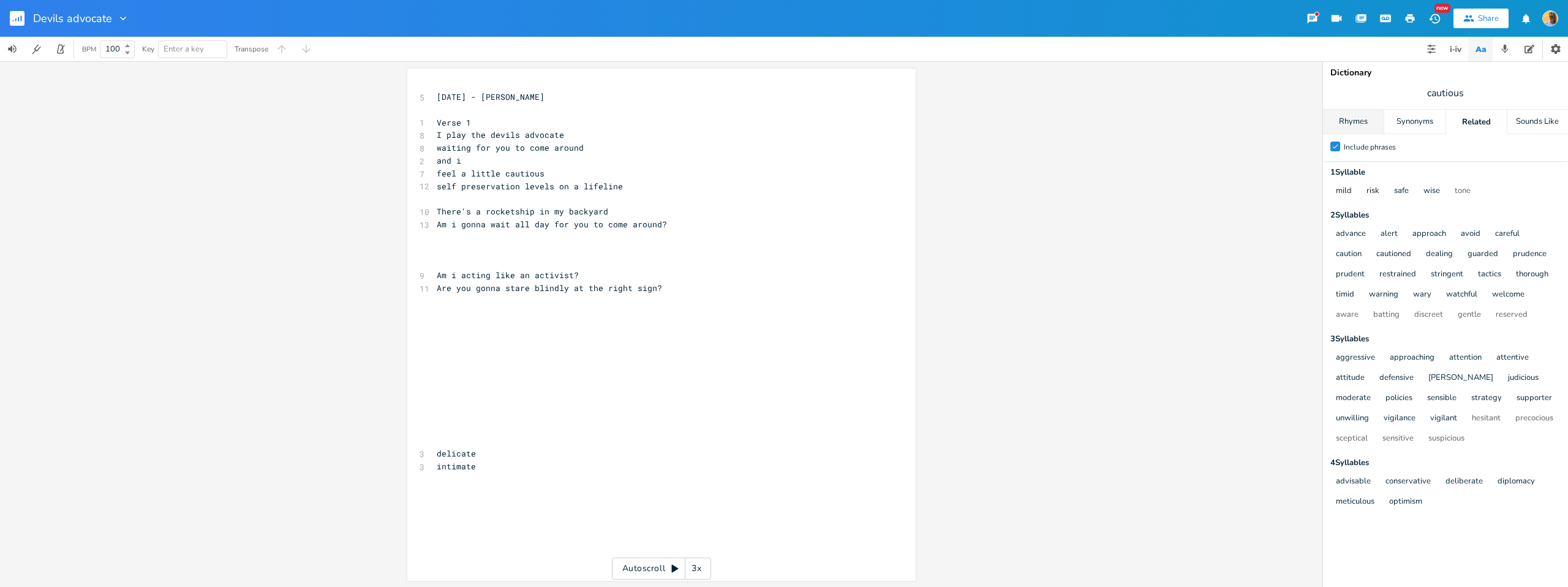
click at [1354, 116] on div "Rhymes" at bounding box center [1353, 122] width 61 height 24
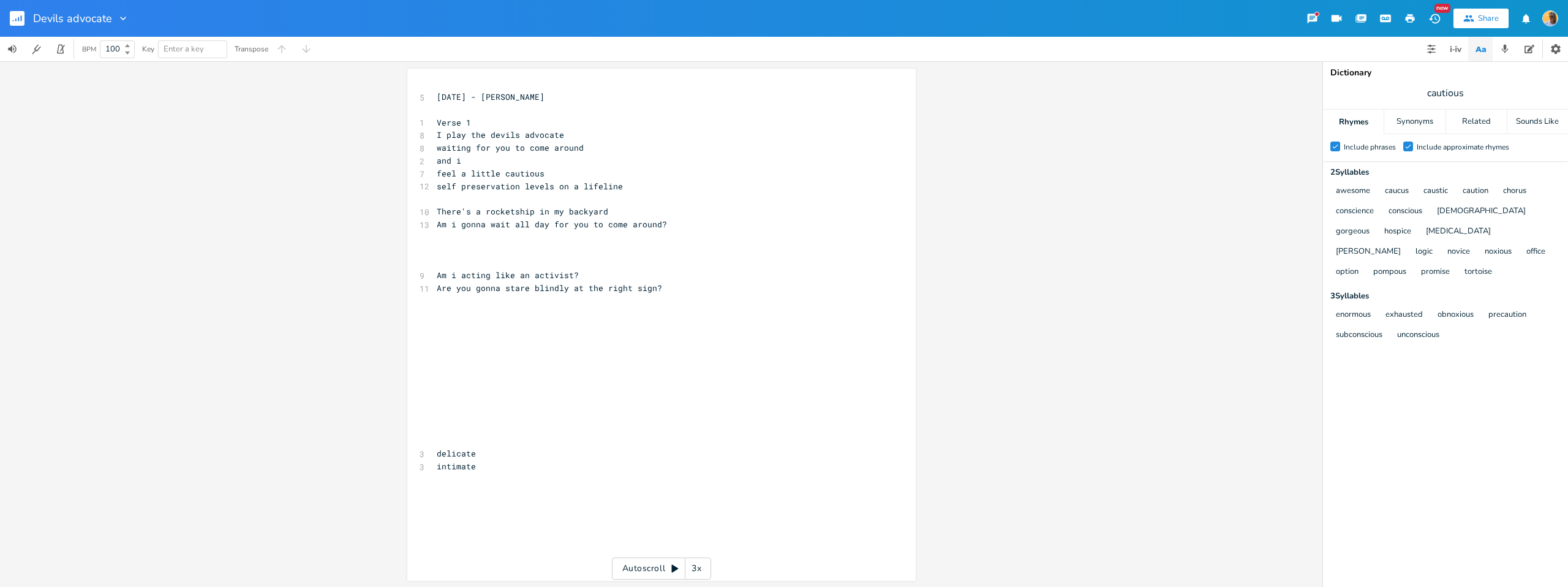
click at [682, 288] on pre "Are you gonna stare blindly at the right sign?" at bounding box center [655, 289] width 442 height 13
click at [673, 289] on pre "Are you gonna stare blindly at the right sign?" at bounding box center [655, 289] width 442 height 13
click at [672, 294] on pre "​" at bounding box center [655, 301] width 442 height 13
click at [664, 287] on pre "Are you gonna stare blindly at the right sign?" at bounding box center [655, 289] width 442 height 13
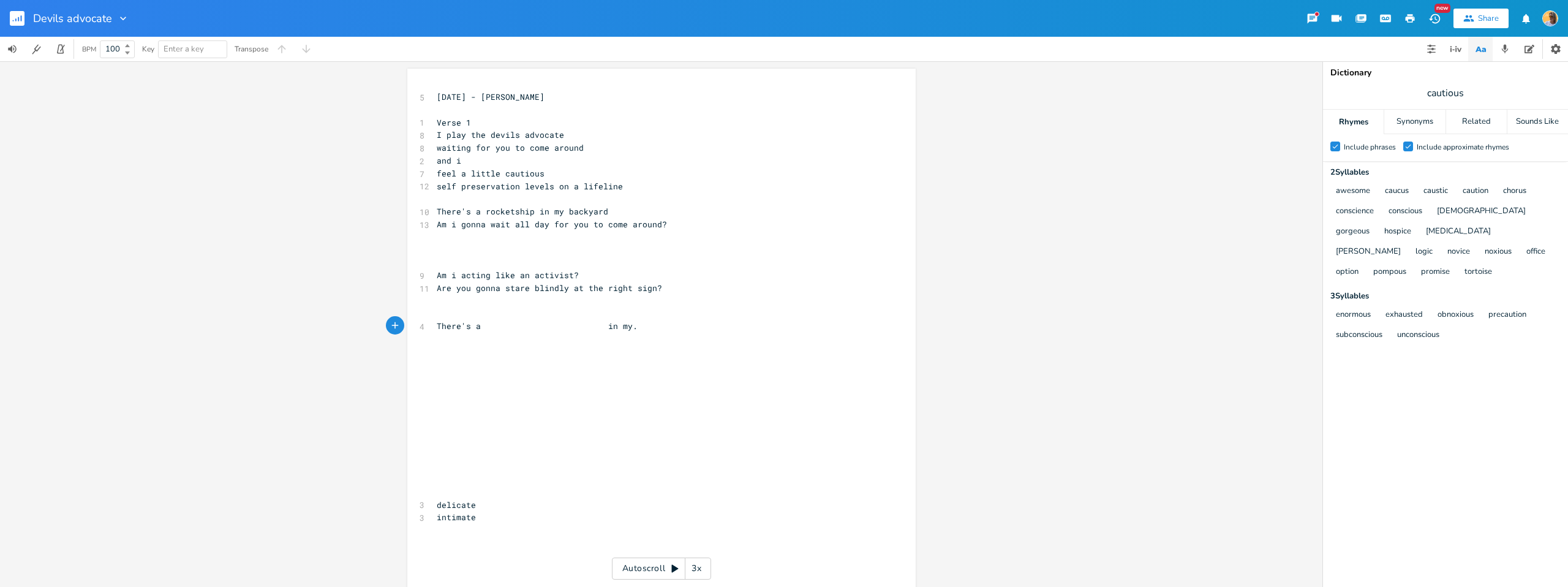
type textarea "There's a in my. ba"
type textarea "backyard"
type textarea "Are"
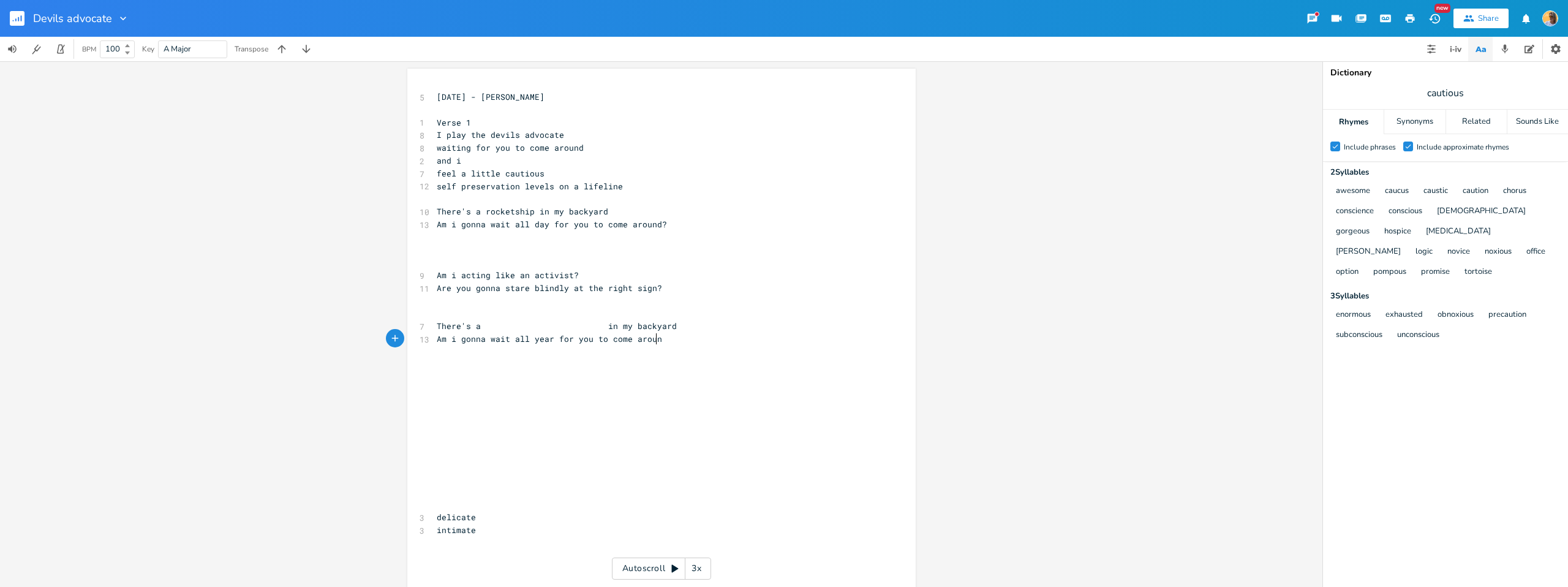
type textarea "Am i gonna wait all year for you to come around"
click at [497, 329] on span "There's a in my backyard" at bounding box center [557, 326] width 240 height 11
click at [479, 327] on span "There's a in my backyard" at bounding box center [557, 326] width 240 height 11
click at [667, 289] on pre "Are you gonna stare blindly at the right sign?" at bounding box center [655, 289] width 442 height 13
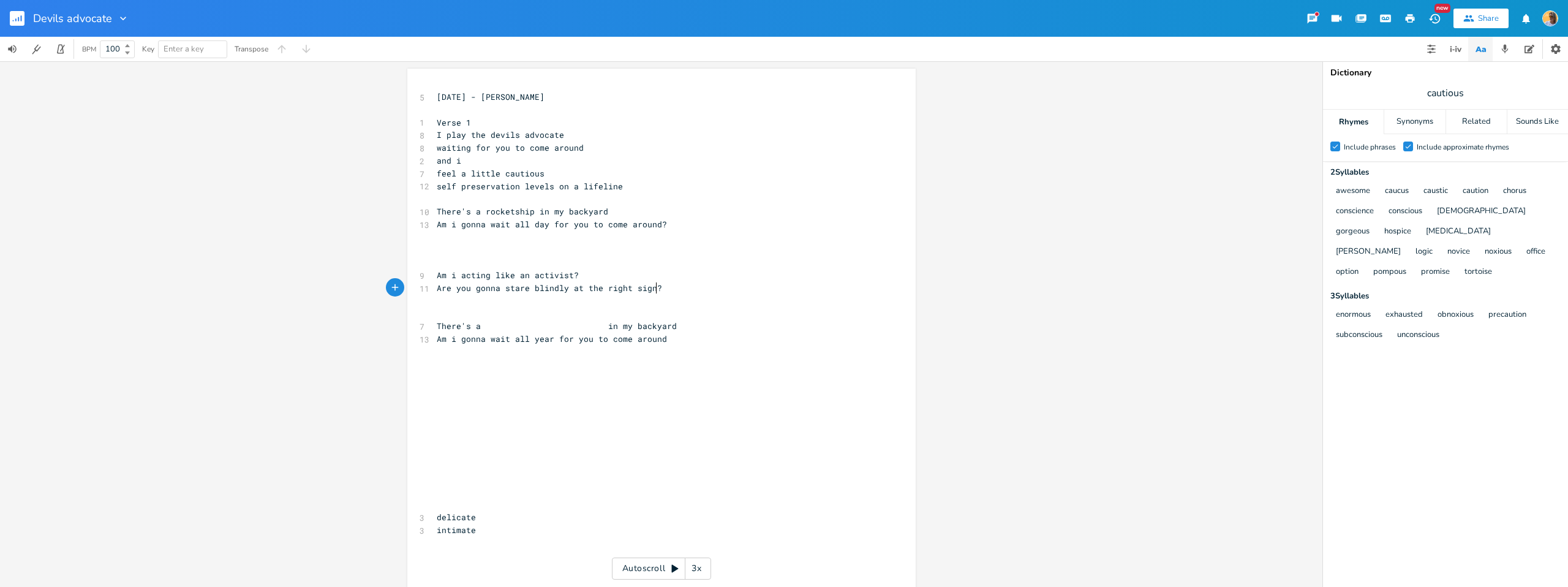
click at [616, 269] on pre "Am i acting like an activist?" at bounding box center [655, 276] width 442 height 13
click at [612, 276] on pre "Am i acting like an activist?" at bounding box center [655, 276] width 442 height 13
click at [678, 287] on pre "Are you gonna stare blindly at the right sign?" at bounding box center [655, 289] width 442 height 13
type textarea "D"
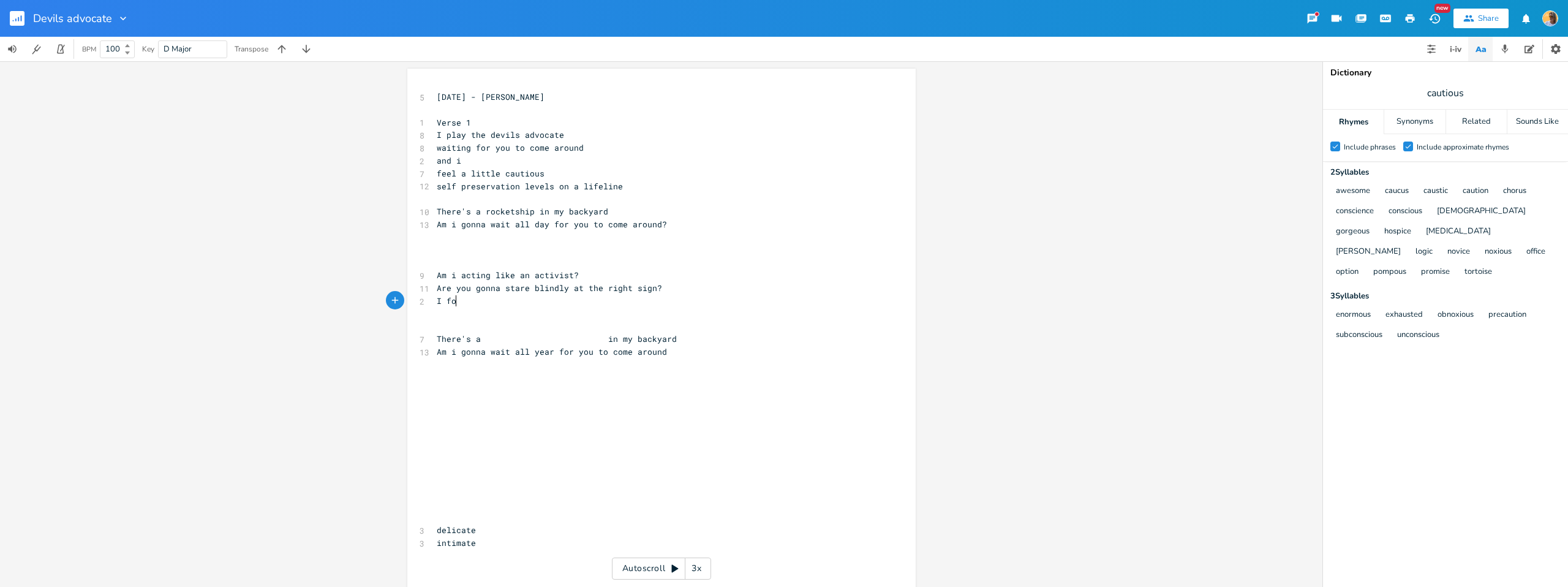
type textarea "I fon"
type textarea "don't wanna be obnpo"
type textarea "oxiouys"
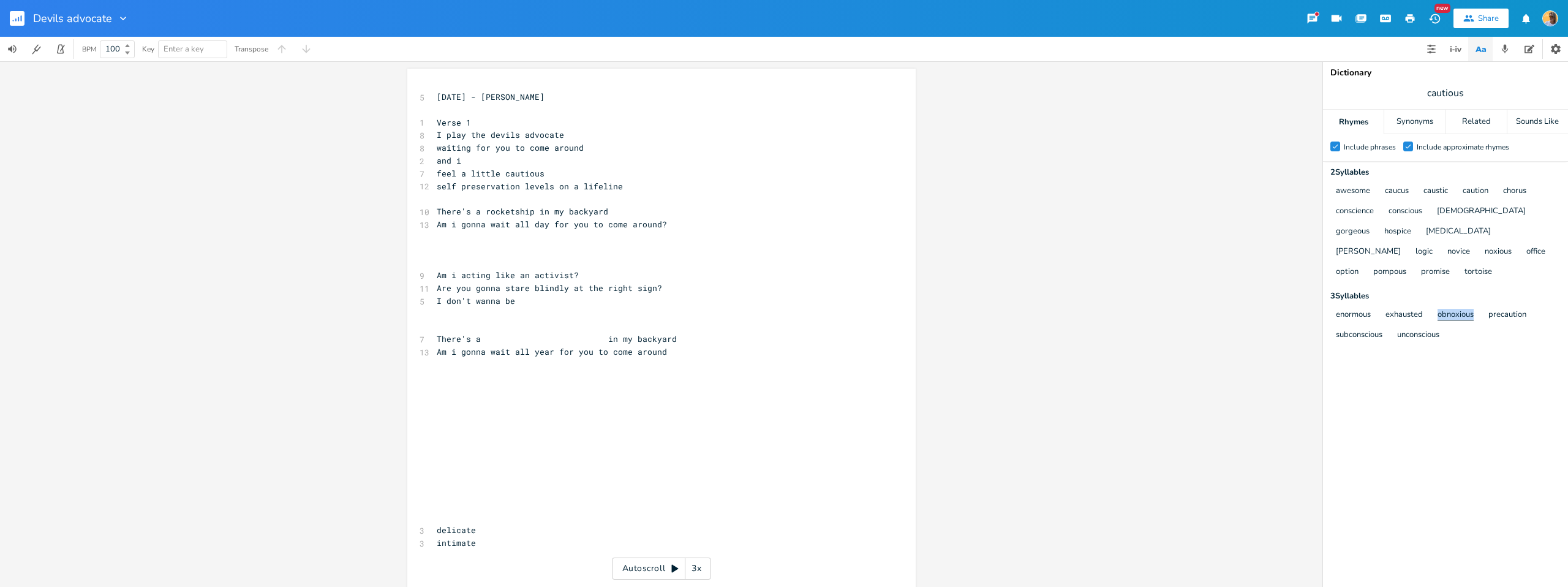
copy button "obnoxious"
click at [555, 304] on pre "I don't wanna be" at bounding box center [655, 301] width 442 height 13
click at [1410, 315] on button "exhausted" at bounding box center [1404, 315] width 37 height 10
click at [559, 315] on pre "​" at bounding box center [655, 314] width 442 height 13
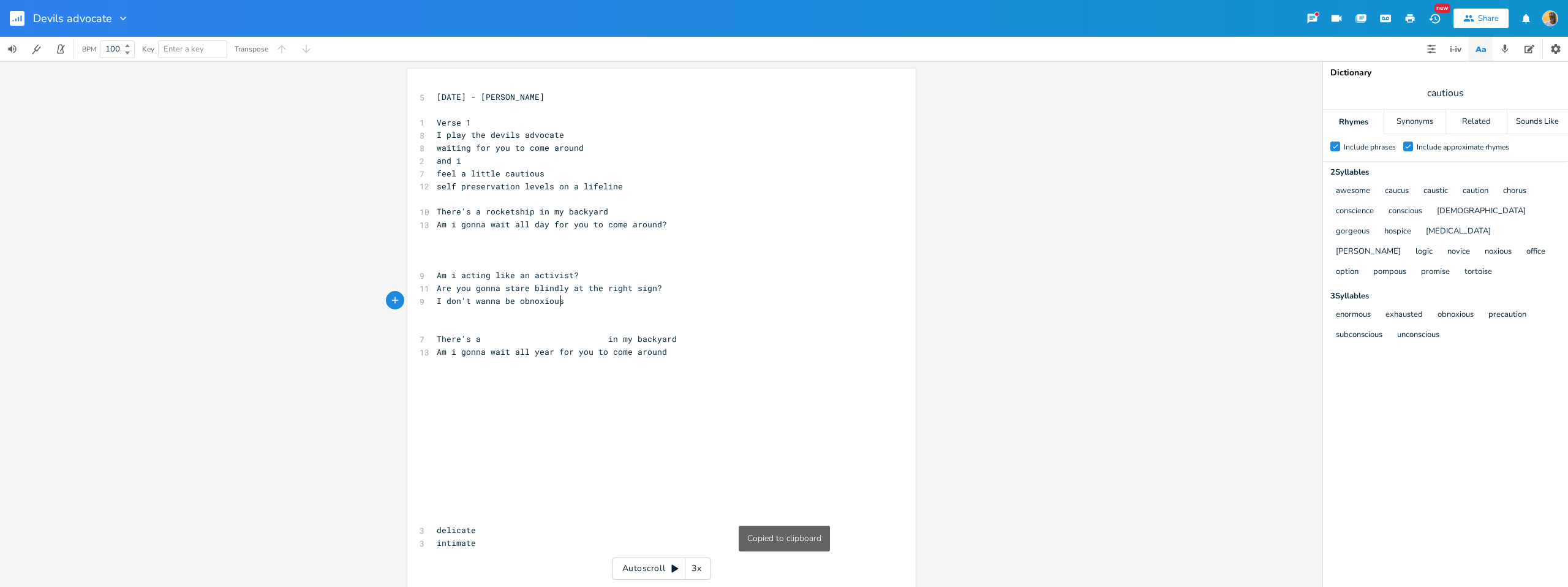
click at [565, 301] on pre "I don't wanna be obnoxious" at bounding box center [655, 301] width 442 height 13
click at [451, 266] on pre "​" at bounding box center [655, 262] width 442 height 13
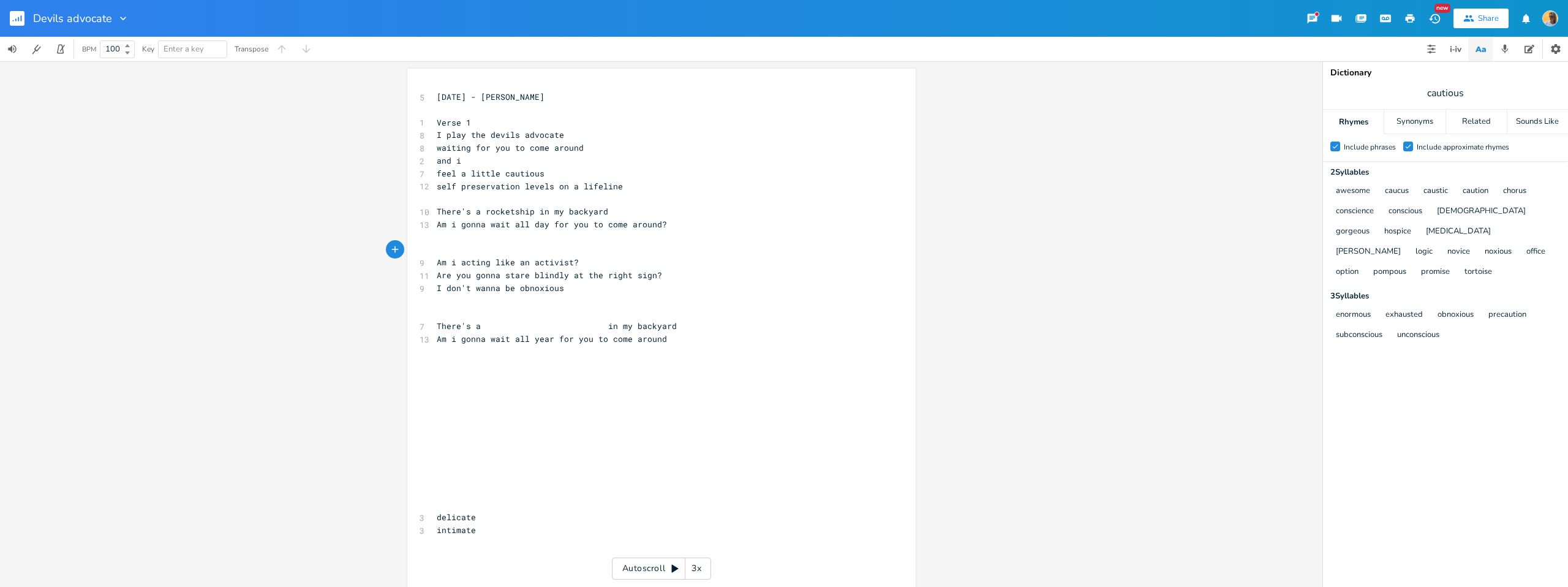
click at [578, 284] on pre "I don't wanna be obnoxious" at bounding box center [655, 289] width 442 height 13
type textarea "but [PERSON_NAME]"
type textarea "hbe"
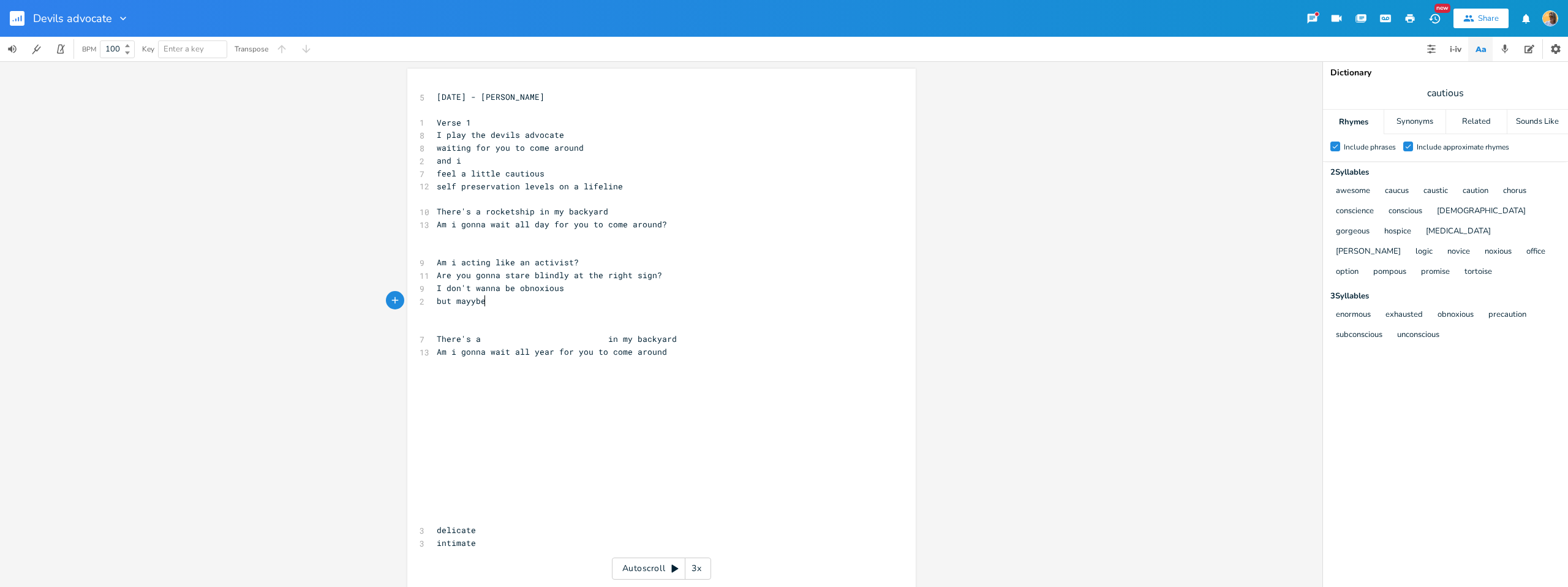
type textarea "ybe"
type textarea "yve"
type textarea "this conversio"
type textarea "ations for another time"
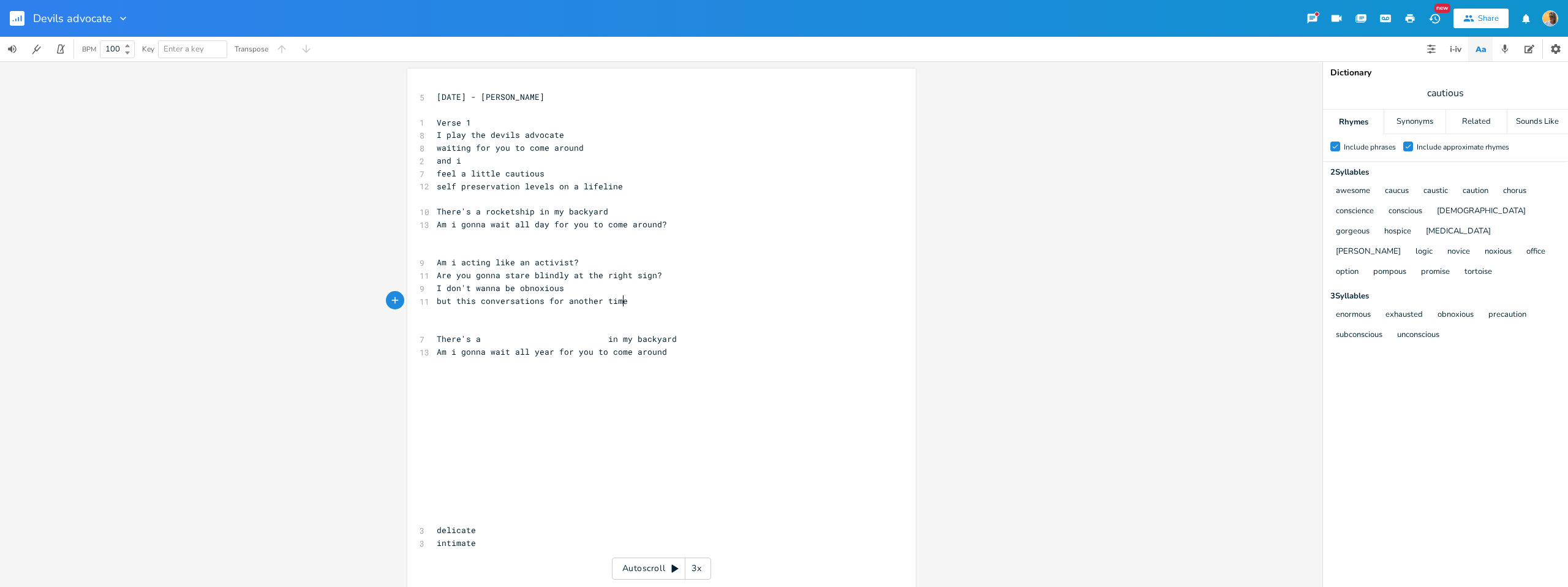
scroll to position [0, 82]
type textarea "ons for another time"
type textarea "but this conversations for another time"
drag, startPoint x: 629, startPoint y: 302, endPoint x: 433, endPoint y: 304, distance: 196.0
click at [434, 304] on pre "but this conversations for another time" at bounding box center [655, 301] width 442 height 13
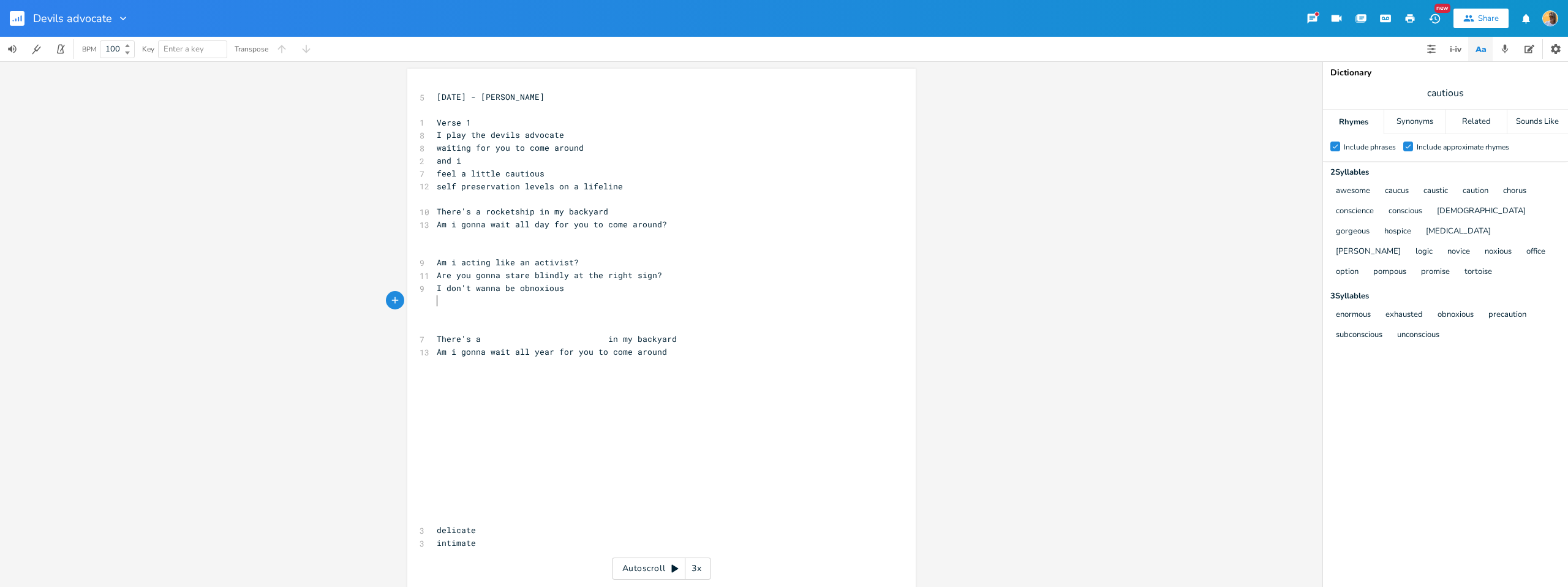
click at [500, 231] on pre "​" at bounding box center [655, 238] width 442 height 13
click at [560, 253] on pre "​" at bounding box center [655, 251] width 442 height 13
click at [592, 264] on pre "Am i acting like an activist?" at bounding box center [655, 262] width 442 height 13
click at [589, 289] on pre "I don't wanna be obnoxious" at bounding box center [655, 289] width 442 height 13
type textarea "M"
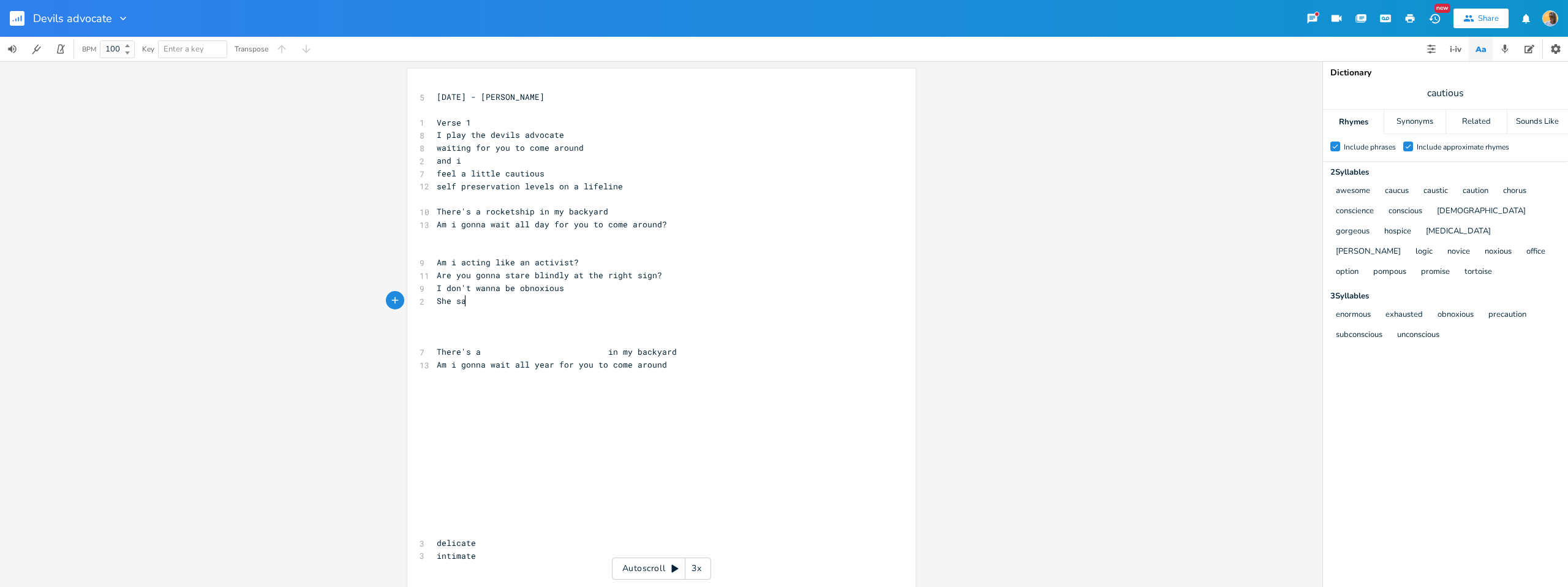
type textarea "She said"
type textarea "e"
type textarea "he said w"
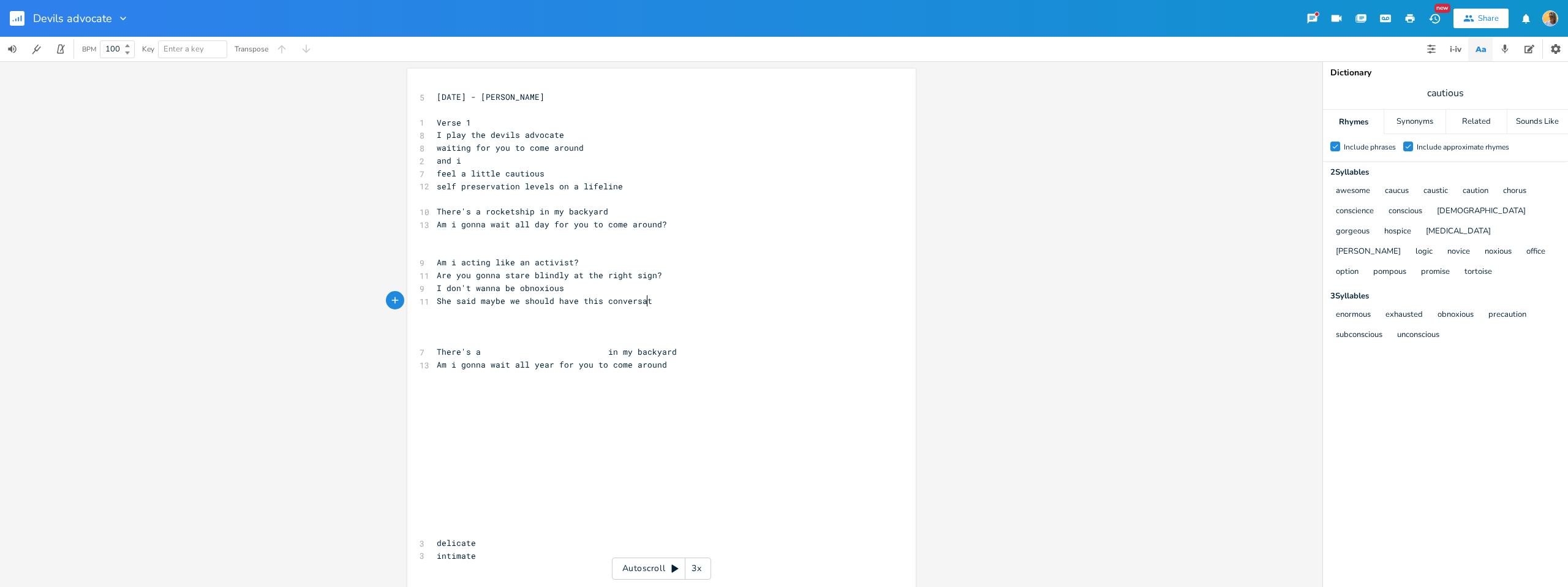
scroll to position [0, 148]
type textarea "maybe we should have this conversatoip"
type textarea "[PERSON_NAME] time"
click at [482, 347] on span "There's a in my backyard" at bounding box center [557, 351] width 240 height 11
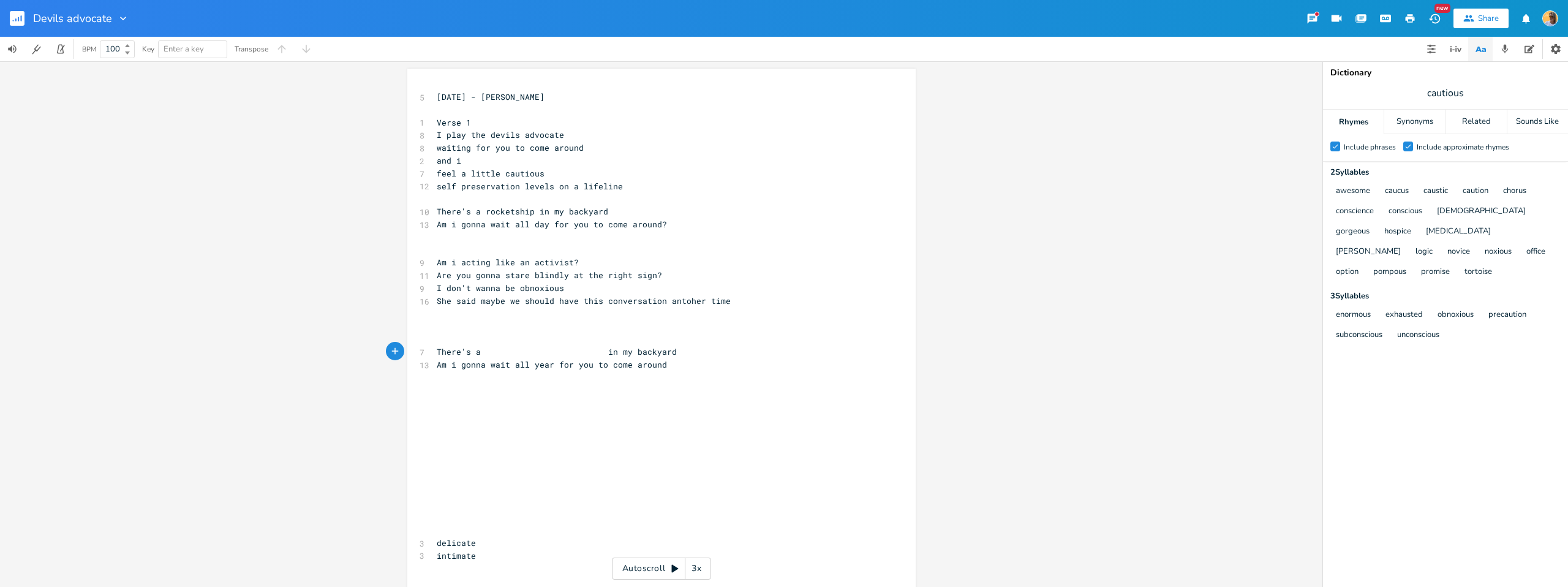
click at [1481, 96] on span "cautious" at bounding box center [1446, 93] width 245 height 22
type input "rocketship"
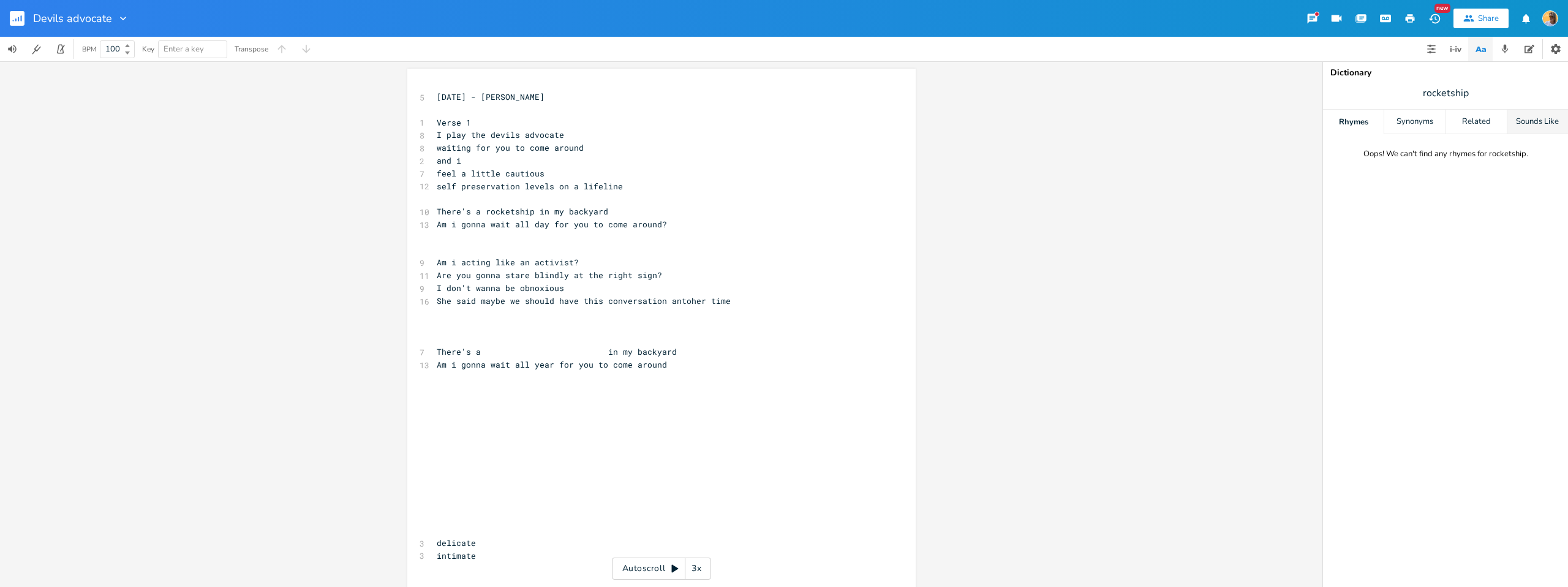
click at [1545, 125] on div "Sounds Like" at bounding box center [1537, 122] width 61 height 24
click at [1488, 117] on div "Related" at bounding box center [1476, 122] width 61 height 24
click at [1416, 115] on div "Synonyms" at bounding box center [1414, 122] width 61 height 24
click at [1349, 120] on div "Rhymes" at bounding box center [1353, 122] width 61 height 24
drag, startPoint x: 1421, startPoint y: 123, endPoint x: 1457, endPoint y: 123, distance: 36.0
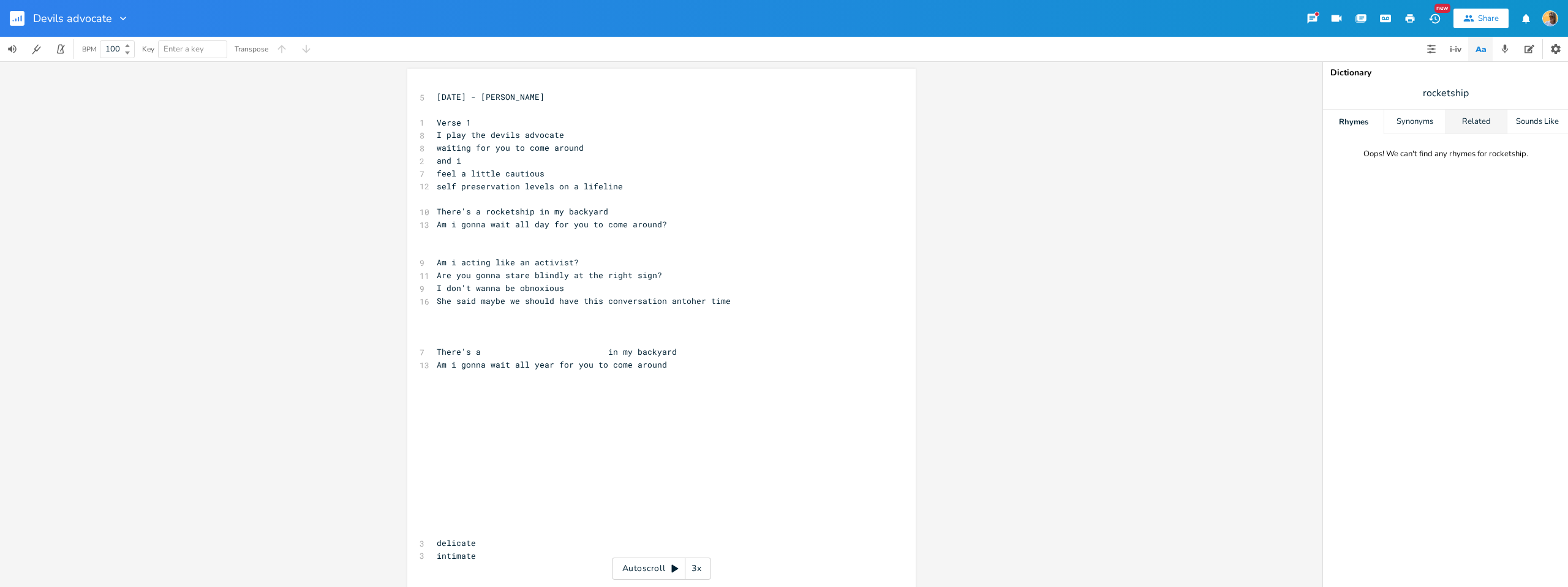
click at [1421, 123] on div "Synonyms" at bounding box center [1414, 122] width 61 height 24
click at [1480, 124] on div "Related" at bounding box center [1476, 122] width 61 height 24
click at [1541, 126] on div "Sounds Like" at bounding box center [1537, 122] width 61 height 24
click at [1469, 119] on div "Related" at bounding box center [1476, 122] width 61 height 24
click at [1430, 120] on div "Synonyms" at bounding box center [1414, 122] width 61 height 24
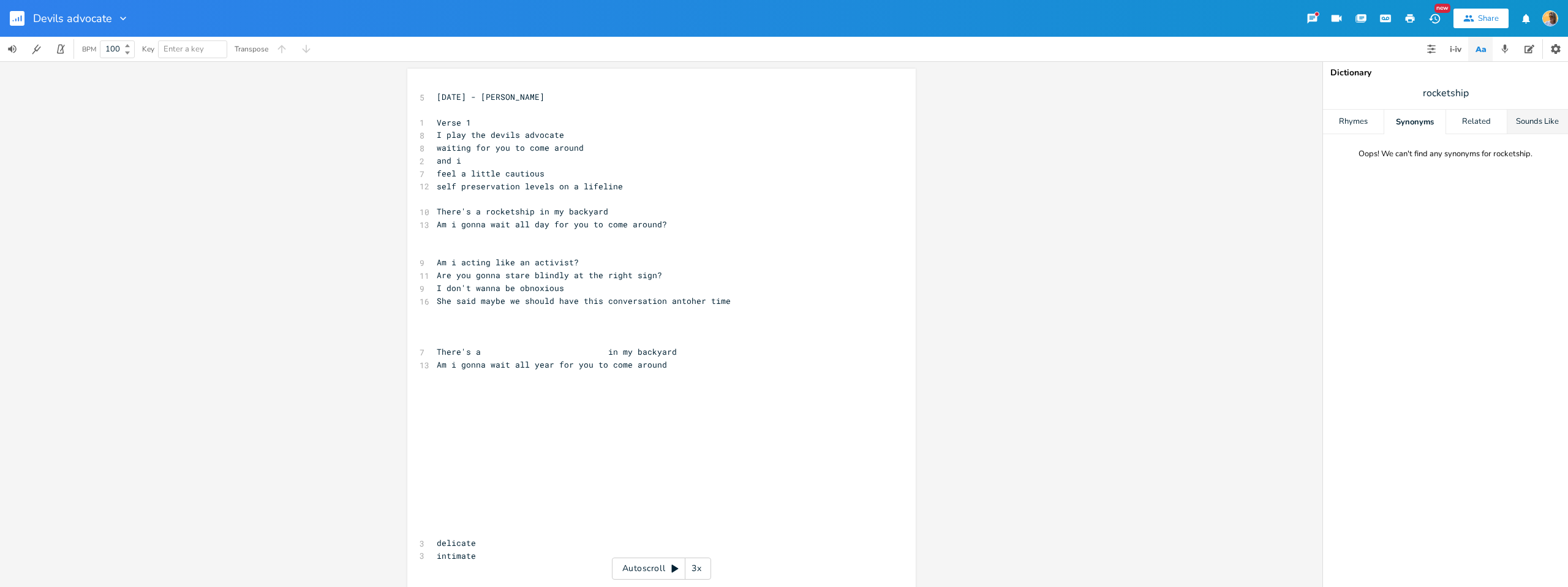
click at [1526, 120] on div "Sounds Like" at bounding box center [1537, 122] width 61 height 24
click at [633, 342] on pre "​" at bounding box center [655, 339] width 442 height 13
drag, startPoint x: 498, startPoint y: 370, endPoint x: 583, endPoint y: 367, distance: 85.1
click at [498, 370] on span "Am i gonna wait all year for you to come around" at bounding box center [552, 365] width 230 height 11
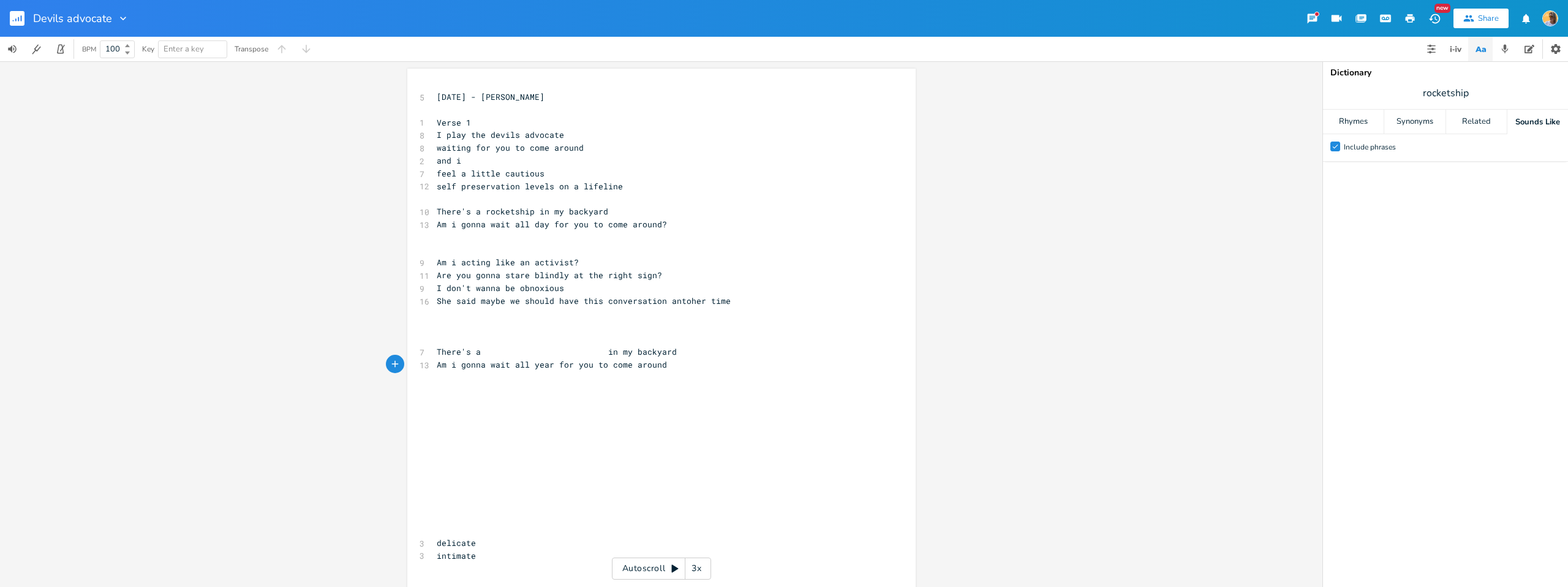
click at [602, 351] on span "There's a in my backyard" at bounding box center [557, 351] width 240 height 11
click at [478, 353] on span "There's a in my backyard" at bounding box center [557, 351] width 240 height 11
click at [1359, 123] on div "Rhymes" at bounding box center [1353, 122] width 61 height 24
click at [1412, 122] on div "Synonyms" at bounding box center [1414, 122] width 61 height 24
click at [1462, 120] on div "Related" at bounding box center [1476, 122] width 61 height 24
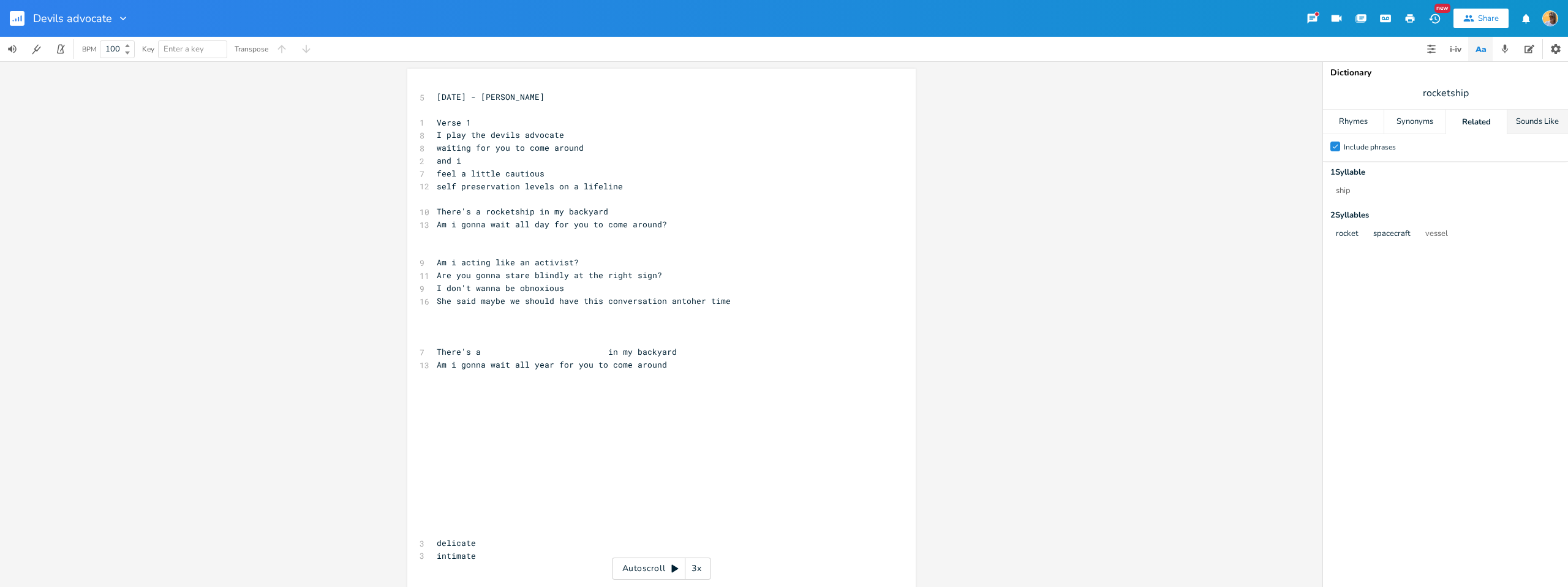
click at [1534, 115] on div "Sounds Like" at bounding box center [1537, 122] width 61 height 24
click at [1492, 97] on span "rocketship" at bounding box center [1446, 93] width 245 height 22
drag, startPoint x: 1491, startPoint y: 95, endPoint x: 1469, endPoint y: 94, distance: 22.0
click at [1470, 94] on span "rocketship" at bounding box center [1446, 93] width 245 height 22
drag, startPoint x: 1492, startPoint y: 93, endPoint x: 1369, endPoint y: 105, distance: 123.6
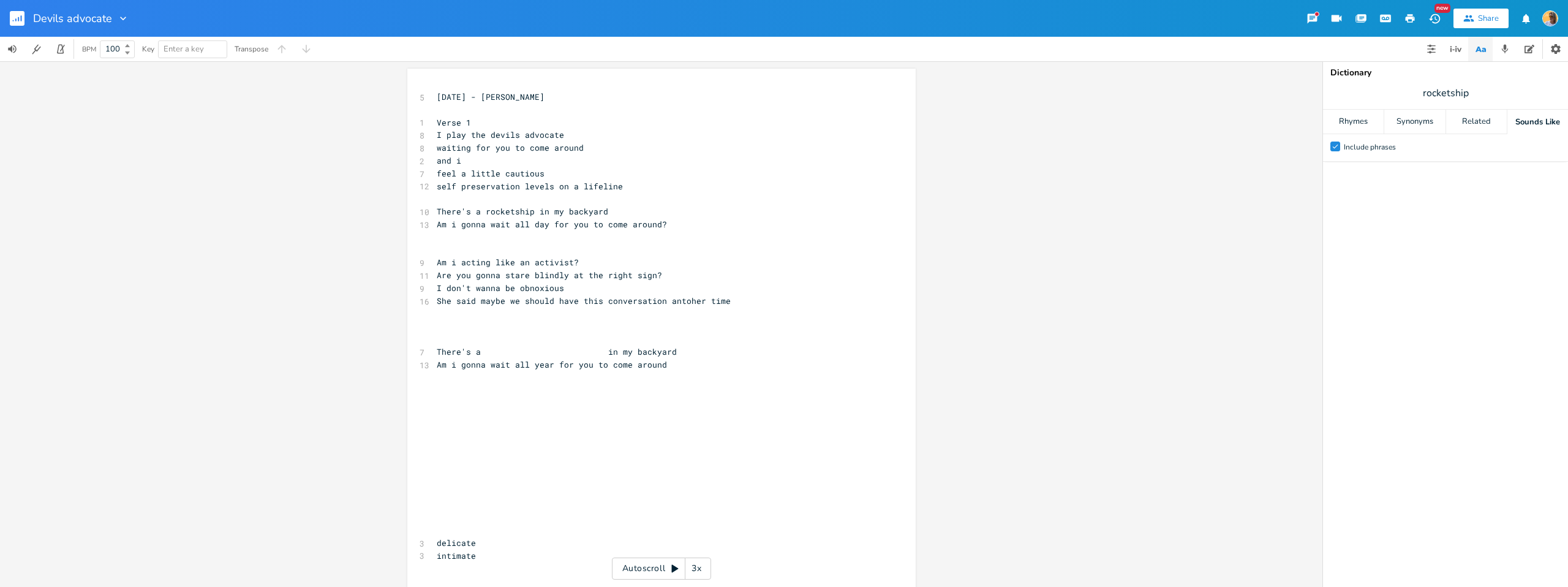
click at [1372, 105] on div "Dictionary rocketship Rhymes Synonyms Related Sounds Like Check Include phrases" at bounding box center [1446, 324] width 245 height 525
click at [1472, 88] on span "rocketship" at bounding box center [1446, 93] width 245 height 22
click at [586, 151] on div "5 [DATE] - [PERSON_NAME] ​ 1 Verse 1 8 I play the devils advocate 8 waiting for…" at bounding box center [655, 352] width 442 height 523
click at [525, 166] on pre "and i" at bounding box center [655, 161] width 442 height 13
click at [565, 173] on pre "feel a little cautious" at bounding box center [655, 174] width 442 height 13
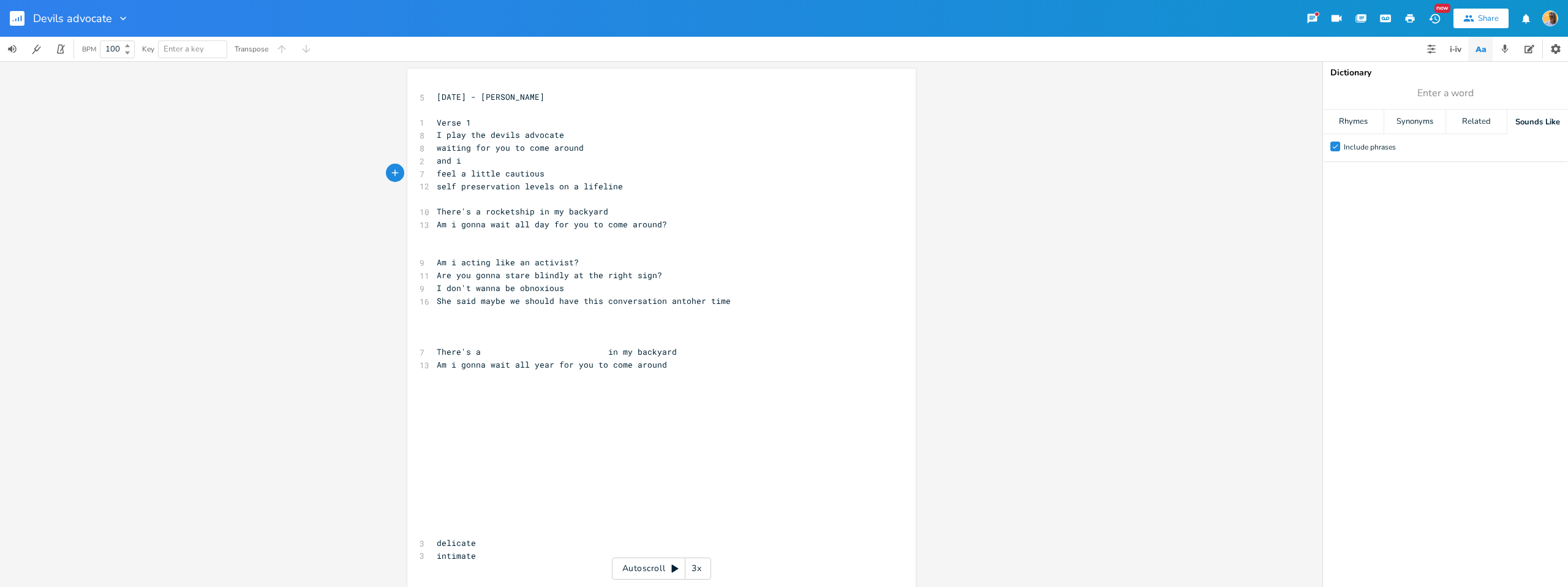
click at [565, 178] on pre "feel a little cautious" at bounding box center [655, 174] width 442 height 13
click at [648, 178] on pre "feel a little cautious" at bounding box center [655, 174] width 442 height 13
click at [636, 190] on pre "self preservation levels on a lifeline" at bounding box center [655, 187] width 442 height 13
click at [616, 213] on pre "There's a rocketship in my backyard" at bounding box center [655, 212] width 442 height 13
click at [667, 220] on pre "Am i gonna wait all day for you to come around?" at bounding box center [655, 224] width 442 height 13
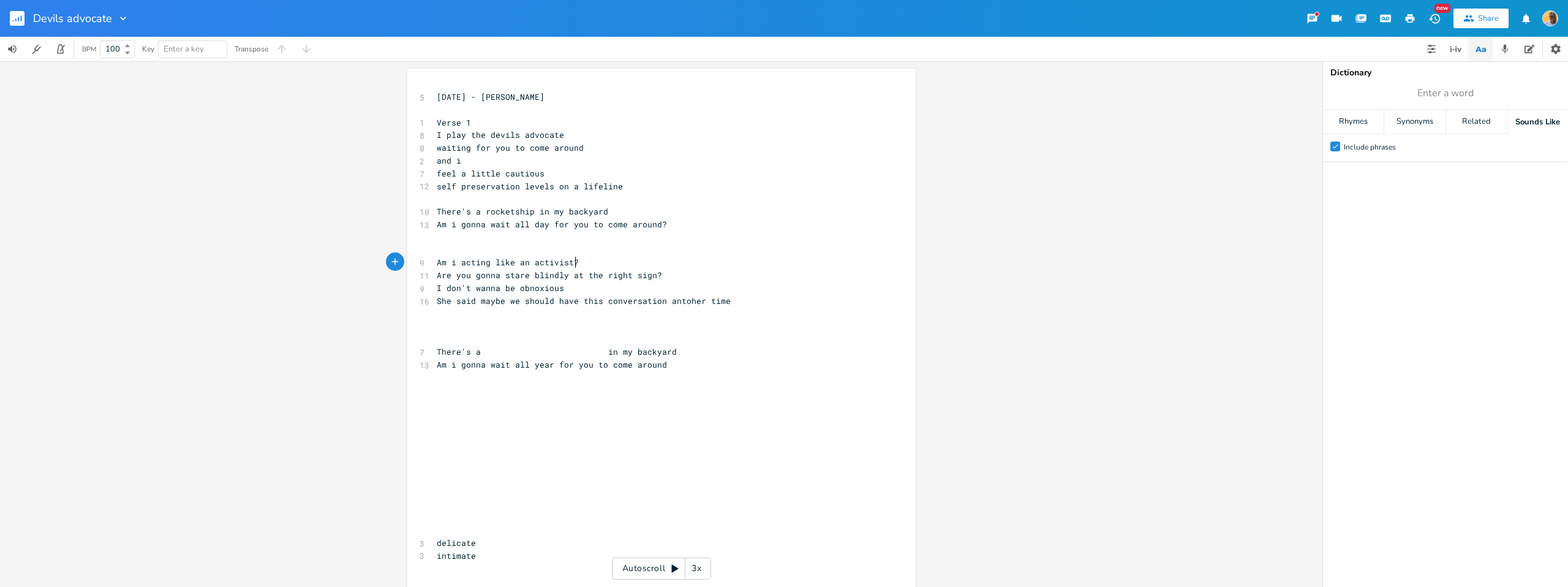
click at [590, 265] on pre "Am i acting like an activist?" at bounding box center [655, 262] width 442 height 13
click at [574, 308] on pre "​" at bounding box center [655, 314] width 442 height 13
type textarea "this conversation antoher time"
click at [535, 304] on span "She said maybe we should have this conversation antoher time" at bounding box center [584, 300] width 294 height 11
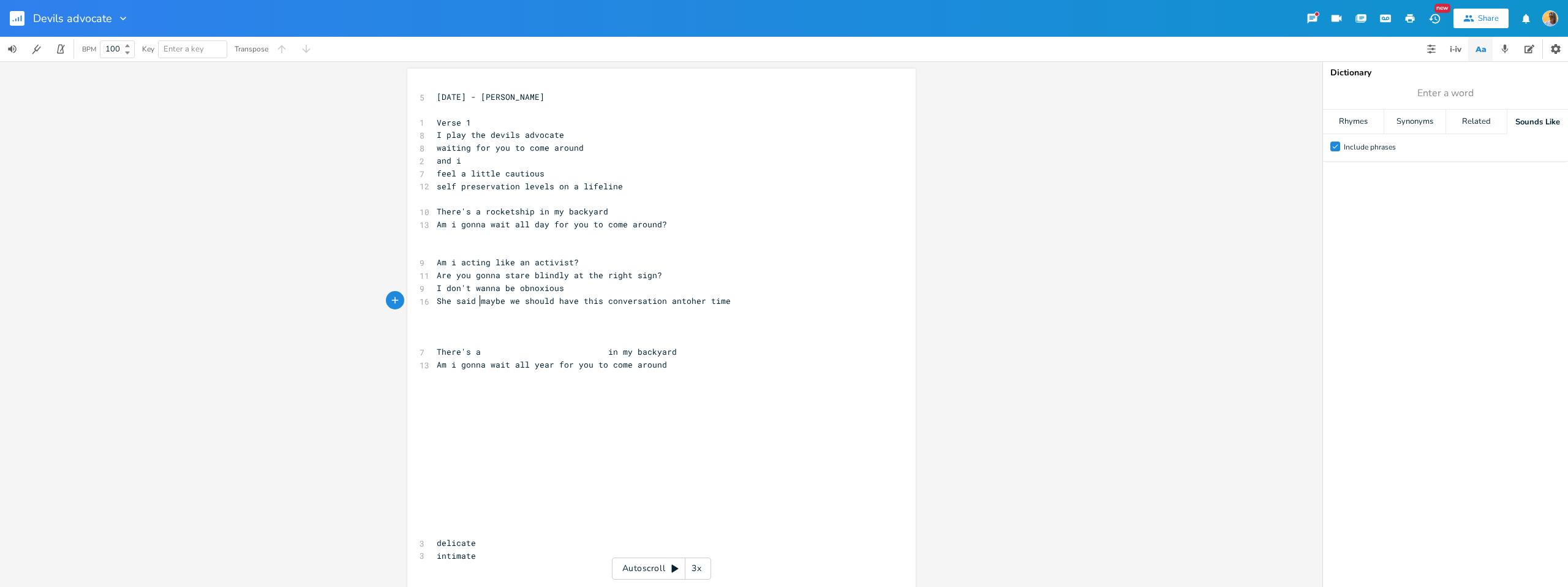
type textarea "maybe we should have this conversation antoher time"
drag, startPoint x: 474, startPoint y: 303, endPoint x: 398, endPoint y: 312, distance: 76.5
click at [408, 310] on div "maybe we should have this conversation antoher time x 5 [DATE] - [PERSON_NAME] …" at bounding box center [661, 349] width 508 height 562
click at [589, 320] on pre "​" at bounding box center [655, 327] width 442 height 13
type textarea "She said"
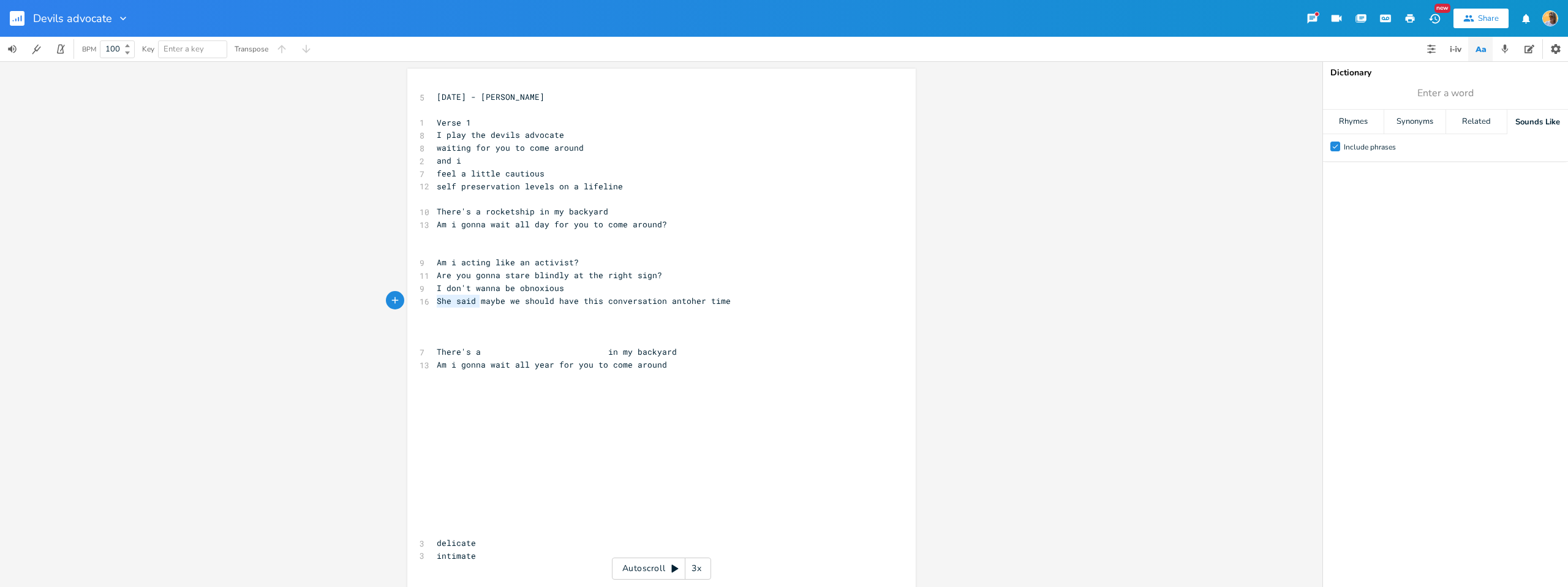
drag, startPoint x: 477, startPoint y: 303, endPoint x: 403, endPoint y: 303, distance: 74.0
click at [408, 303] on div "She said x 5 [DATE] - [PERSON_NAME] ​ 1 Verse 1 8 I play the devils advocate 8 …" at bounding box center [661, 349] width 508 height 562
click at [563, 311] on pre "​" at bounding box center [655, 314] width 442 height 13
click at [495, 350] on span "There's a in my backyard" at bounding box center [557, 351] width 240 height 11
click at [479, 353] on span "There's a in my backyard" at bounding box center [557, 351] width 240 height 11
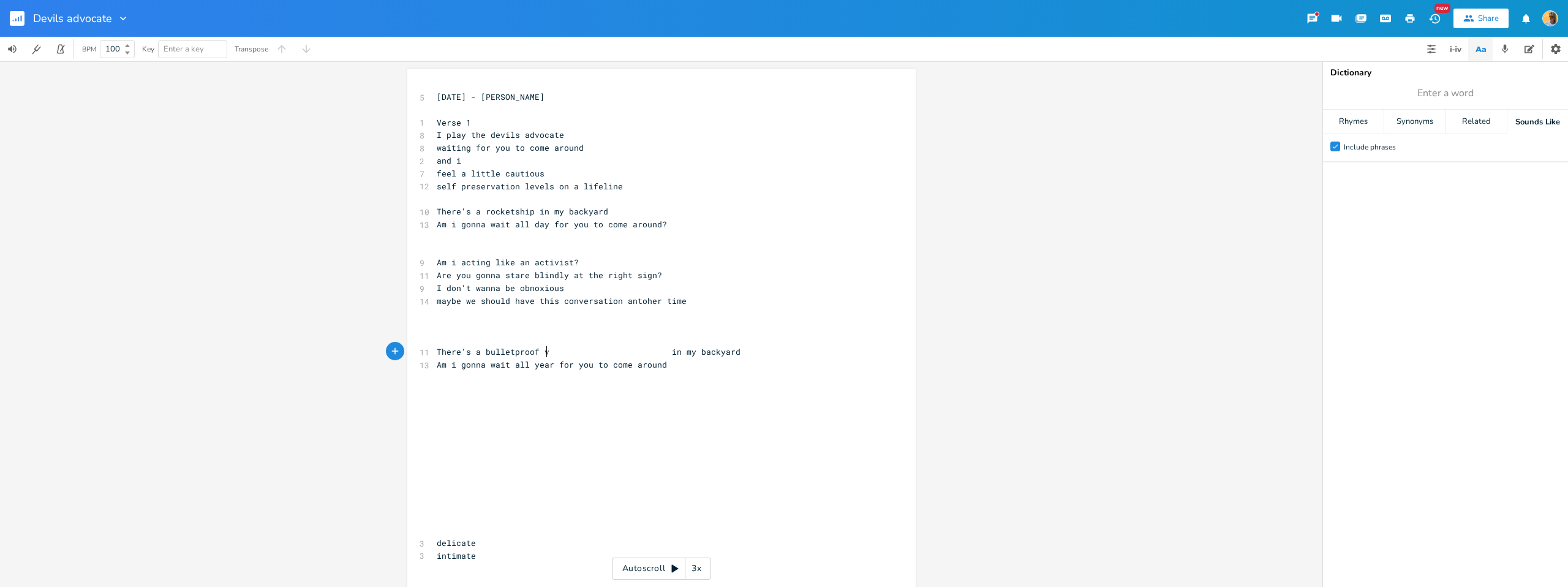
scroll to position [0, 63]
type textarea "a bulletproof vwe"
type textarea "est"
type textarea "​"
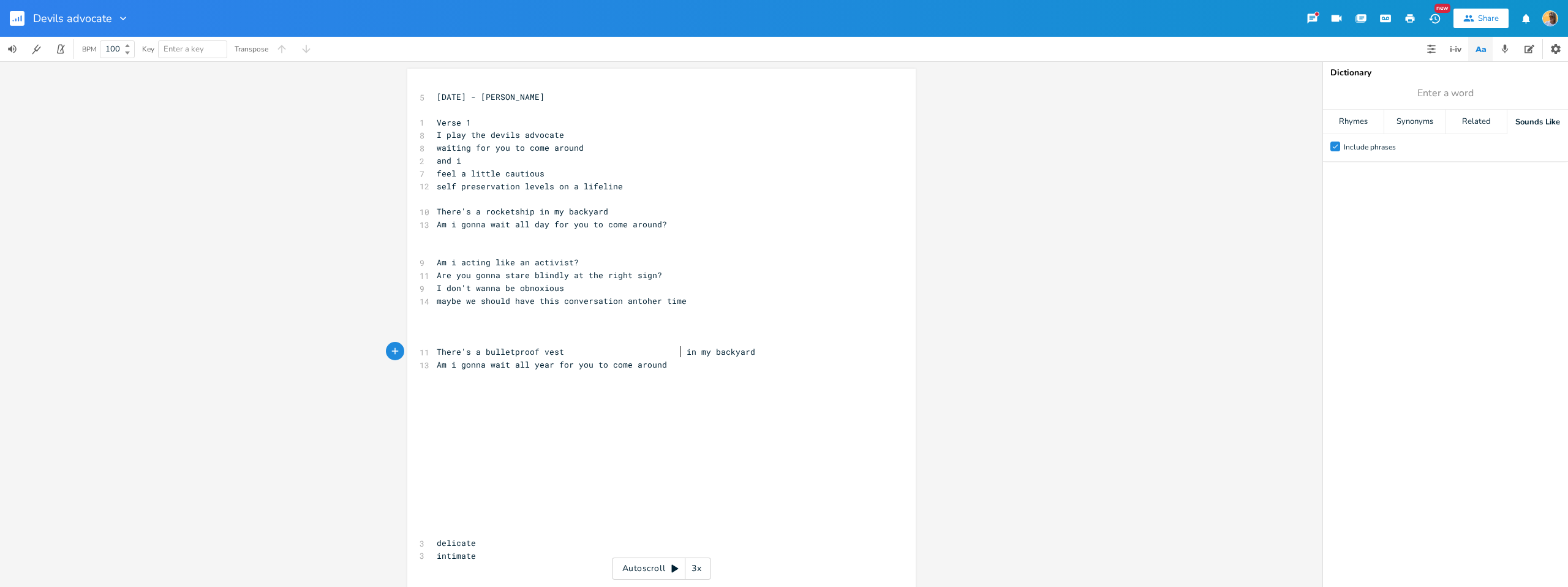
click at [678, 355] on span "There's a bulletproof vest in my backyard" at bounding box center [596, 351] width 319 height 11
click at [500, 319] on div "5 [DATE] - [PERSON_NAME] ​ 1 Verse 1 8 I play the devils advocate 8 waiting for…" at bounding box center [655, 352] width 442 height 523
click at [496, 303] on span "maybe we should have this conversation antoher time" at bounding box center [562, 300] width 250 height 11
type textarea "we should"
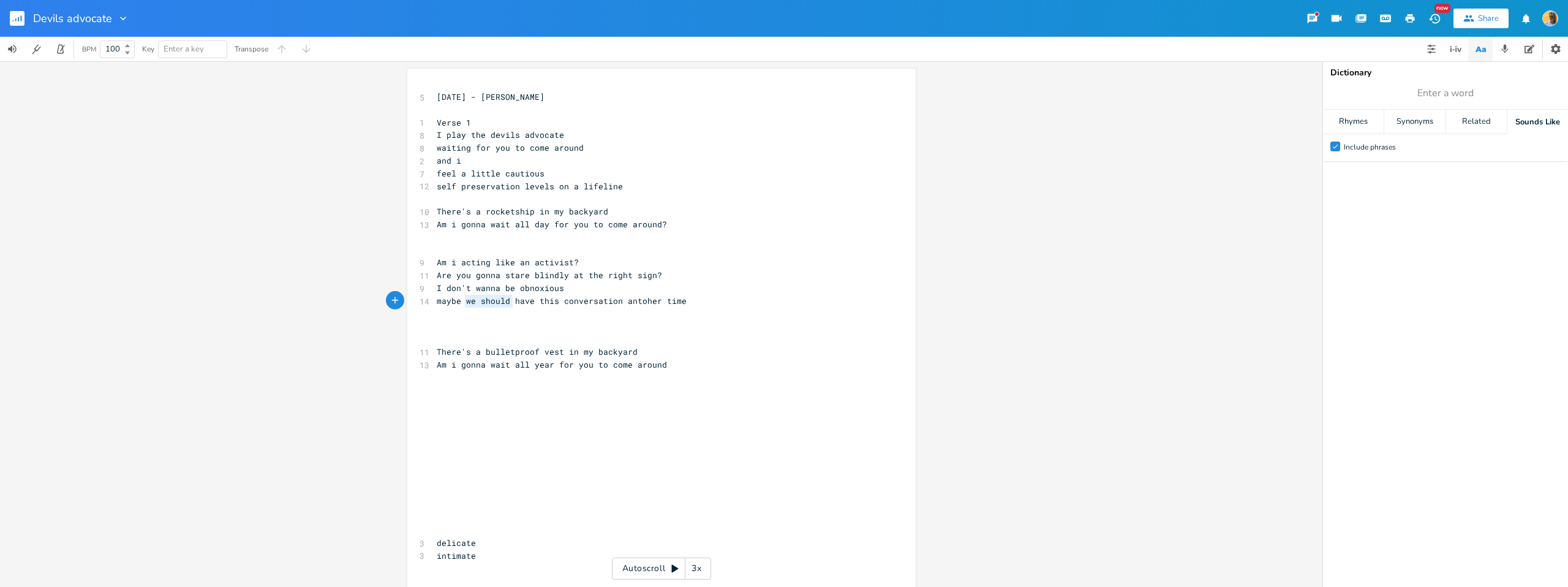
drag, startPoint x: 508, startPoint y: 302, endPoint x: 523, endPoint y: 306, distance: 15.5
click at [462, 305] on span "maybe we should have this conversation antoher time" at bounding box center [562, 300] width 250 height 11
type textarea "thi"
drag, startPoint x: 595, startPoint y: 302, endPoint x: 475, endPoint y: 304, distance: 120.0
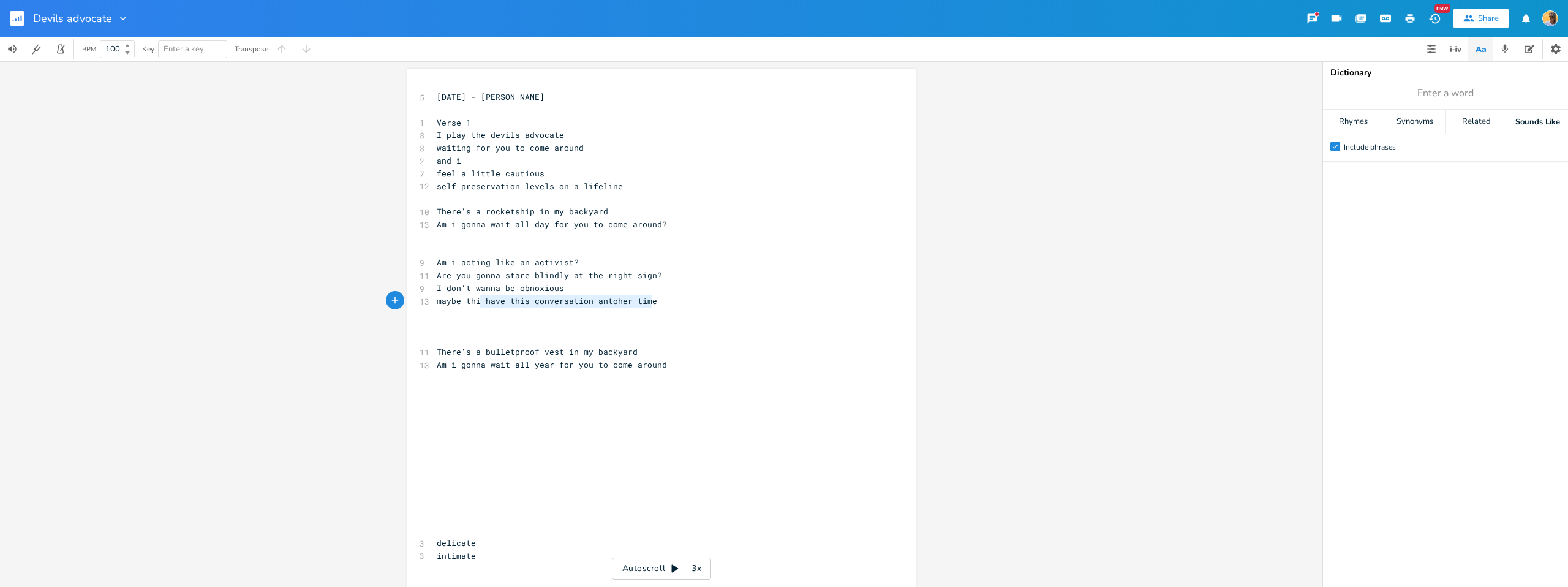
click at [472, 304] on pre "maybe thi have this conversation antoher time" at bounding box center [655, 301] width 442 height 13
type textarea "i have this conversation antoher time"
click at [479, 304] on span "maybe thi have this conversation antoher time" at bounding box center [547, 300] width 220 height 11
type textarea "have this conversation antoher time"
drag, startPoint x: 652, startPoint y: 300, endPoint x: 476, endPoint y: 307, distance: 176.1
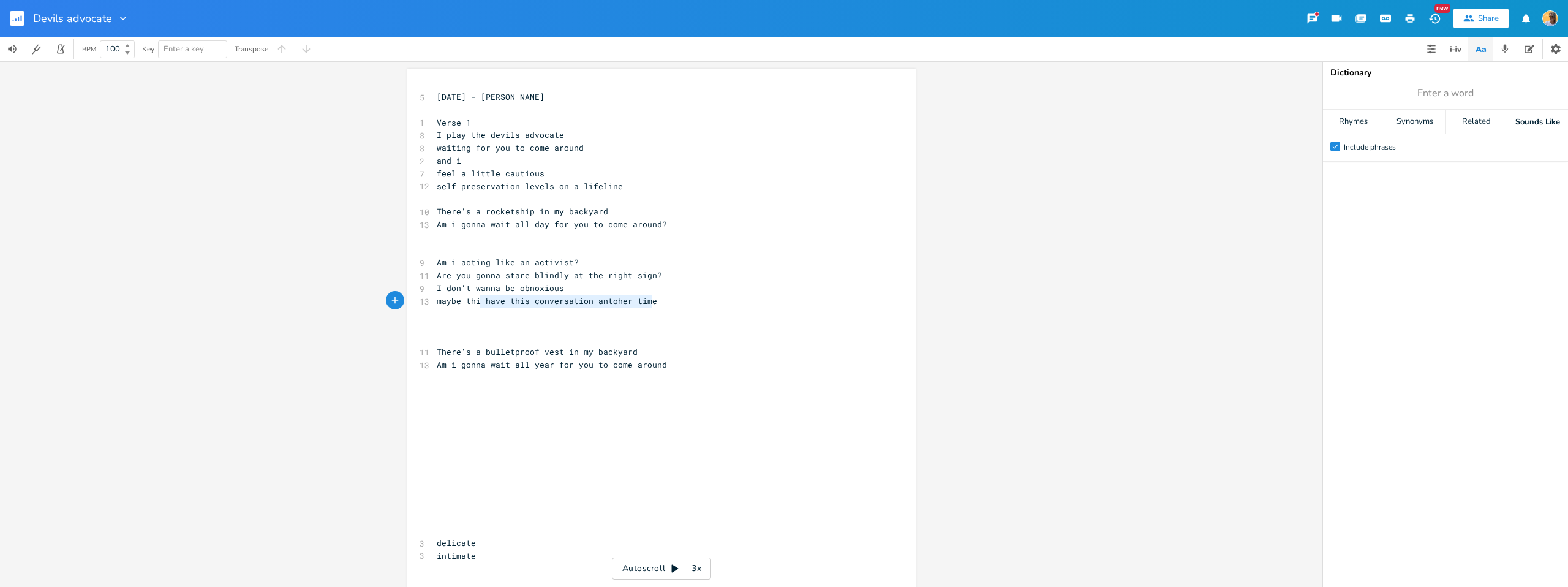
click at [476, 307] on div "5 [DATE] - [PERSON_NAME] ​ 1 Verse 1 8 I play the devils advocate 8 waiting for…" at bounding box center [655, 352] width 442 height 523
type textarea "s conversation f"
type textarea "s for another time"
type textarea "ersations for another time"
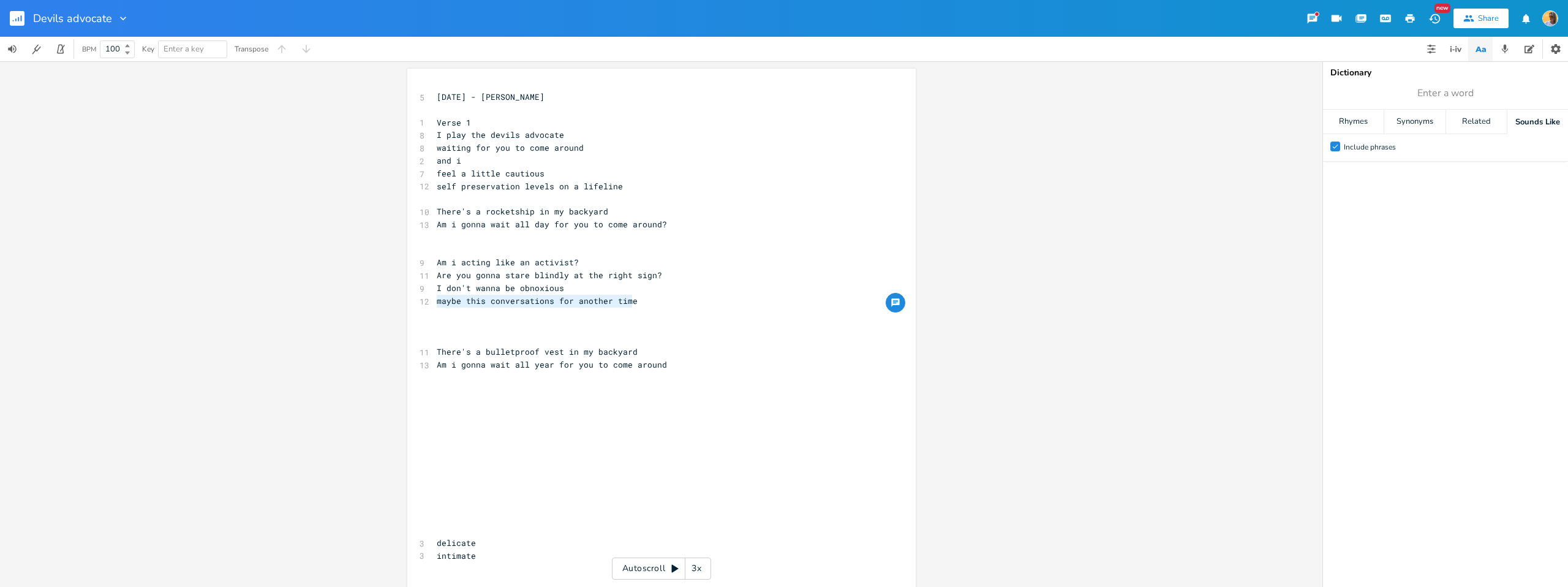
drag, startPoint x: 530, startPoint y: 306, endPoint x: 433, endPoint y: 302, distance: 97.1
click at [434, 302] on pre "maybe this conversations for another time" at bounding box center [655, 301] width 442 height 13
type textarea "maybe this conversations for another time"
click at [458, 338] on pre "​" at bounding box center [655, 339] width 442 height 13
click at [436, 385] on pre "​" at bounding box center [655, 390] width 442 height 13
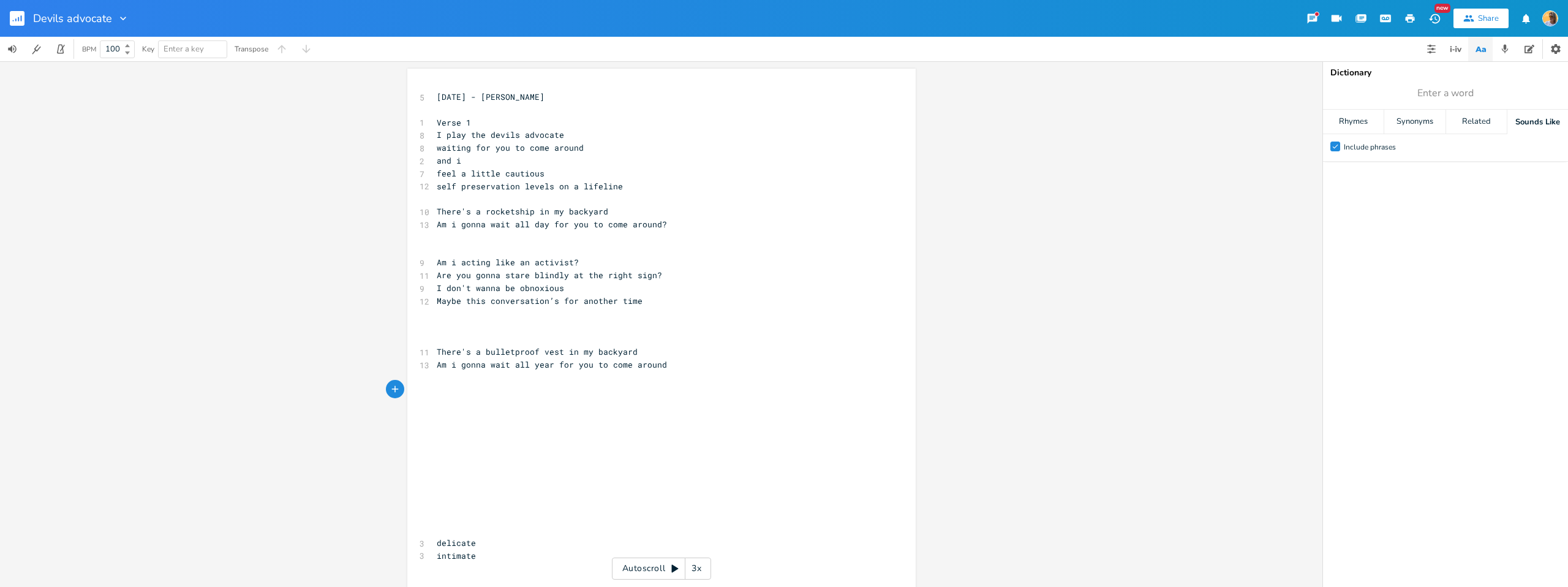
click at [593, 333] on pre "​" at bounding box center [655, 339] width 442 height 13
click at [503, 363] on span "Am i gonna wait all year for you to come around" at bounding box center [552, 365] width 230 height 11
click at [464, 408] on pre "​" at bounding box center [655, 403] width 442 height 13
click at [434, 378] on pre "​" at bounding box center [655, 378] width 442 height 13
click at [437, 419] on pre "​" at bounding box center [655, 416] width 442 height 13
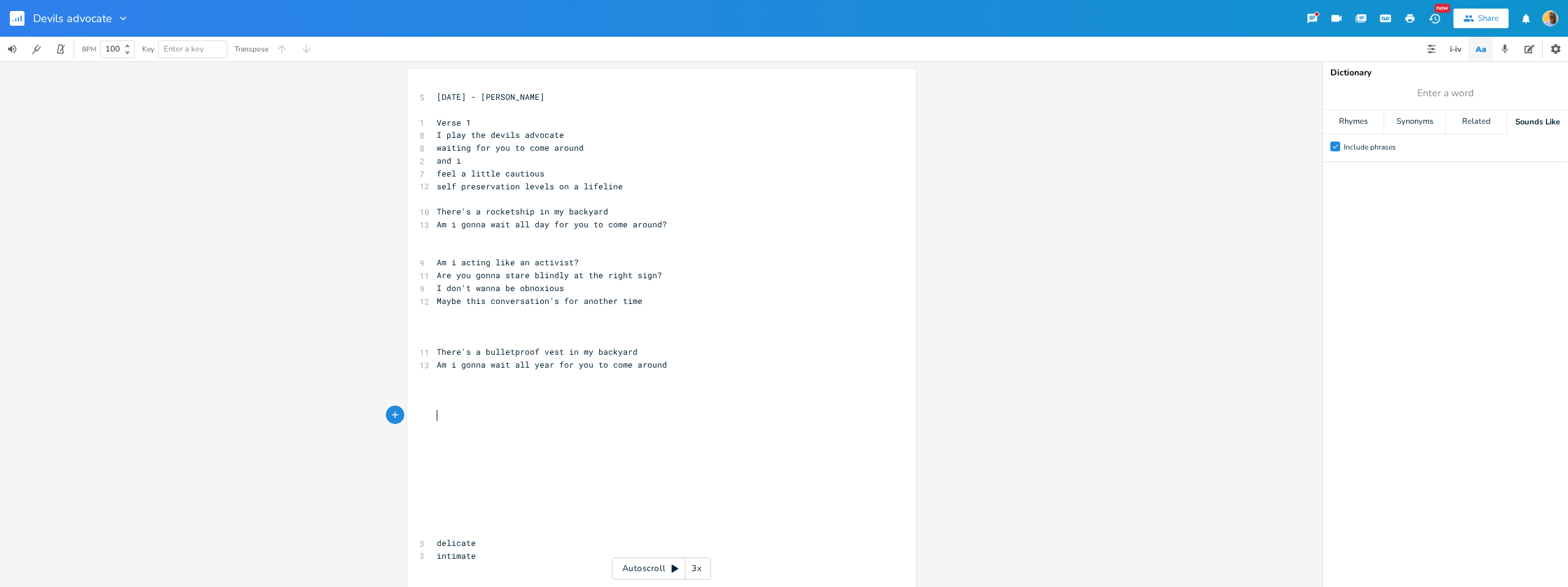
click at [443, 494] on pre "​" at bounding box center [655, 493] width 442 height 13
click at [438, 375] on pre "​" at bounding box center [655, 378] width 442 height 13
click at [442, 408] on pre "​" at bounding box center [655, 403] width 442 height 13
click at [438, 331] on pre "​" at bounding box center [655, 327] width 442 height 13
click at [1439, 228] on div "Check Include phrases" at bounding box center [1446, 374] width 245 height 422
